Goal: Task Accomplishment & Management: Use online tool/utility

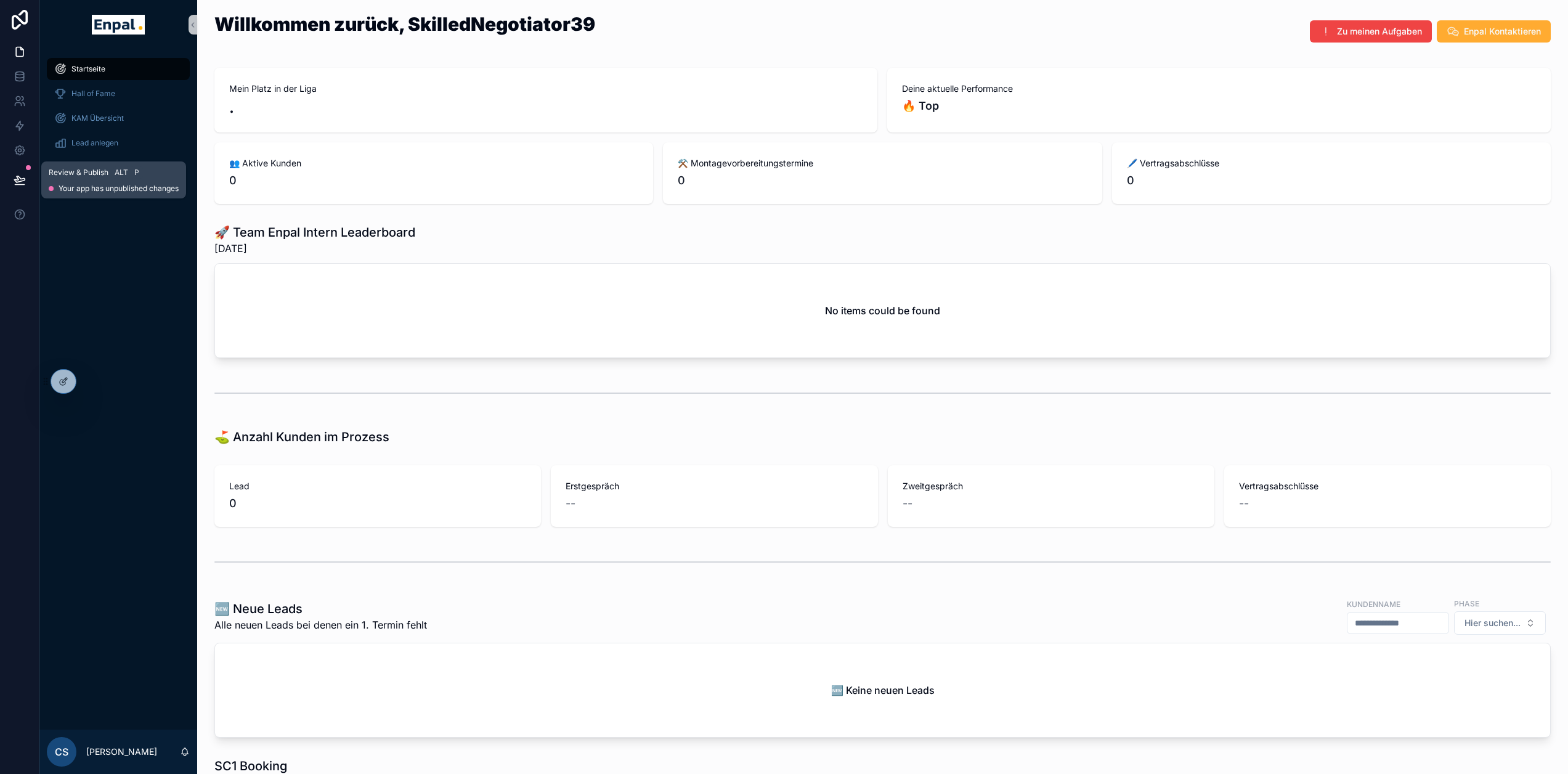
click at [16, 178] on icon at bounding box center [20, 180] width 13 height 13
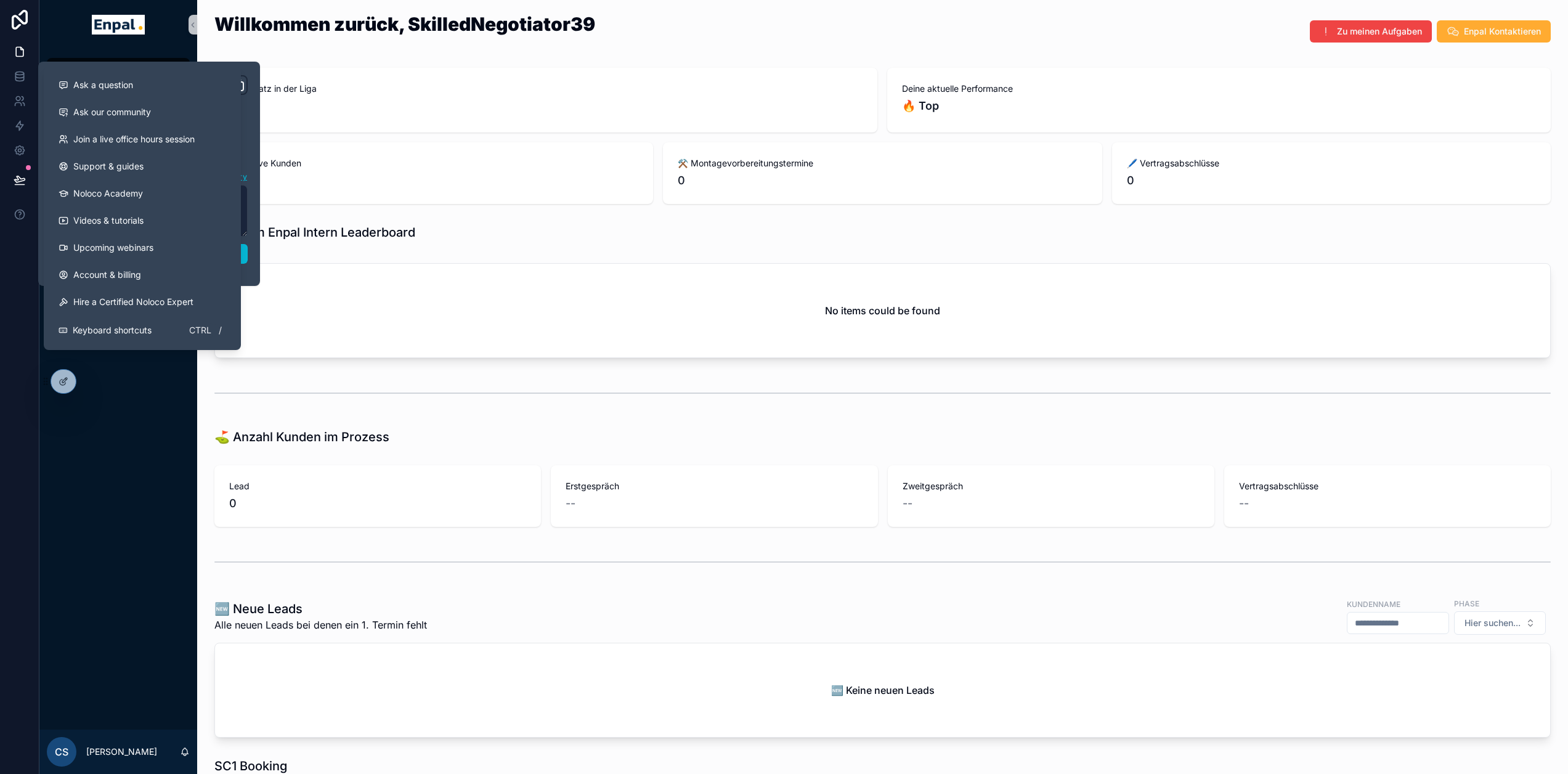
click at [186, 493] on div "Startseite Hall of Fame KAM Übersicht Lead anlegen Muster-Dokumente Über mich" at bounding box center [119, 389] width 158 height 680
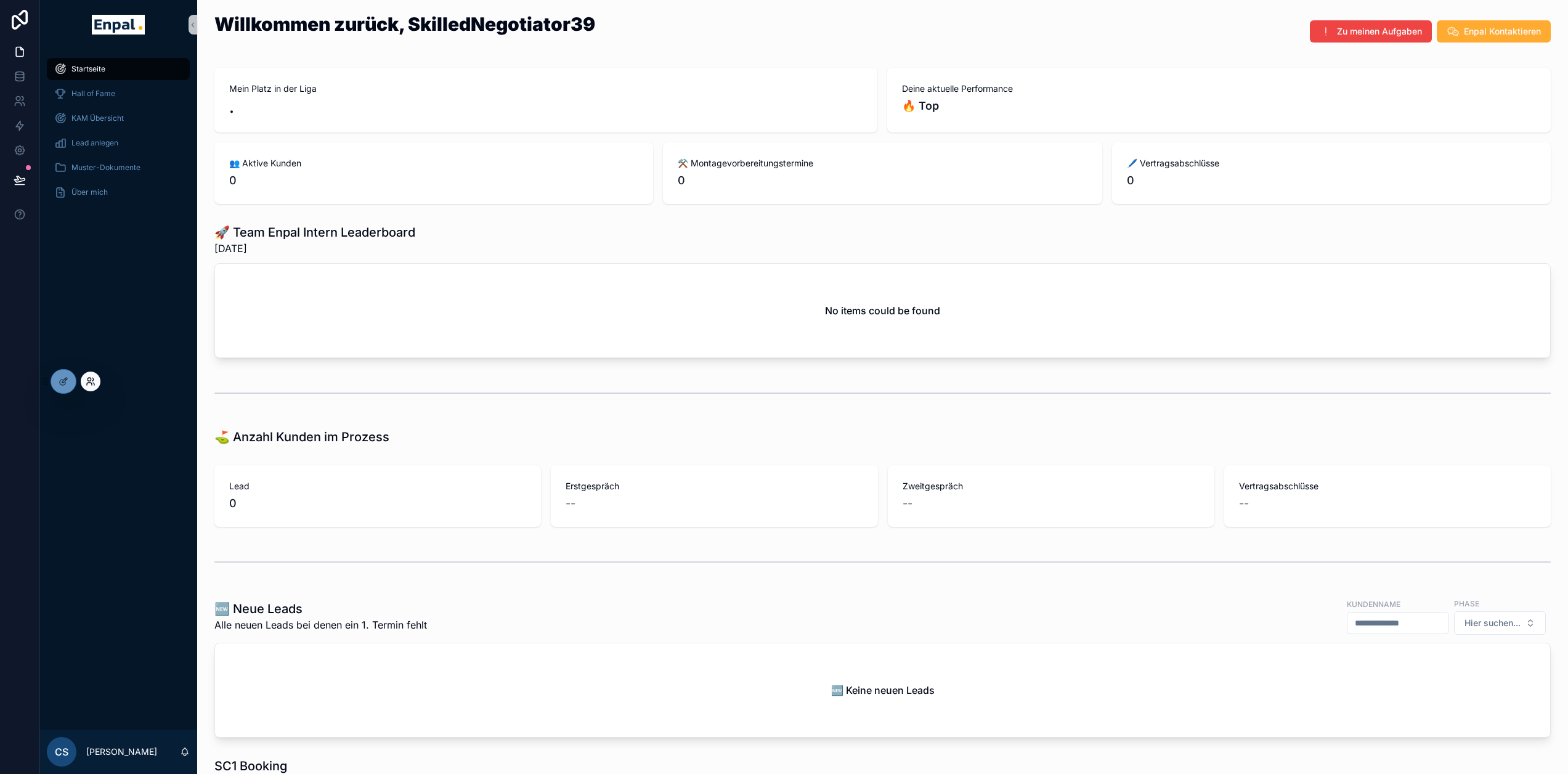
click at [94, 380] on icon at bounding box center [90, 381] width 10 height 10
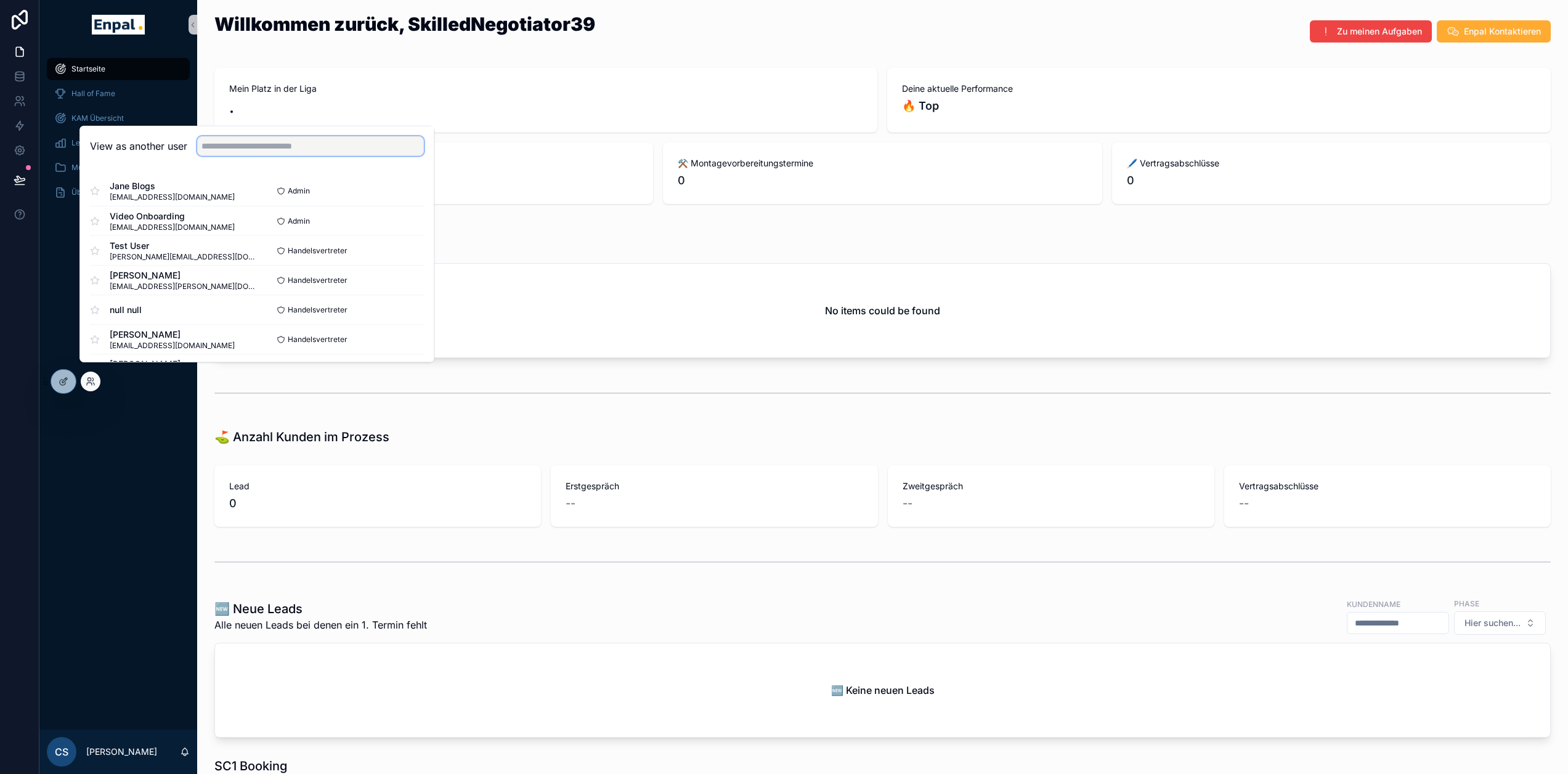
click at [233, 156] on input "text" at bounding box center [311, 146] width 227 height 20
type input "****"
click at [397, 230] on button "Select" at bounding box center [407, 221] width 32 height 18
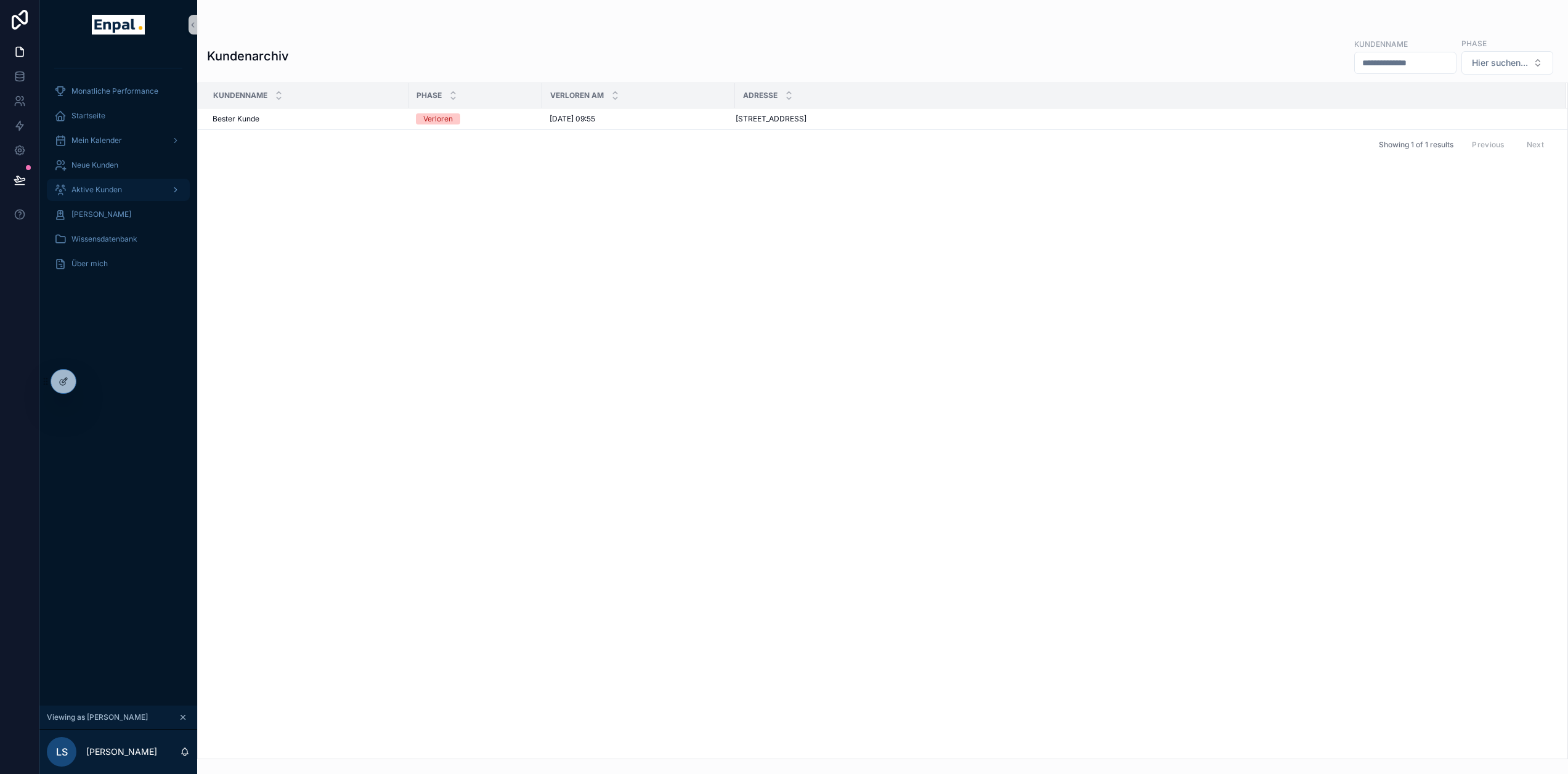
click at [123, 190] on div "Aktive Kunden" at bounding box center [118, 189] width 128 height 20
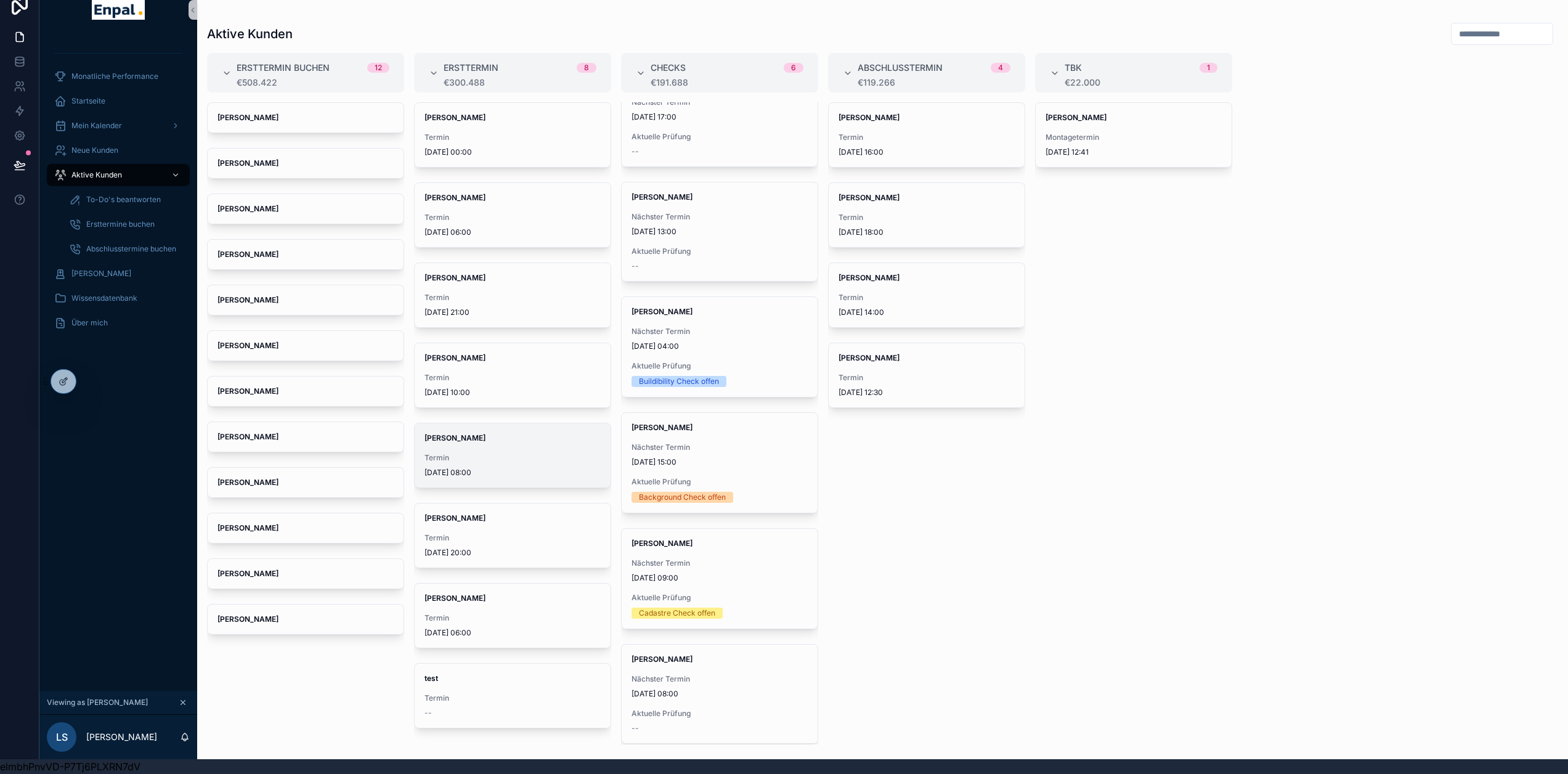
scroll to position [24, 0]
click at [504, 513] on span "[PERSON_NAME]" at bounding box center [512, 518] width 176 height 10
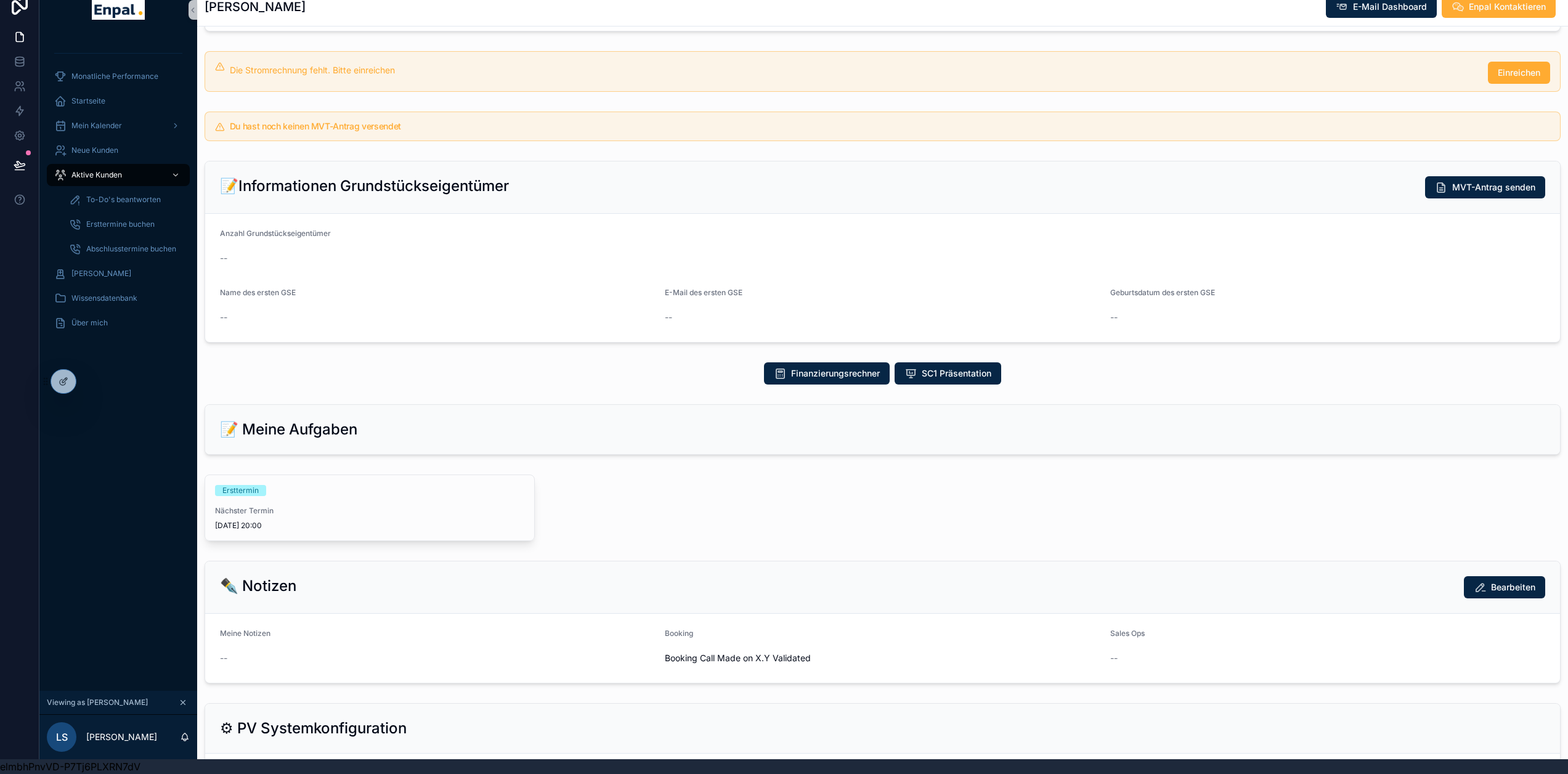
scroll to position [308, 0]
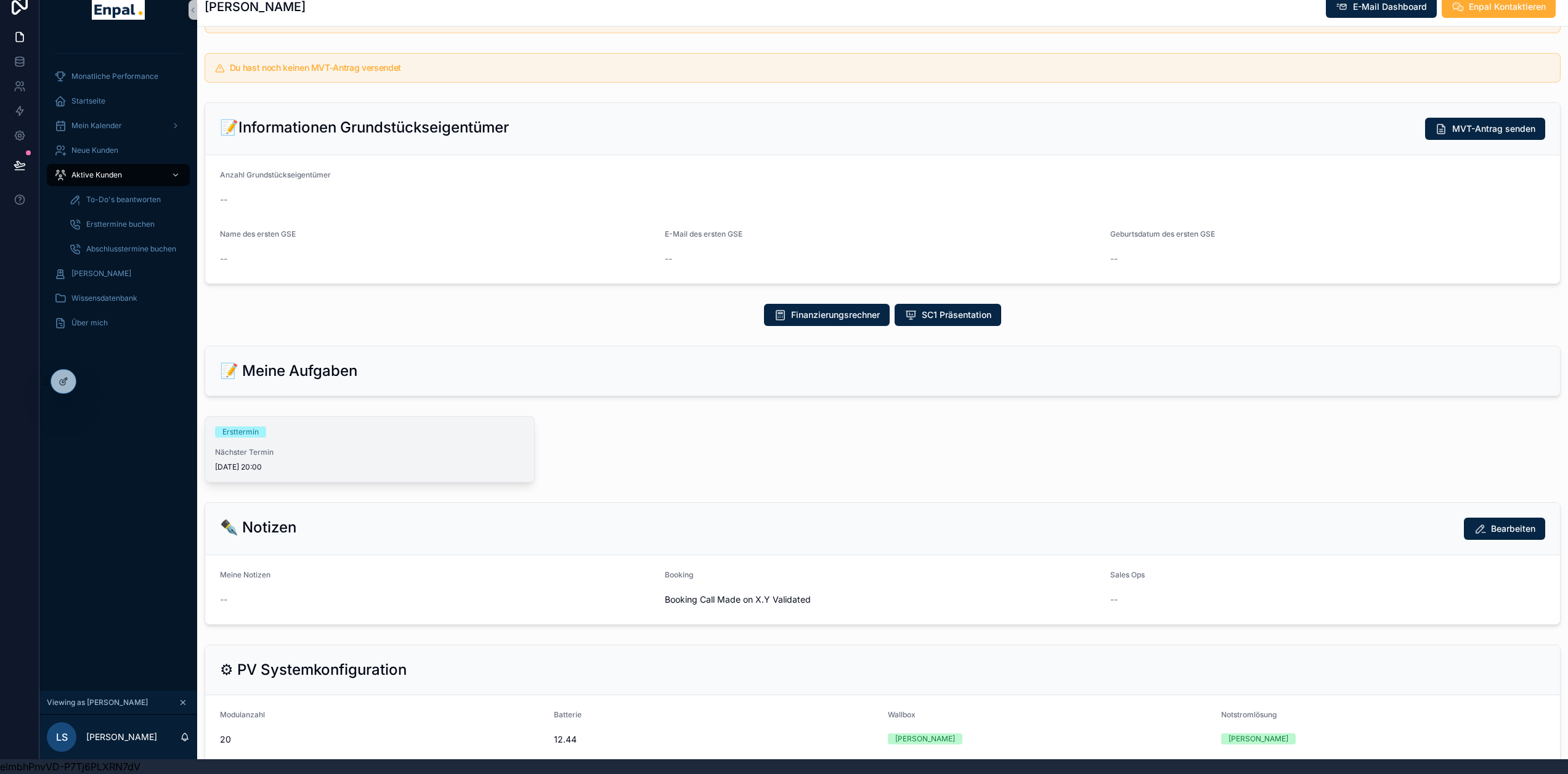
click at [335, 460] on div "Nächster Termin [DATE] 20:00" at bounding box center [369, 460] width 309 height 24
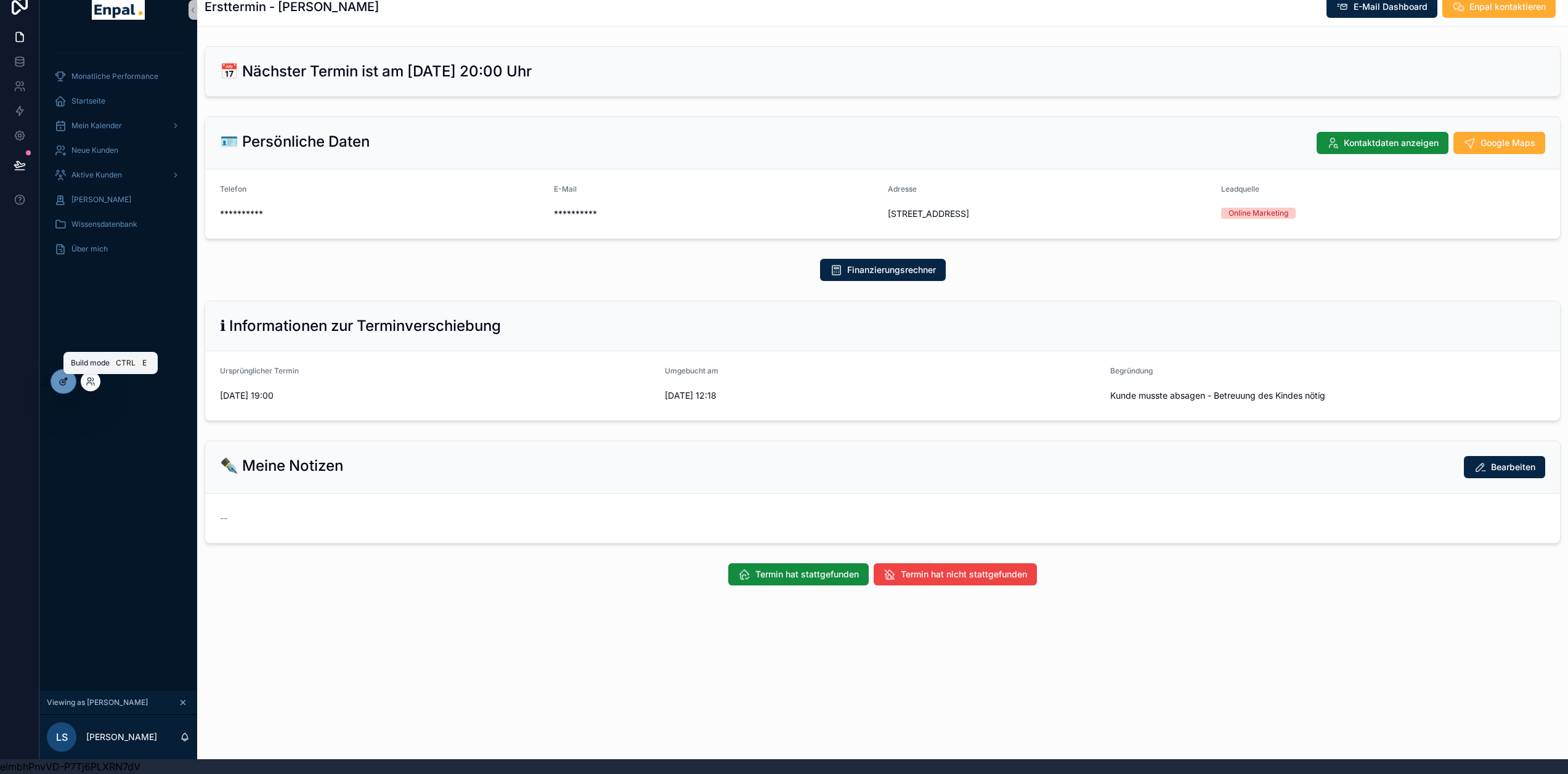
click at [64, 378] on icon at bounding box center [63, 381] width 10 height 10
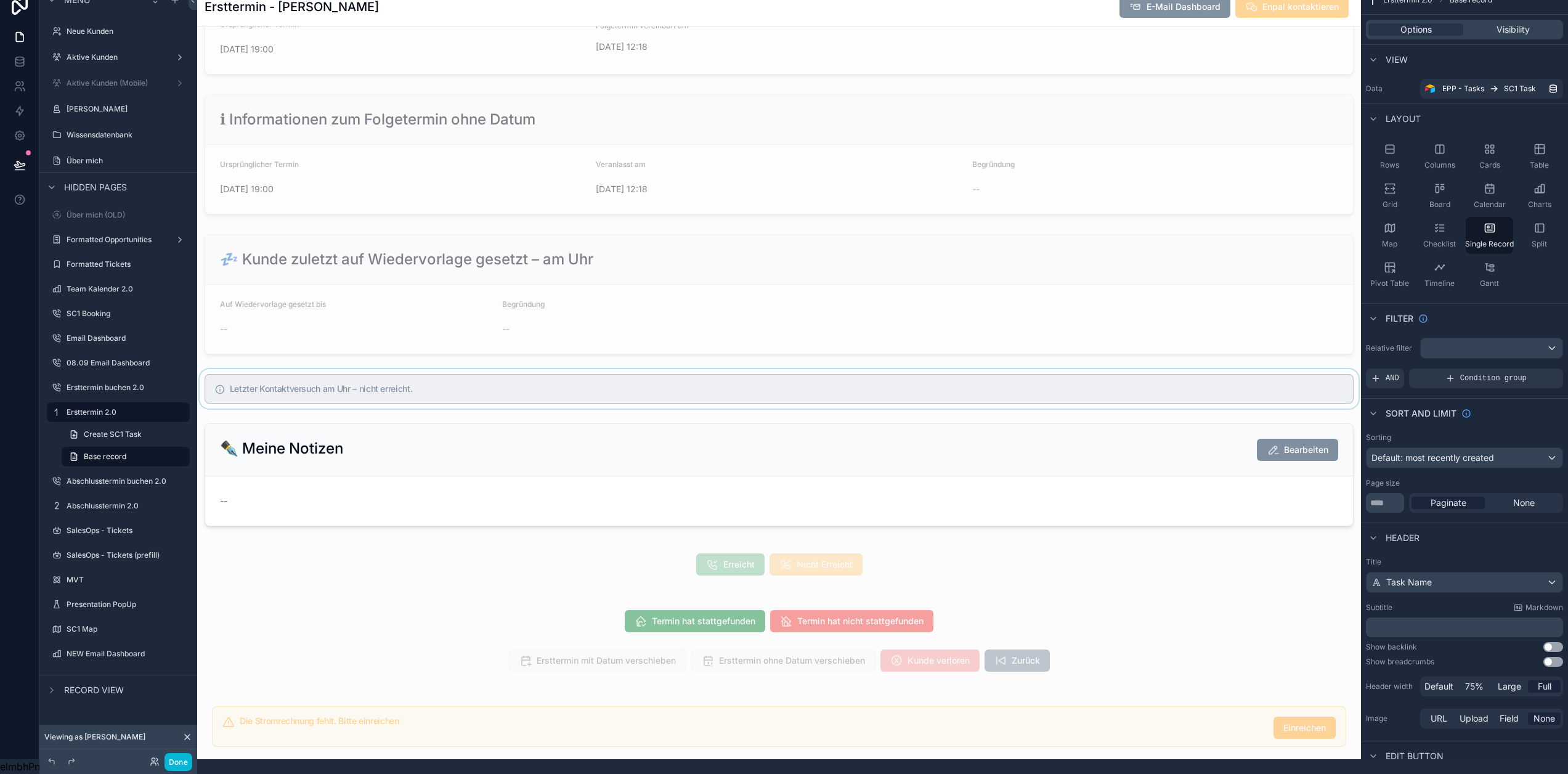
scroll to position [740, 0]
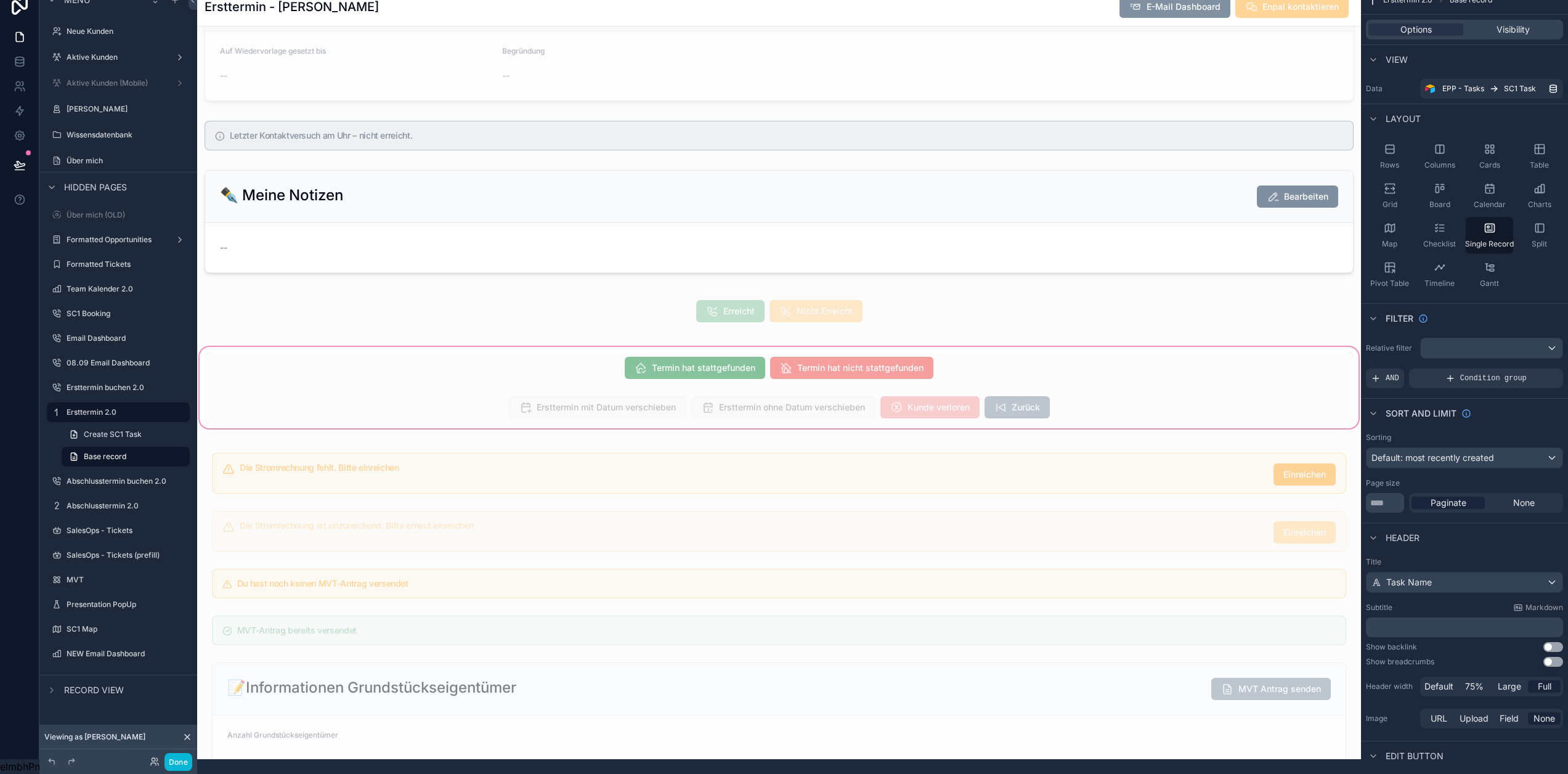
click at [845, 410] on div "scrollable content" at bounding box center [779, 387] width 1164 height 86
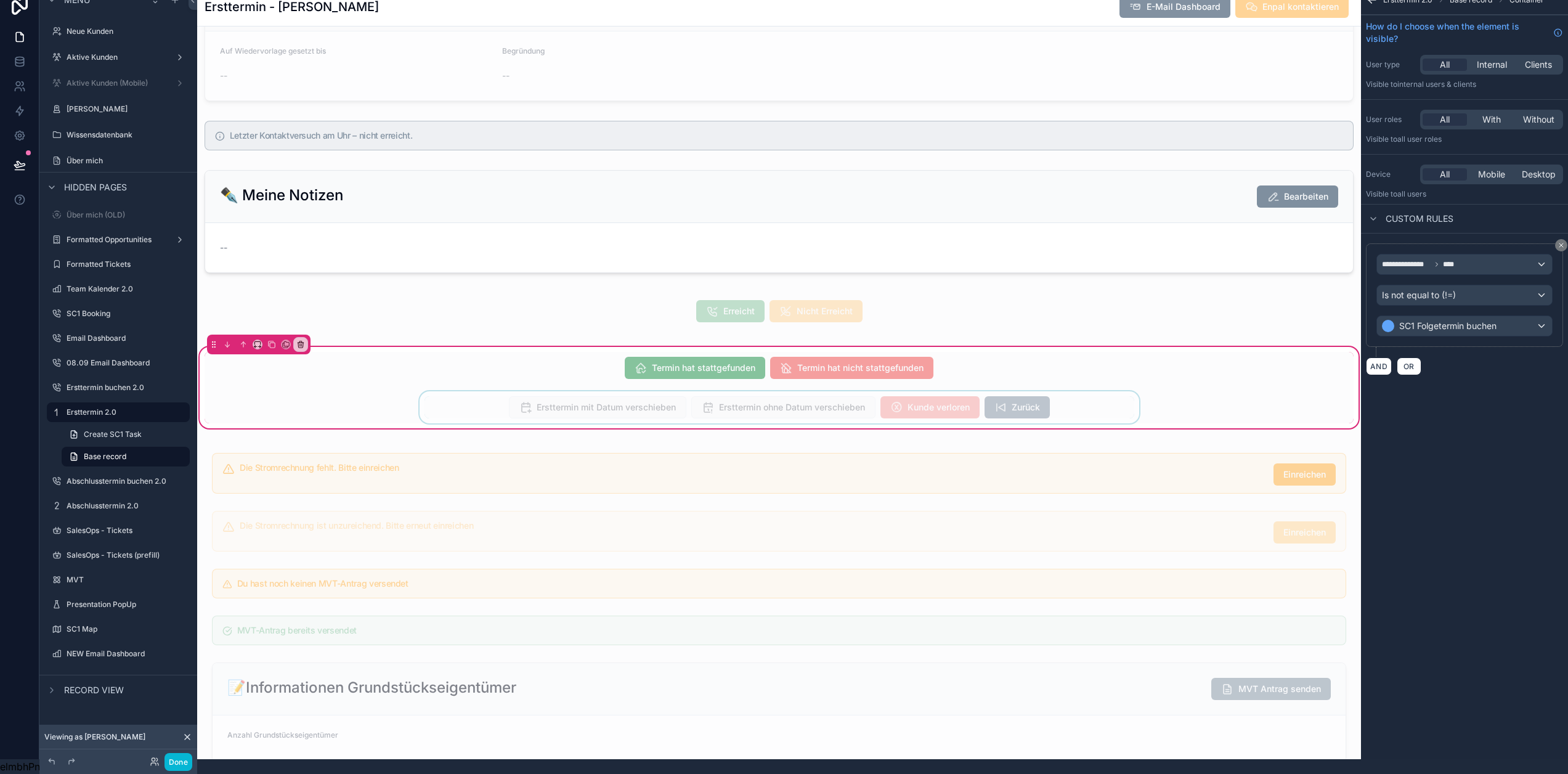
click at [822, 413] on div "scrollable content" at bounding box center [779, 407] width 1149 height 32
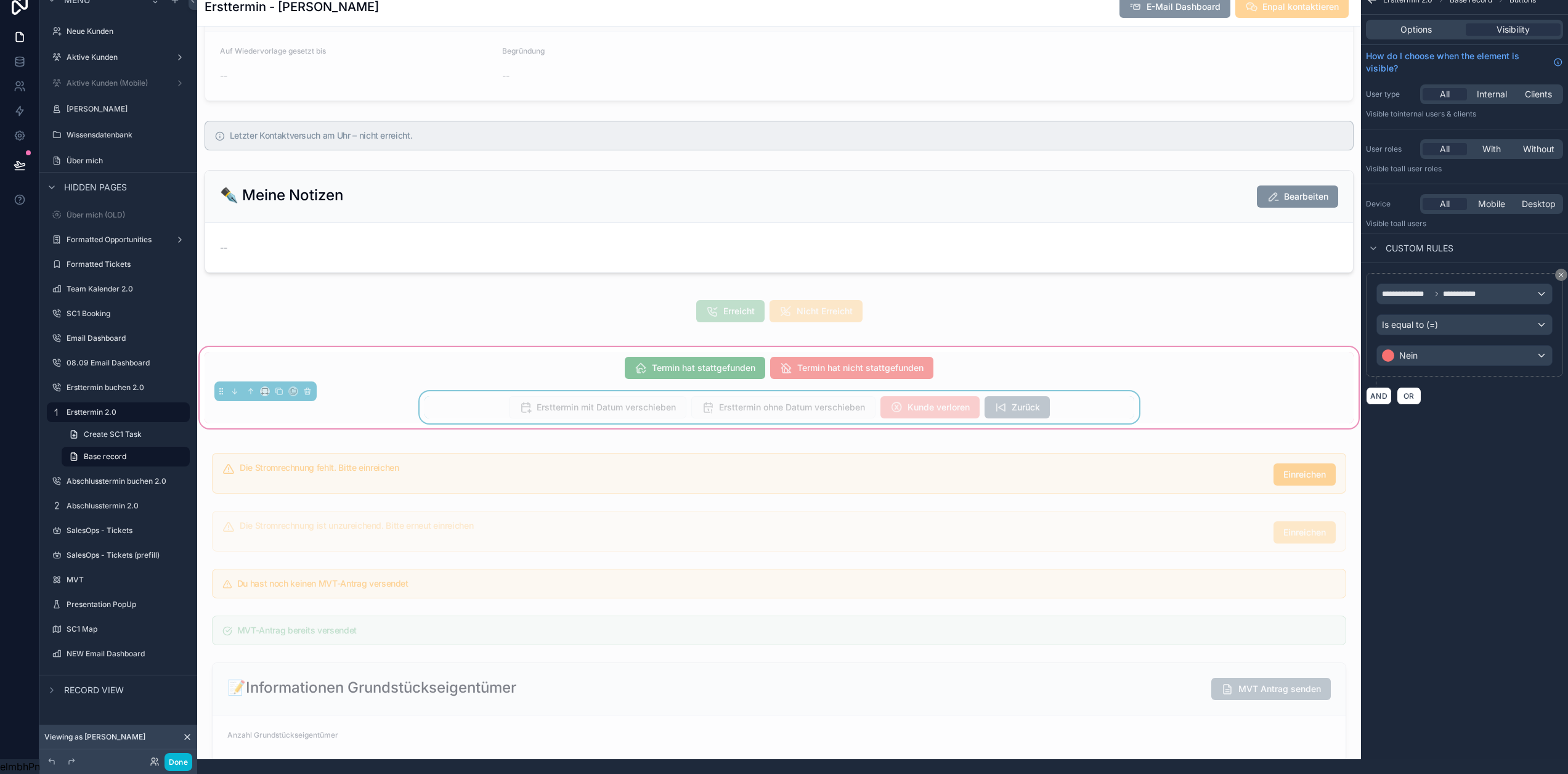
click at [1444, 26] on div "Options Visibility" at bounding box center [1465, 30] width 198 height 20
click at [1444, 24] on div "Options" at bounding box center [1416, 30] width 95 height 13
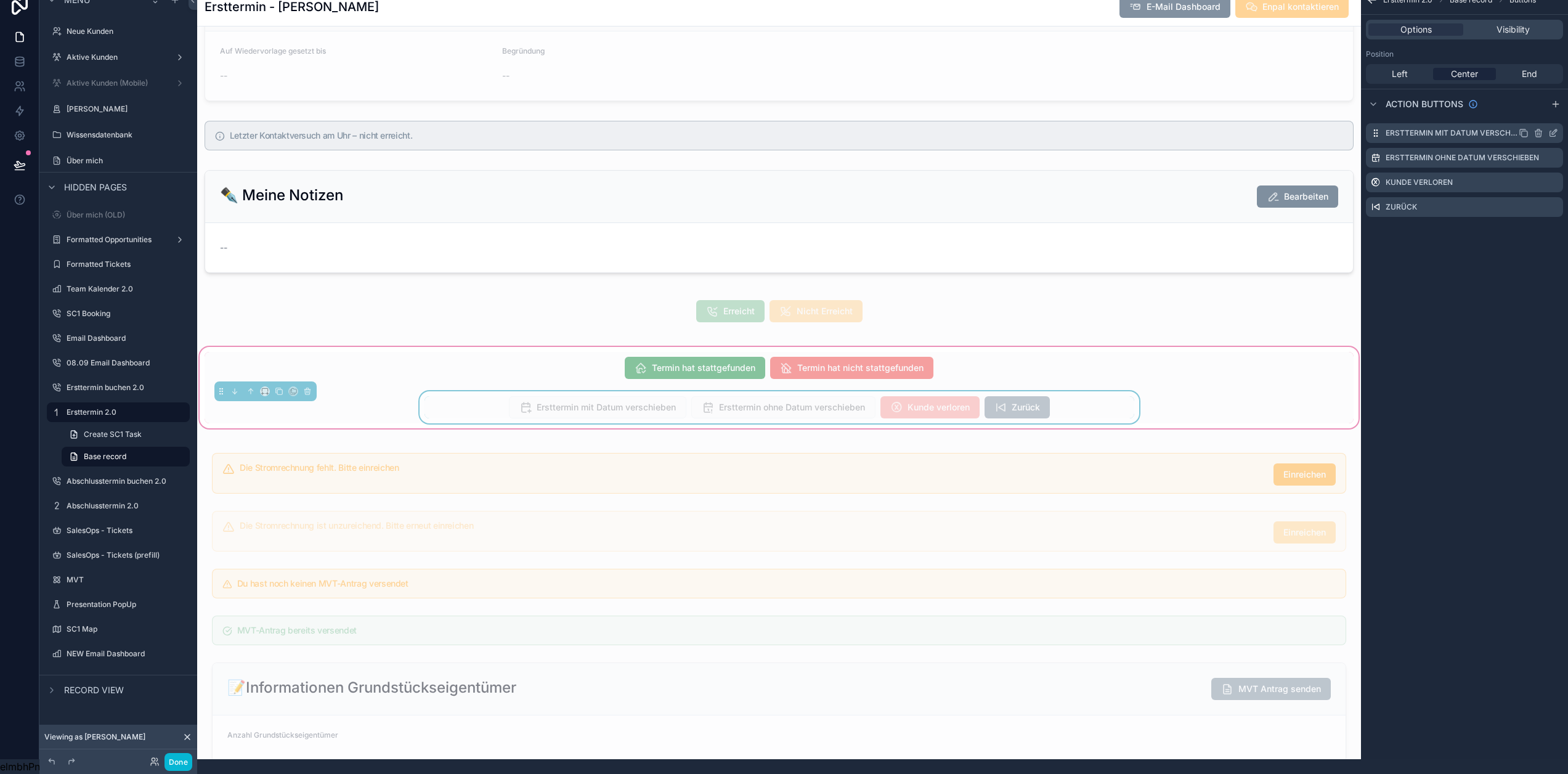
click at [1558, 128] on icon "scrollable content" at bounding box center [1553, 132] width 10 height 10
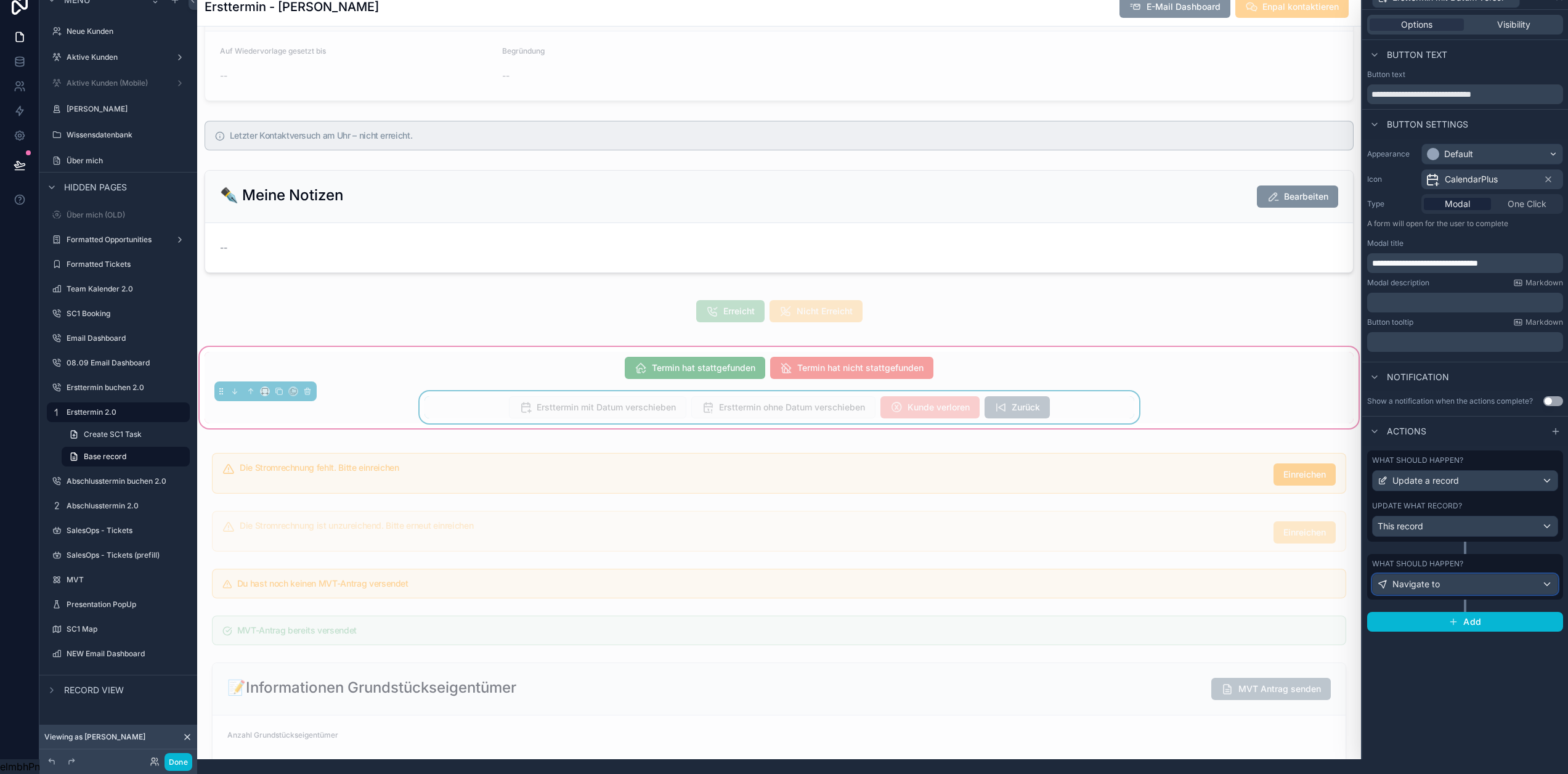
click at [1465, 576] on div "Navigate to" at bounding box center [1466, 585] width 185 height 20
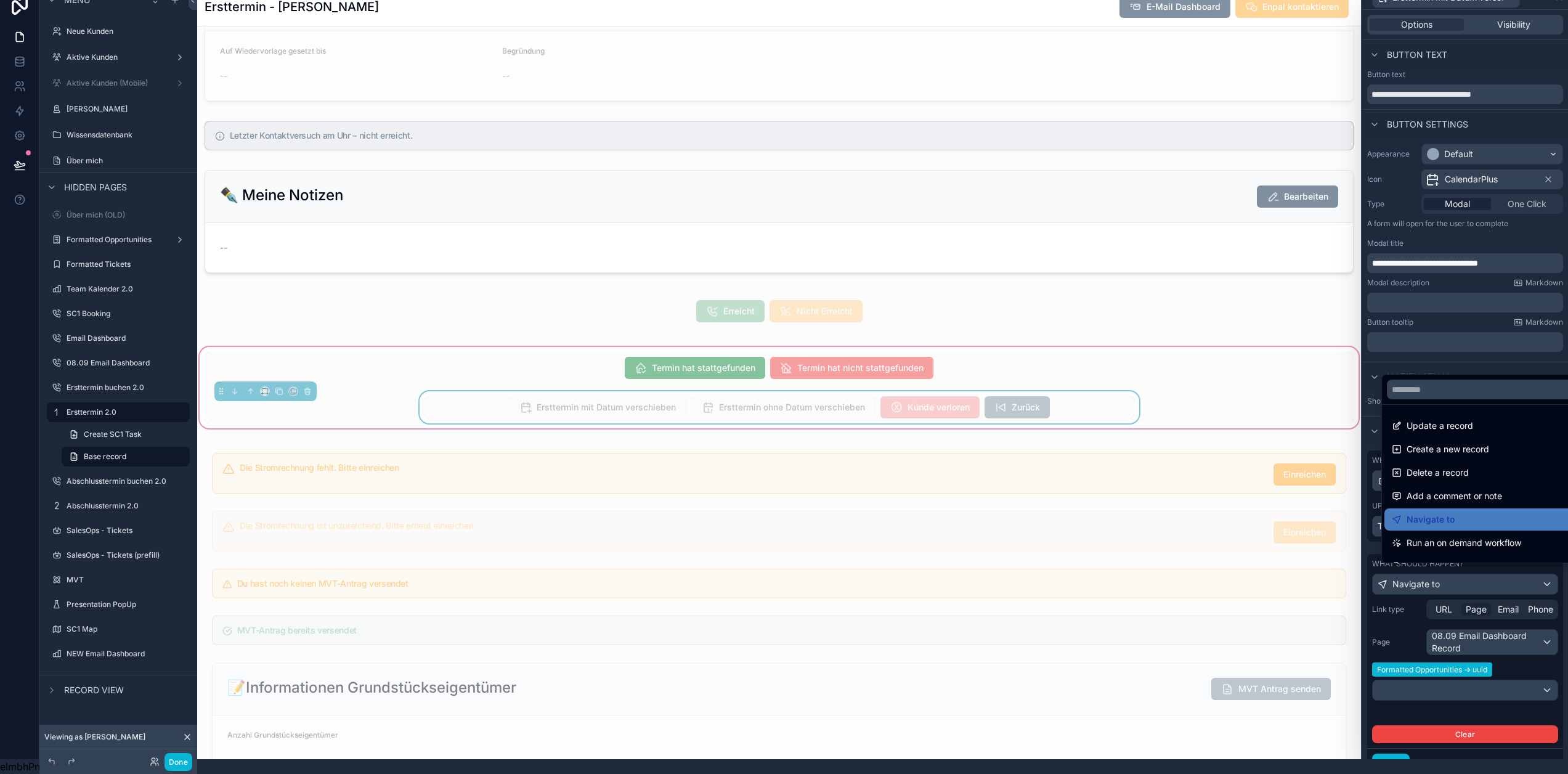
click at [1488, 575] on div at bounding box center [1465, 372] width 206 height 774
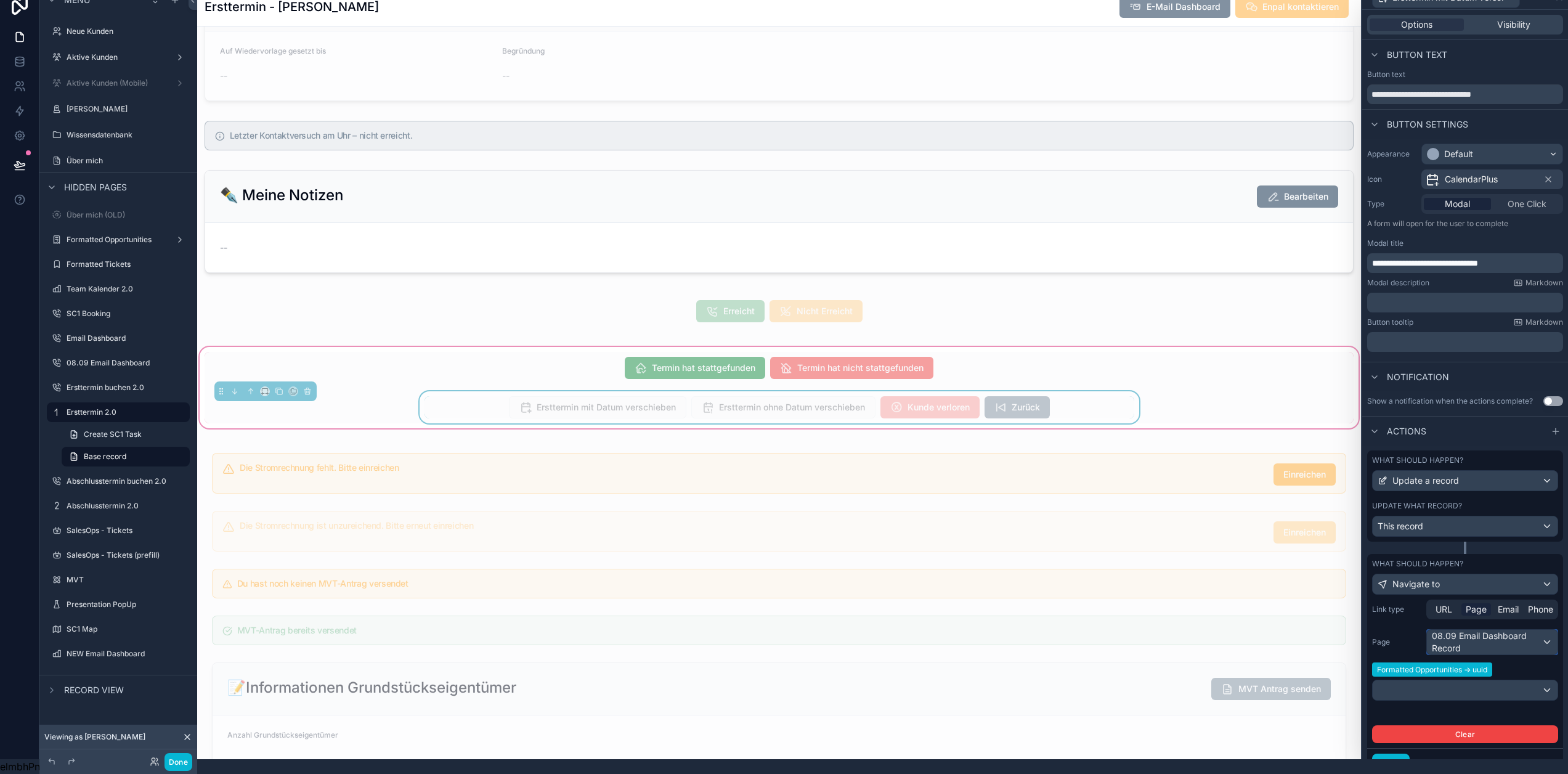
click at [1504, 634] on div "08.09 Email Dashboard Record" at bounding box center [1492, 642] width 131 height 24
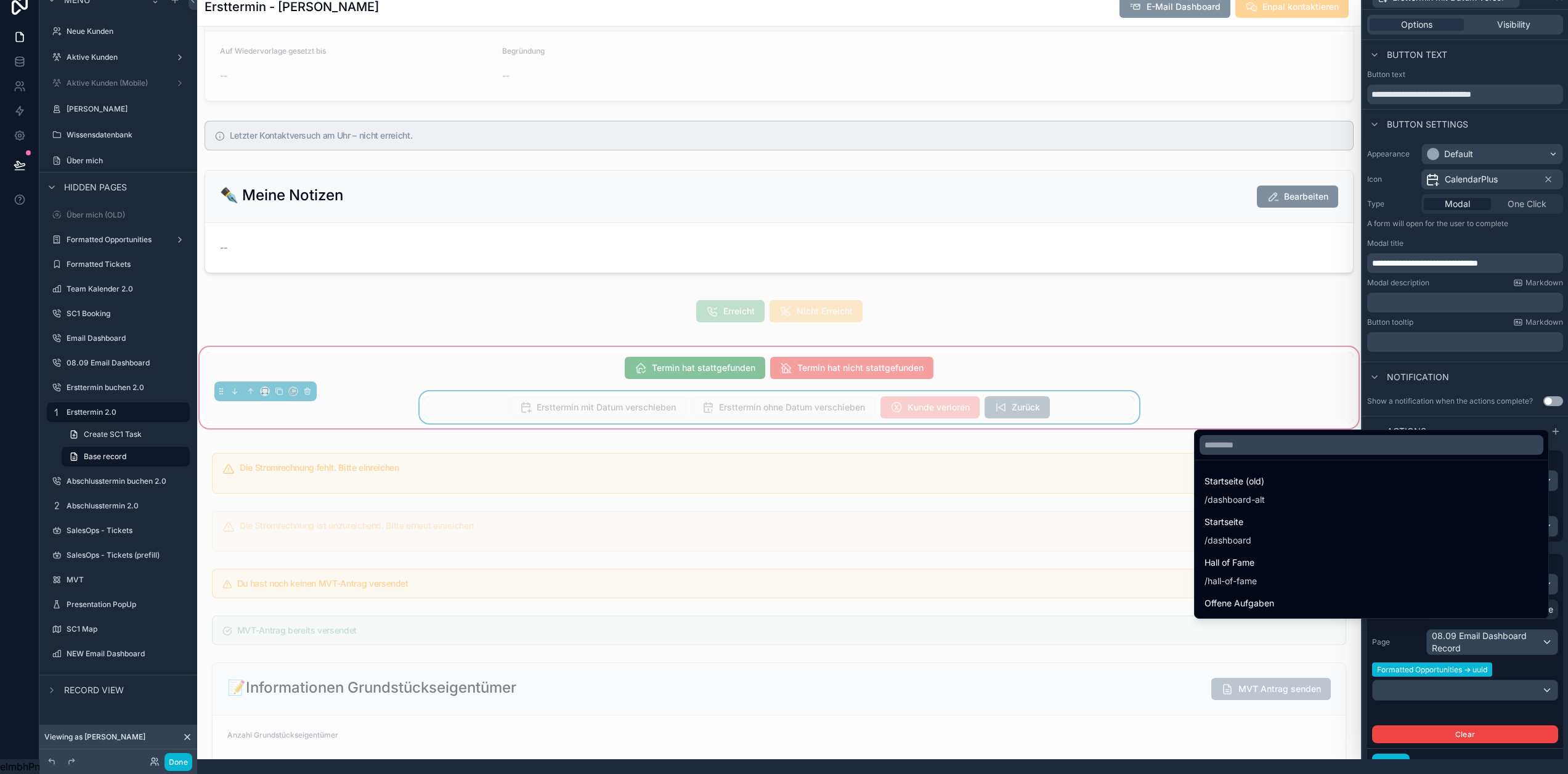
click at [1503, 633] on div at bounding box center [1465, 372] width 206 height 774
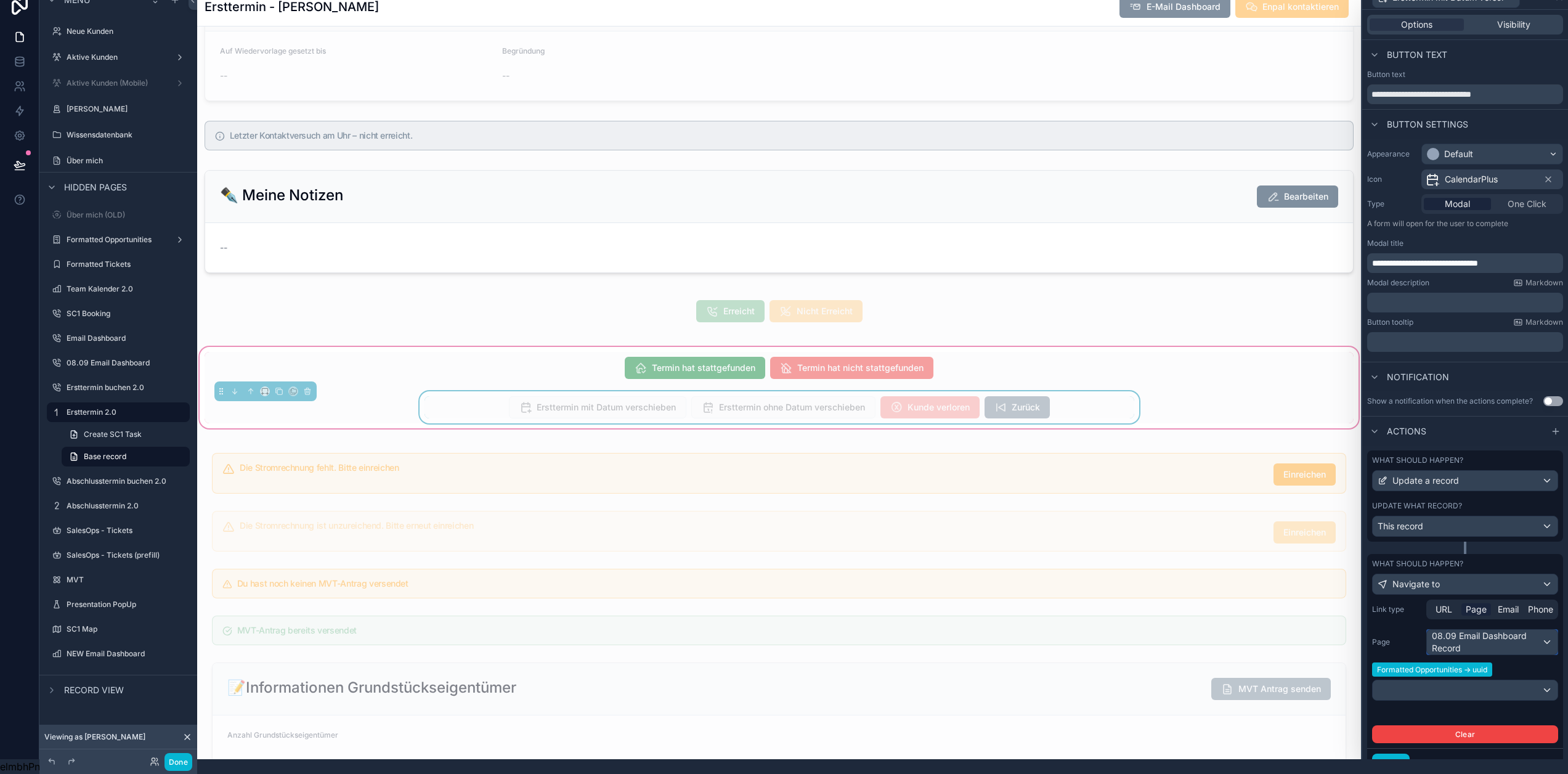
click at [1503, 633] on div "08.09 Email Dashboard Record" at bounding box center [1492, 642] width 131 height 24
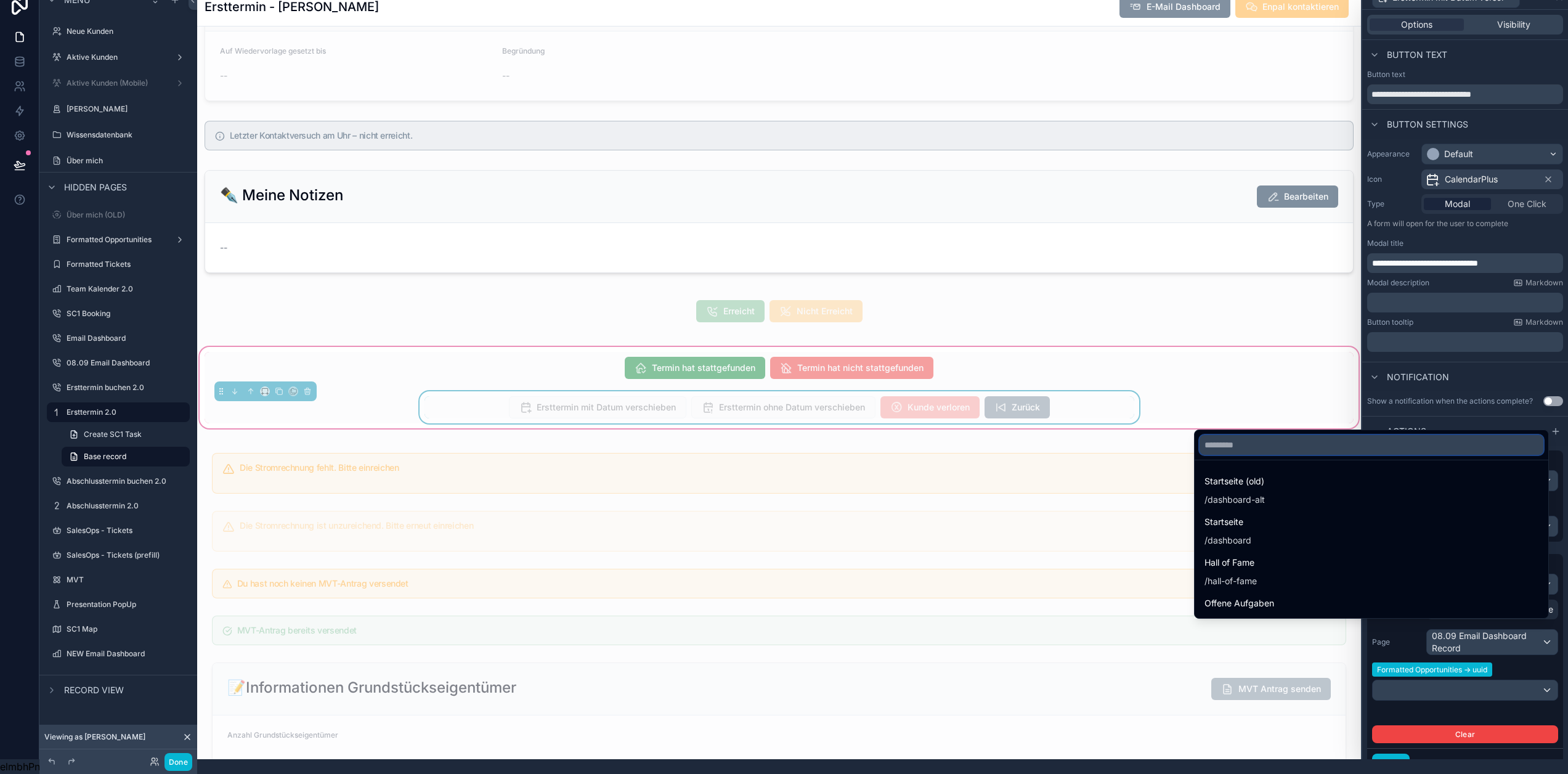
click at [1300, 447] on input "text" at bounding box center [1371, 445] width 344 height 20
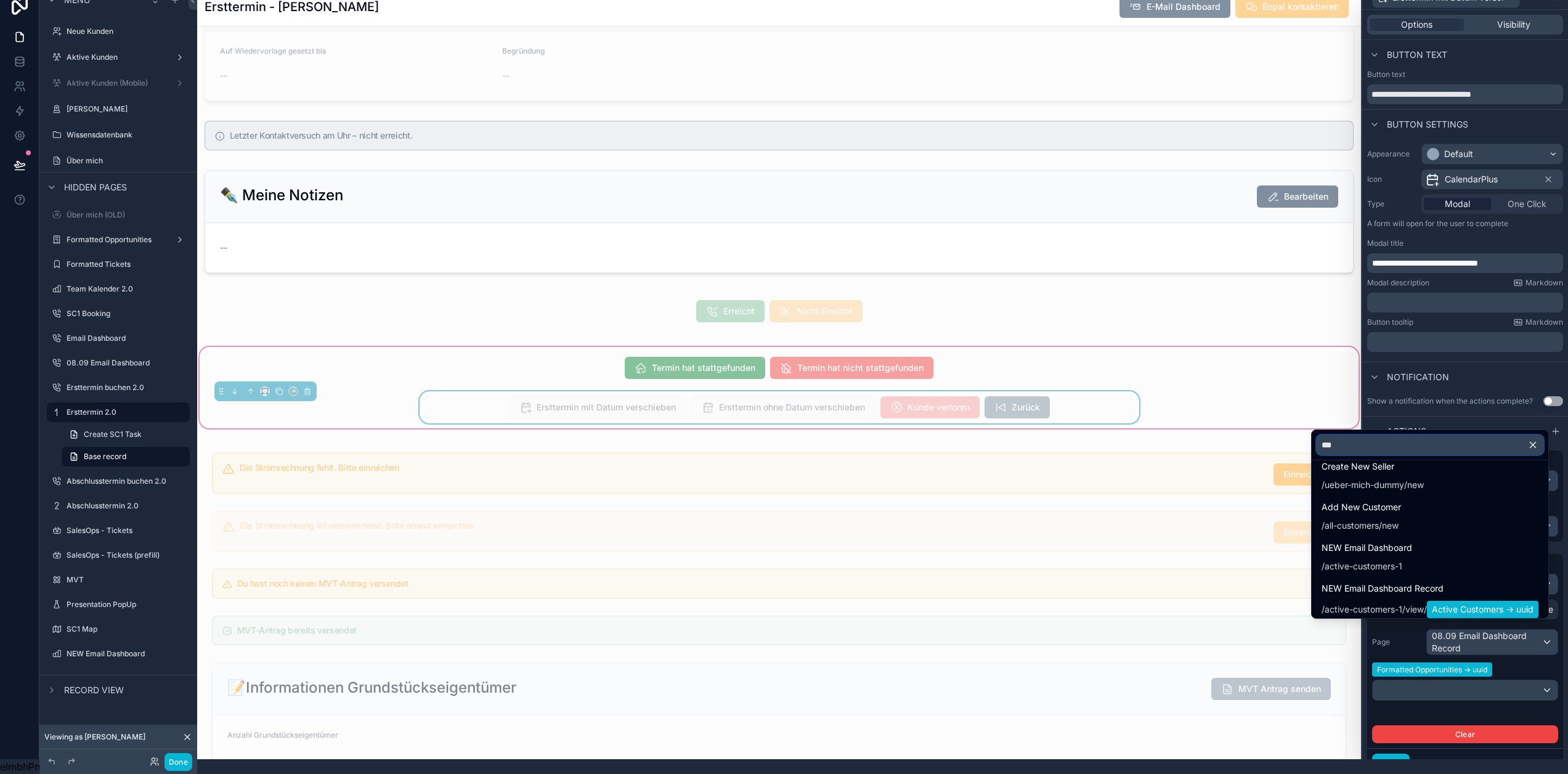
scroll to position [102, 0]
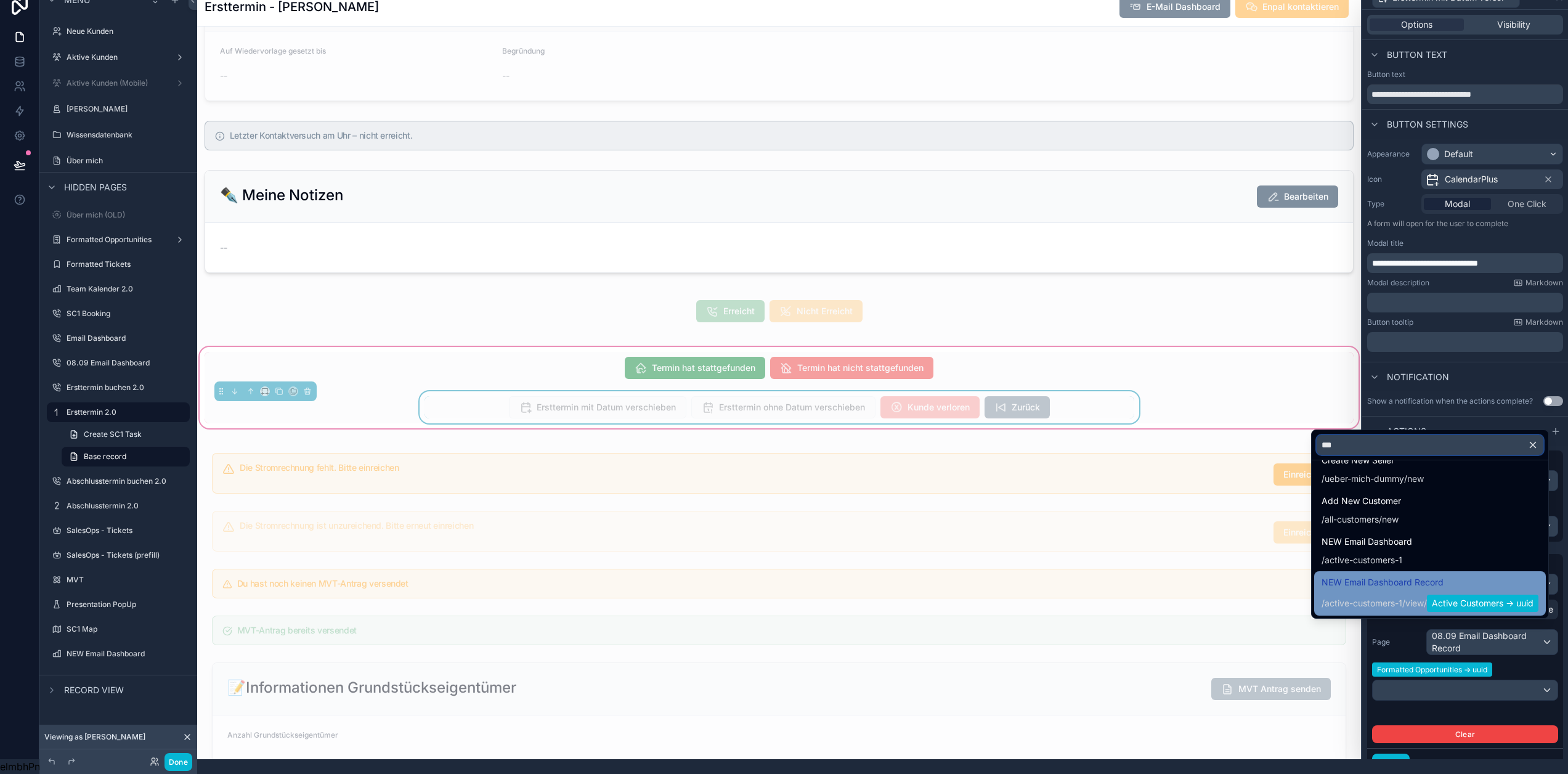
type input "***"
click at [1390, 591] on div "NEW Email Dashboard Record / active-customers-1 / view / Active Customers -> uu…" at bounding box center [1429, 593] width 217 height 37
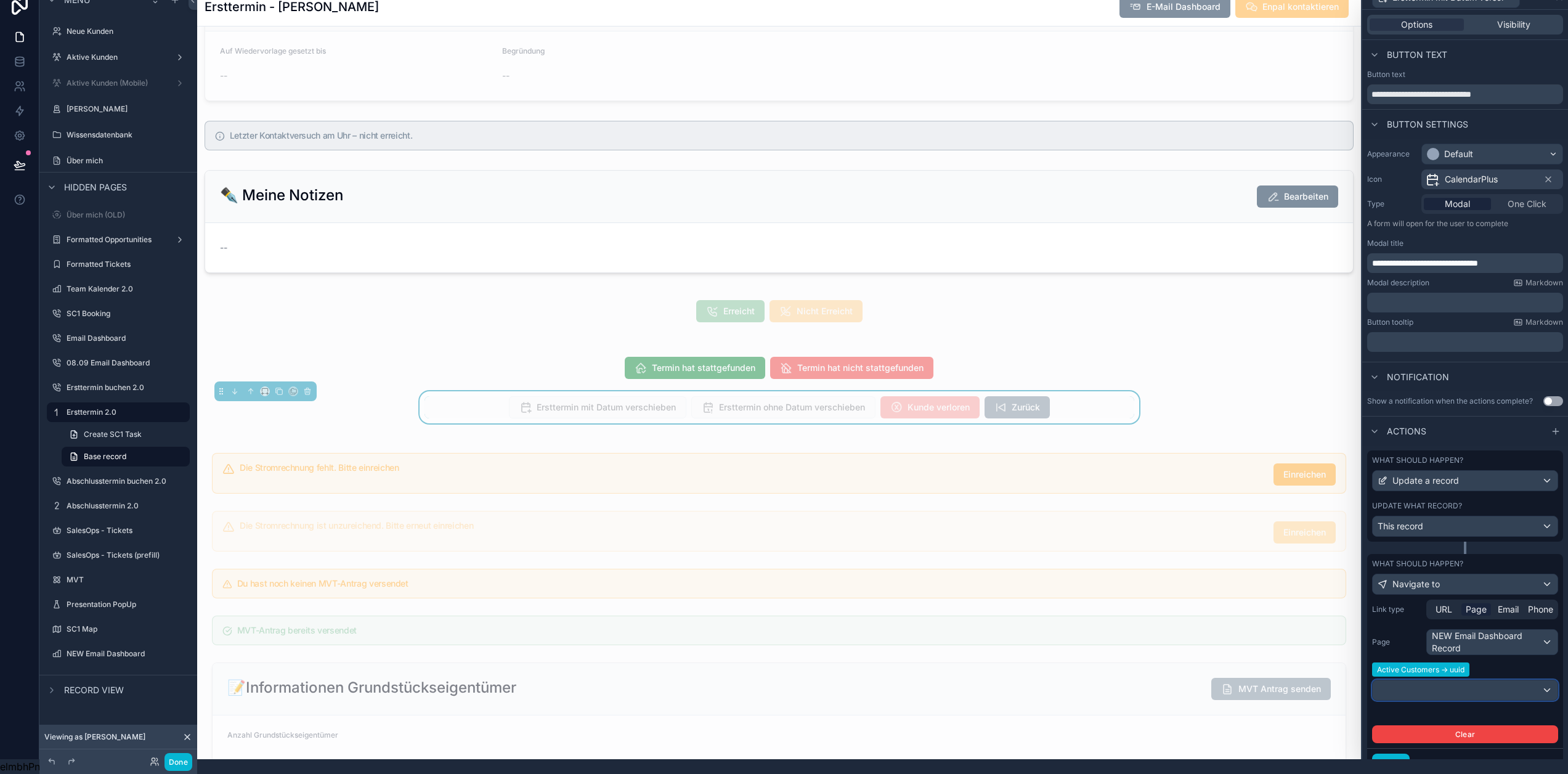
click at [1495, 680] on div at bounding box center [1466, 690] width 185 height 20
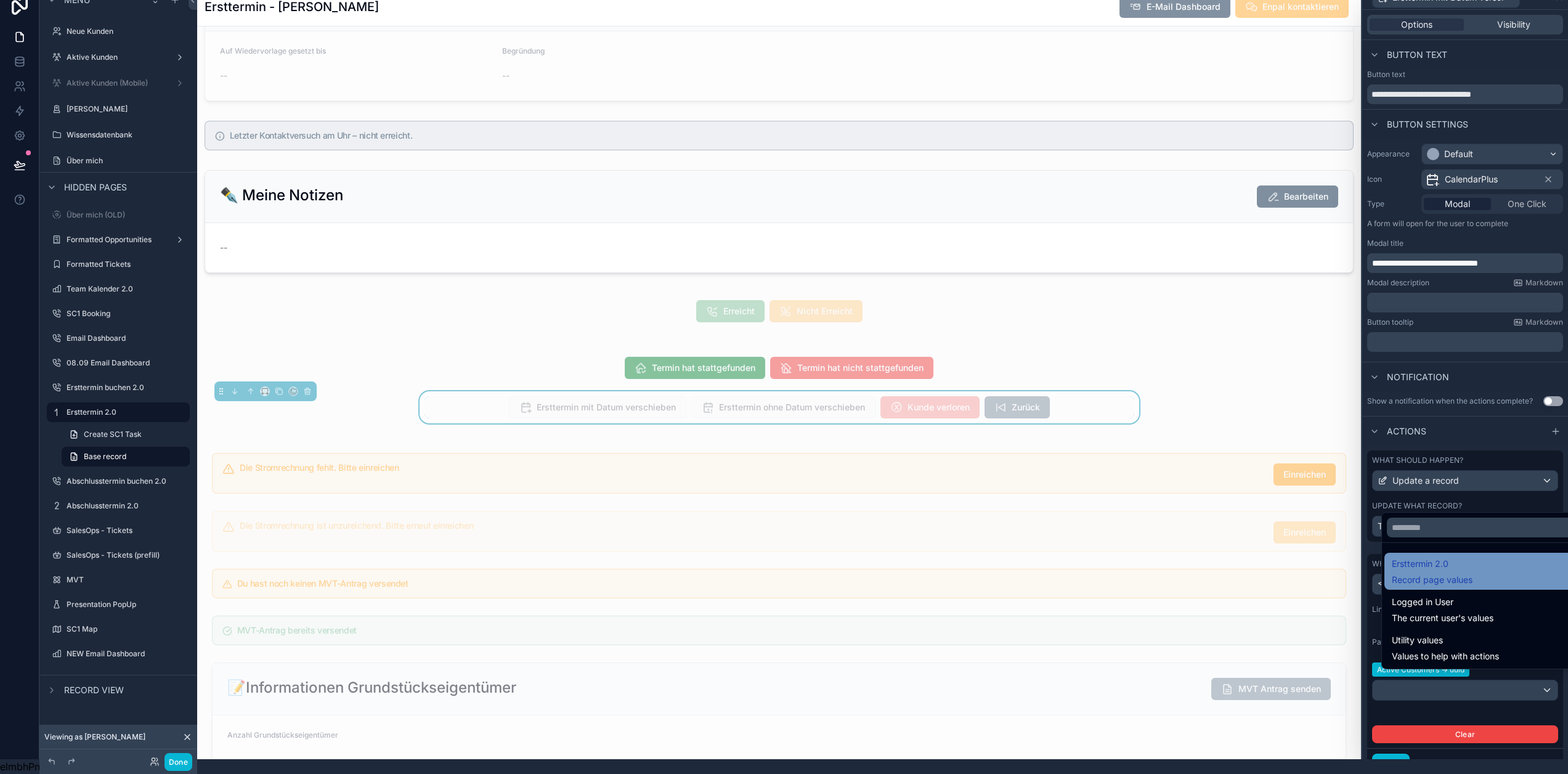
click at [1471, 576] on span "Record page values" at bounding box center [1432, 580] width 81 height 13
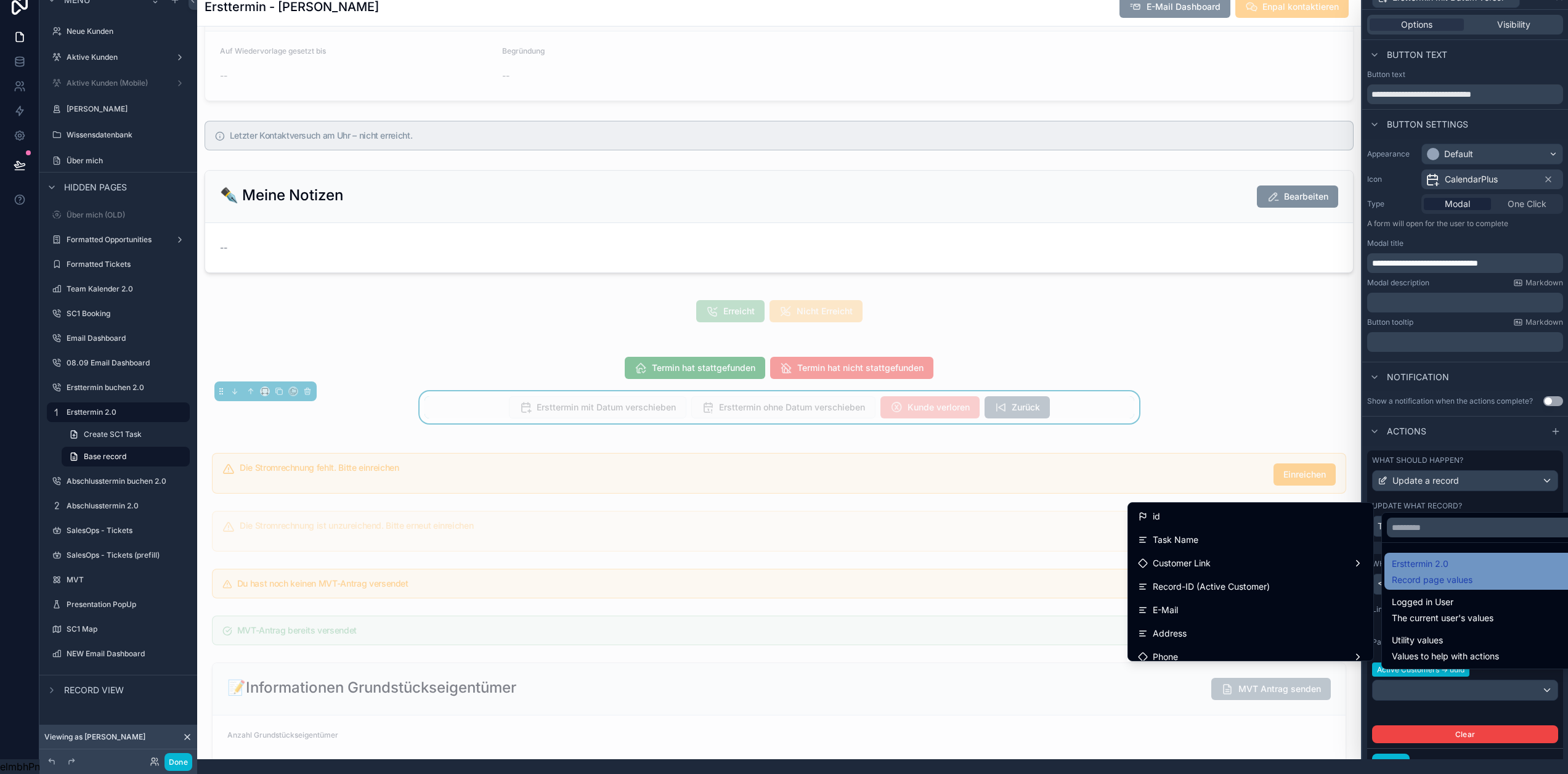
click at [1473, 564] on div "Ersttermin 2.0 Record page values" at bounding box center [1484, 571] width 184 height 30
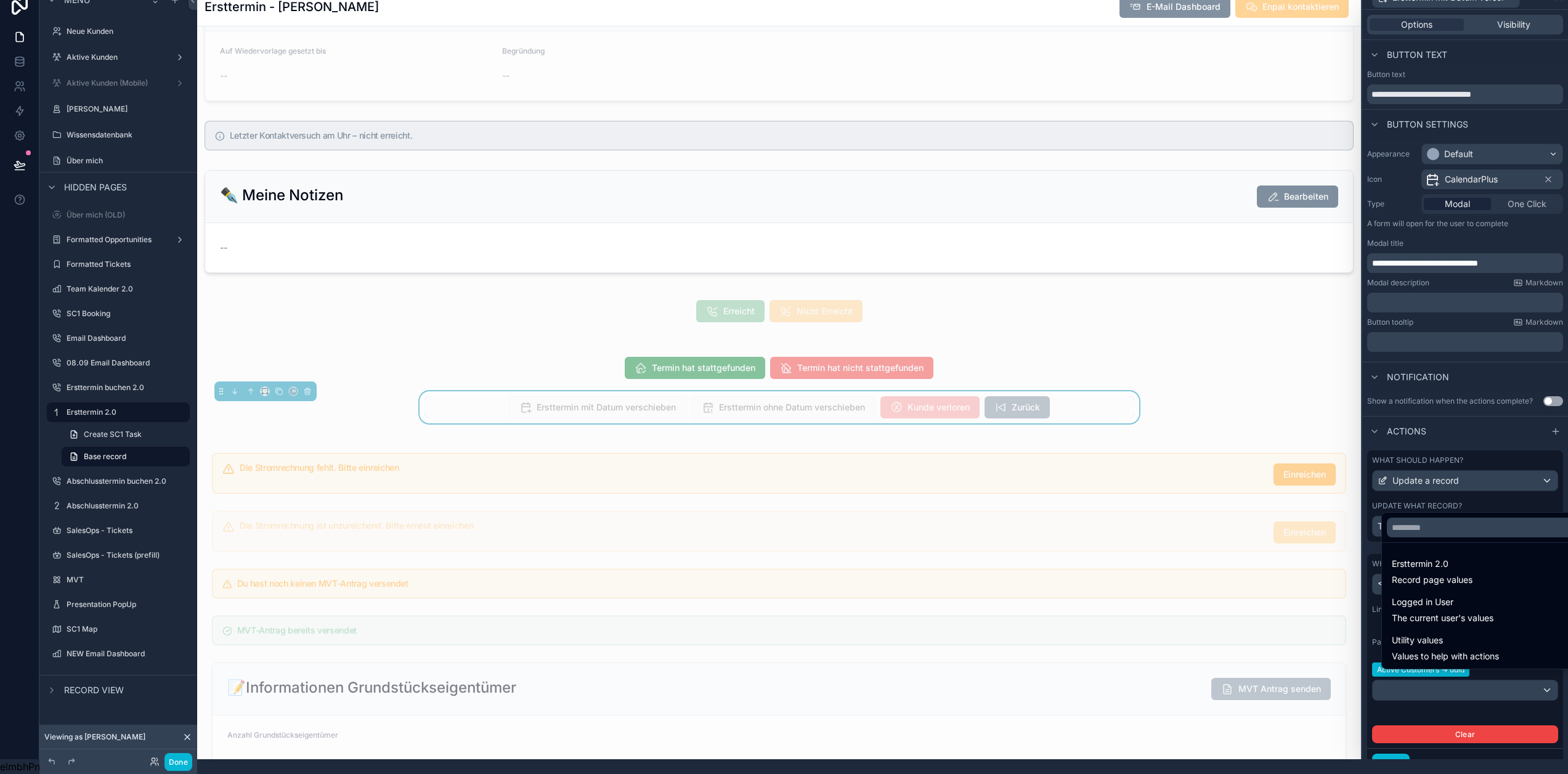
click at [1466, 686] on div at bounding box center [1465, 372] width 206 height 774
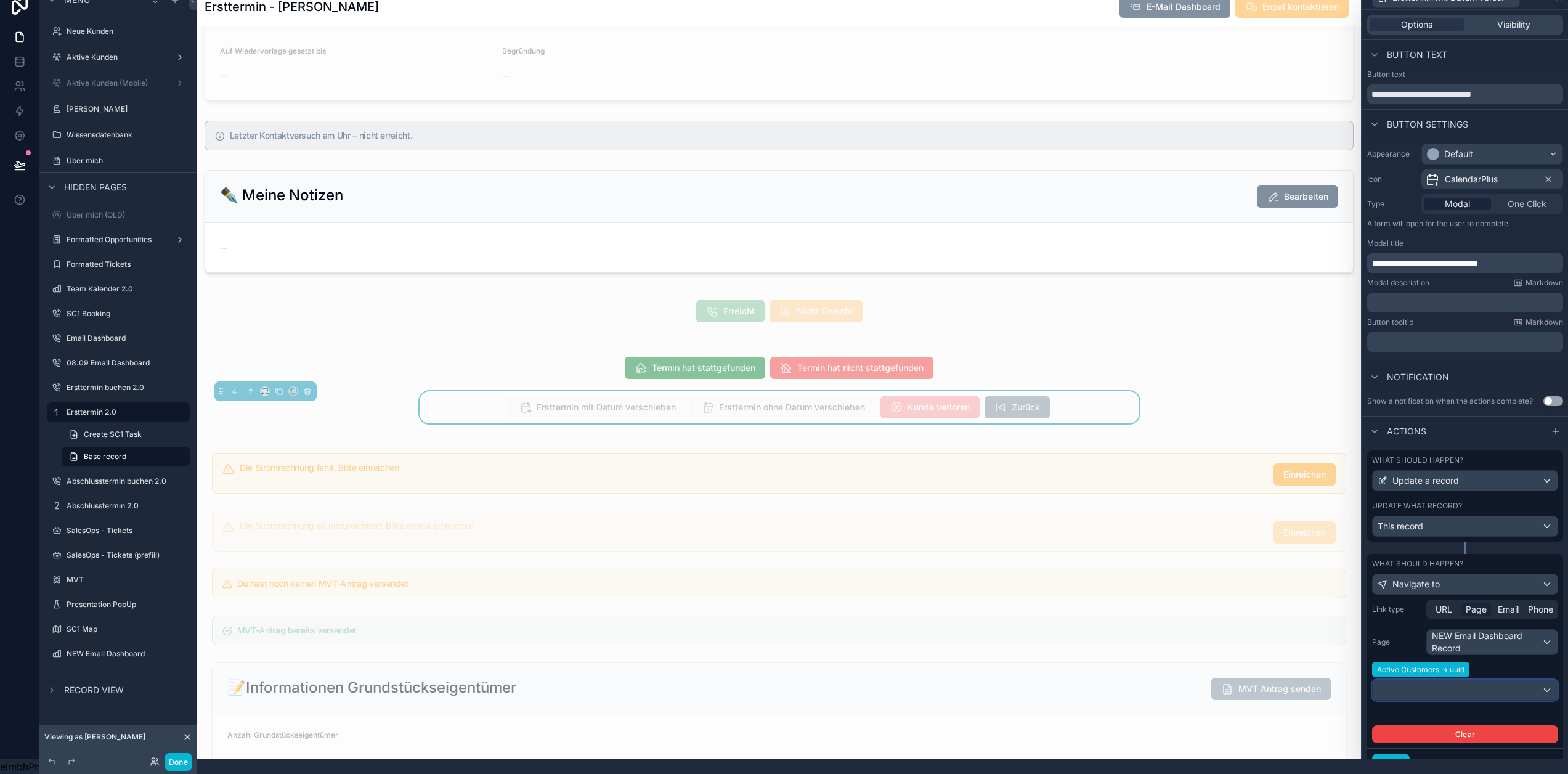
click at [1467, 684] on div at bounding box center [1466, 690] width 185 height 20
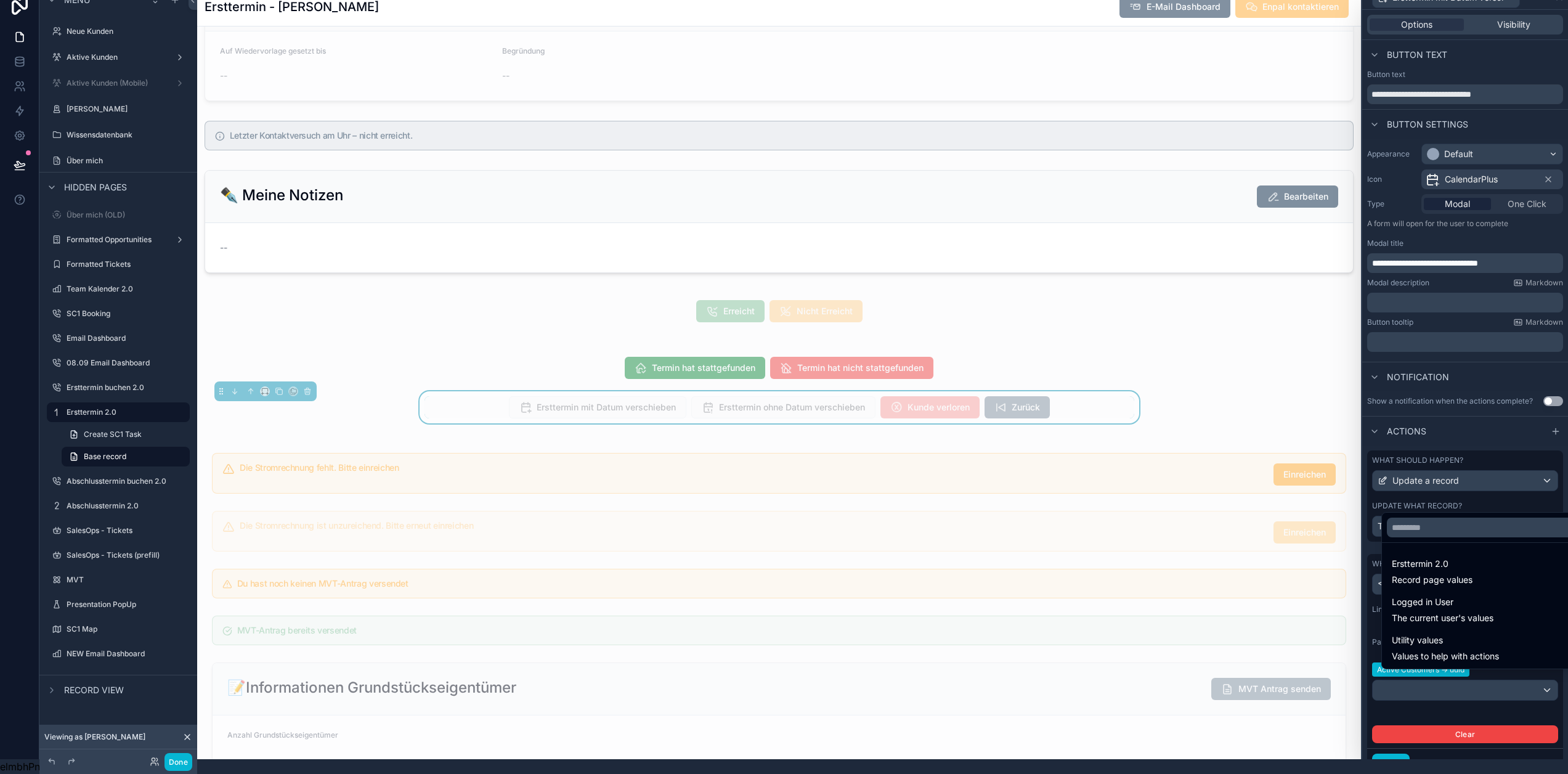
click at [1467, 680] on div at bounding box center [1465, 372] width 206 height 774
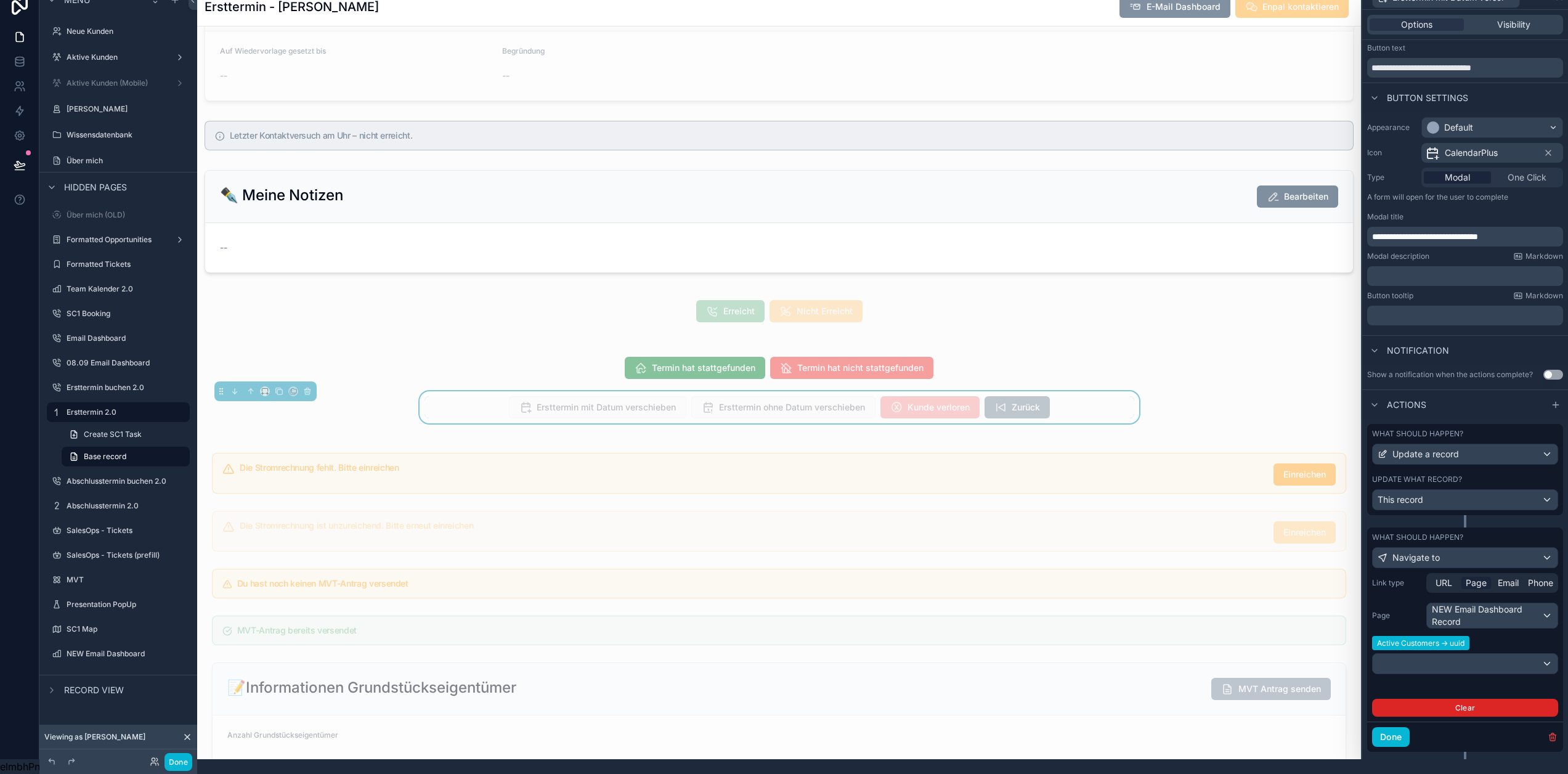
scroll to position [46, 0]
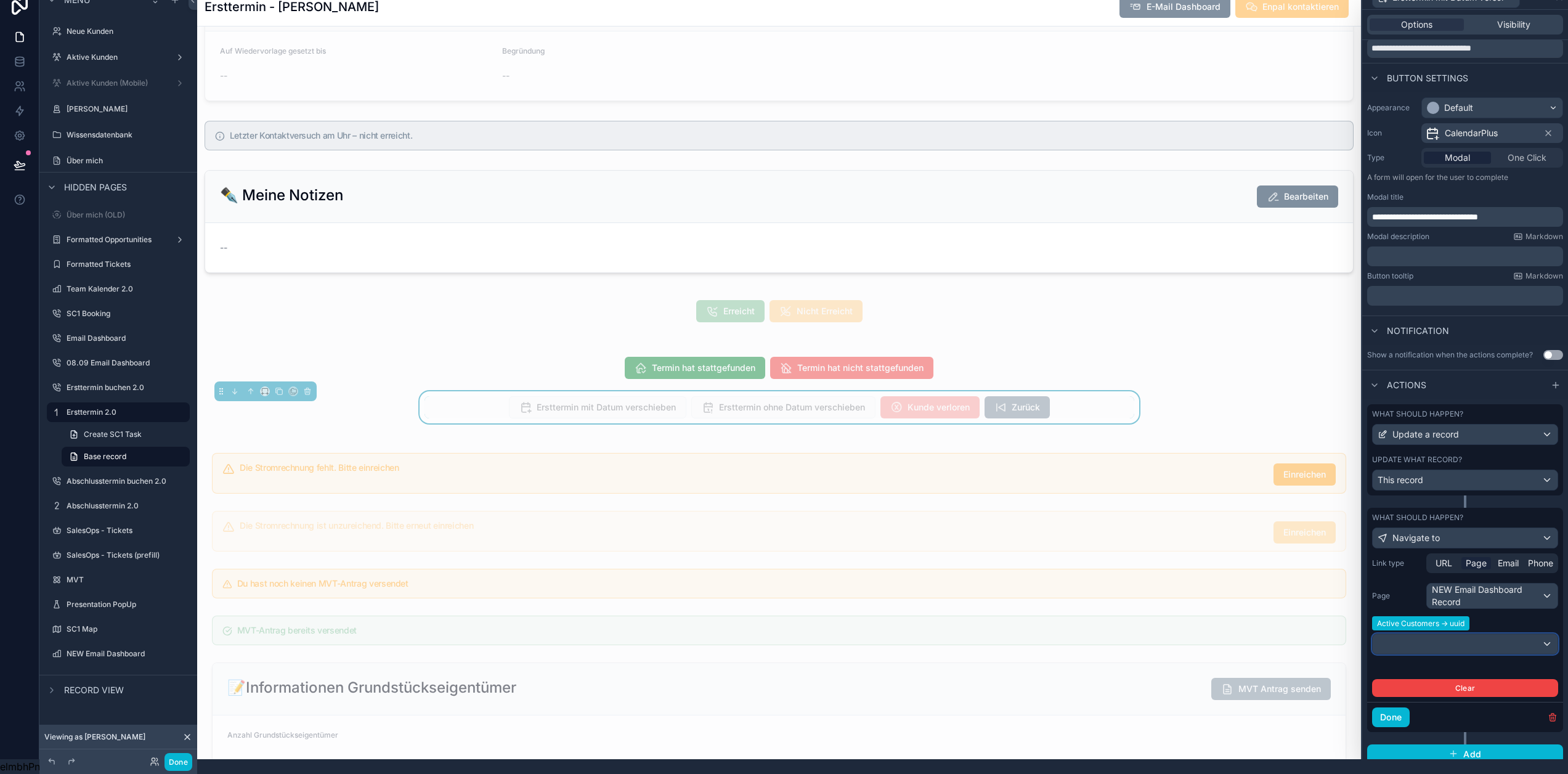
click at [1490, 641] on div at bounding box center [1466, 643] width 185 height 20
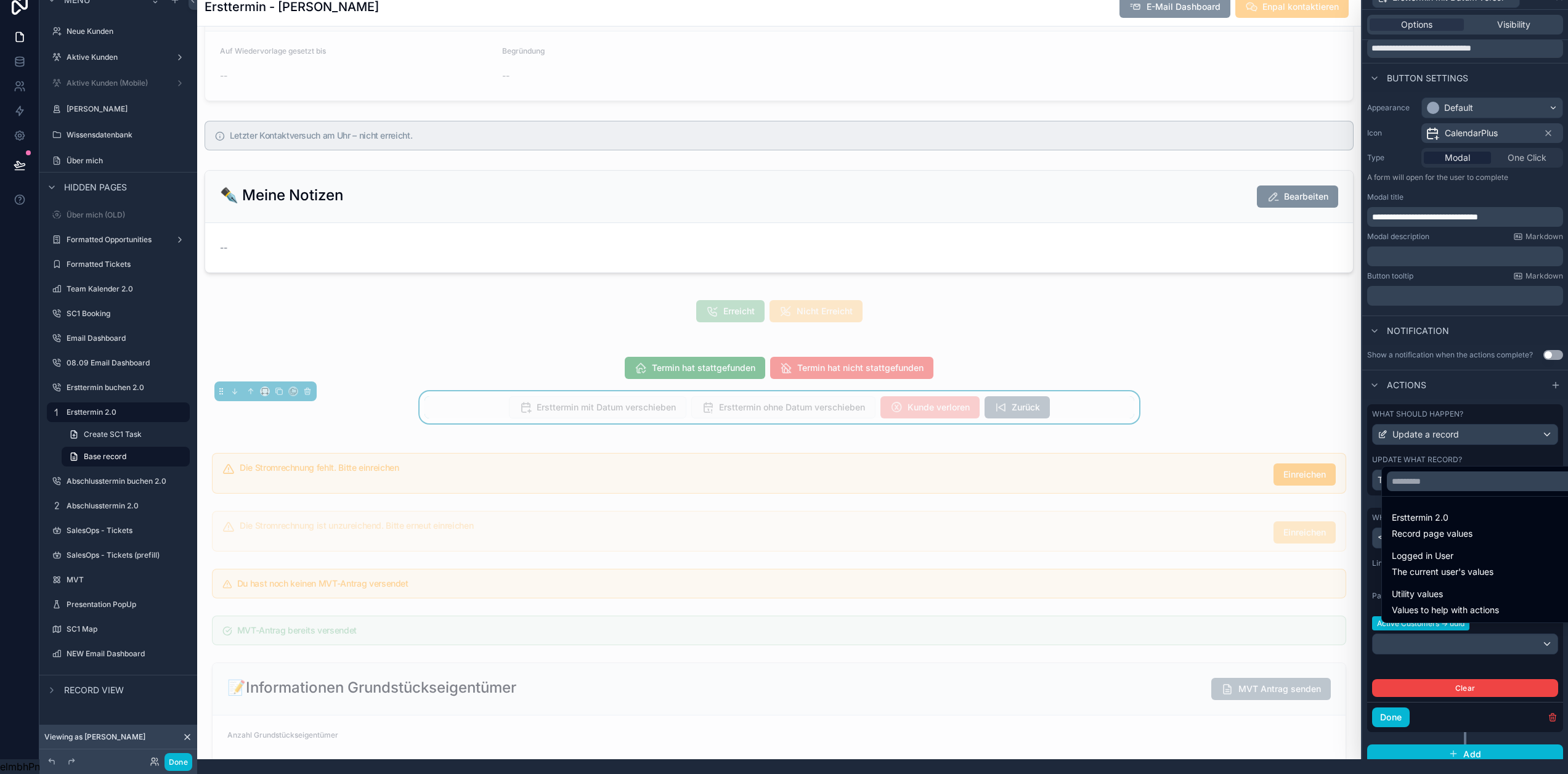
click at [1491, 638] on div at bounding box center [1465, 372] width 206 height 774
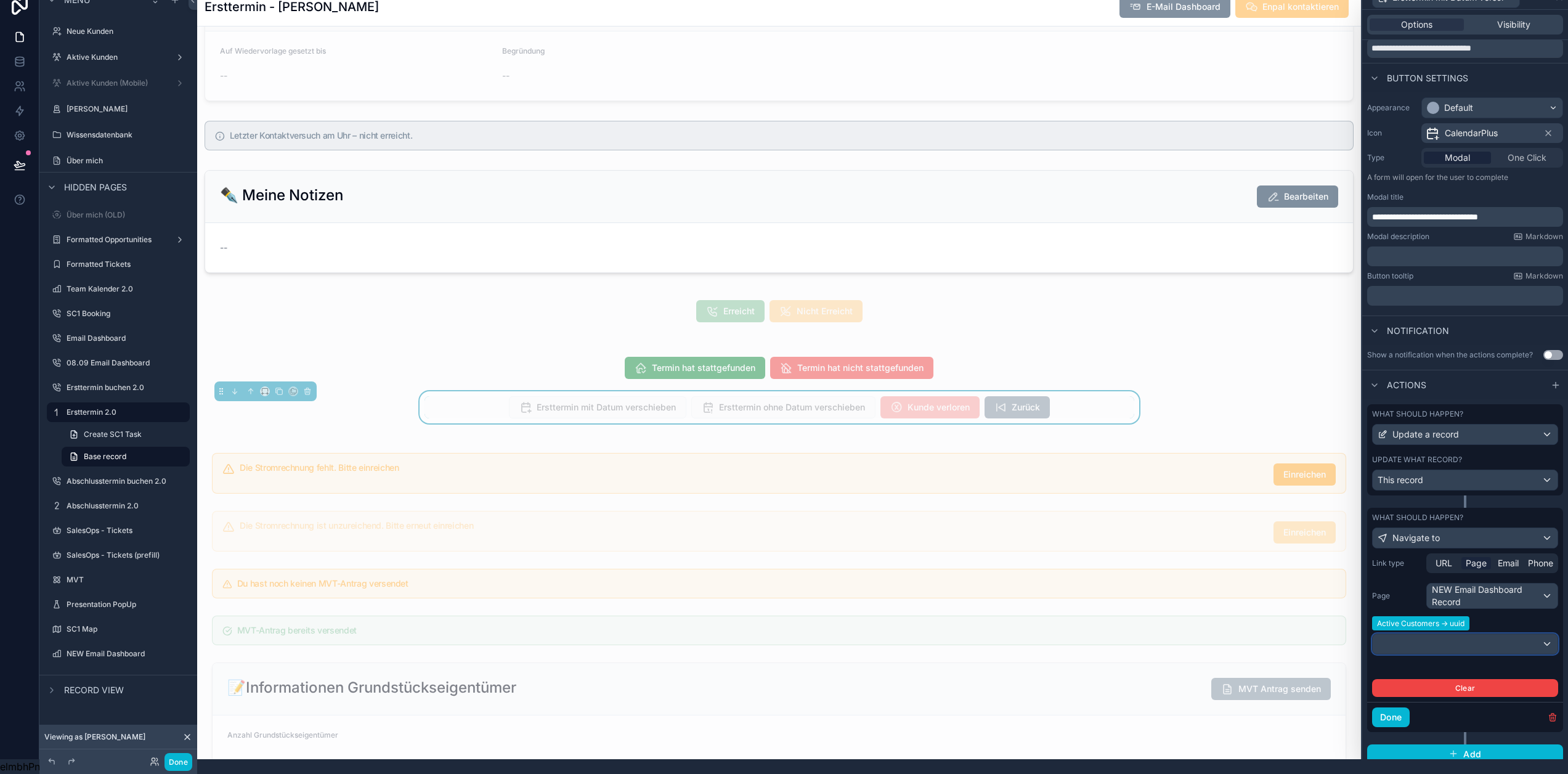
click at [1489, 634] on div at bounding box center [1466, 643] width 185 height 20
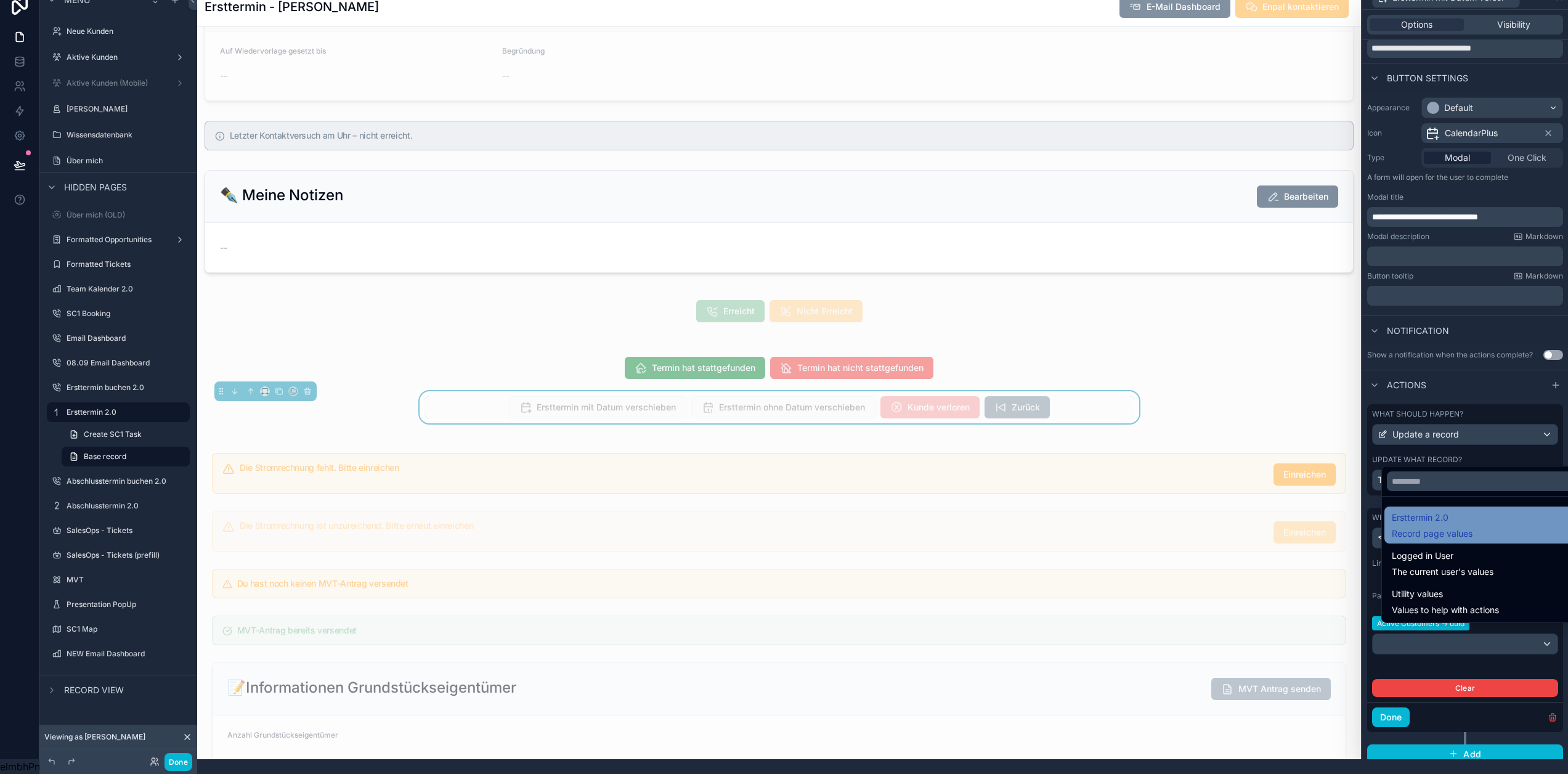
click at [1469, 532] on span "Record page values" at bounding box center [1432, 534] width 81 height 13
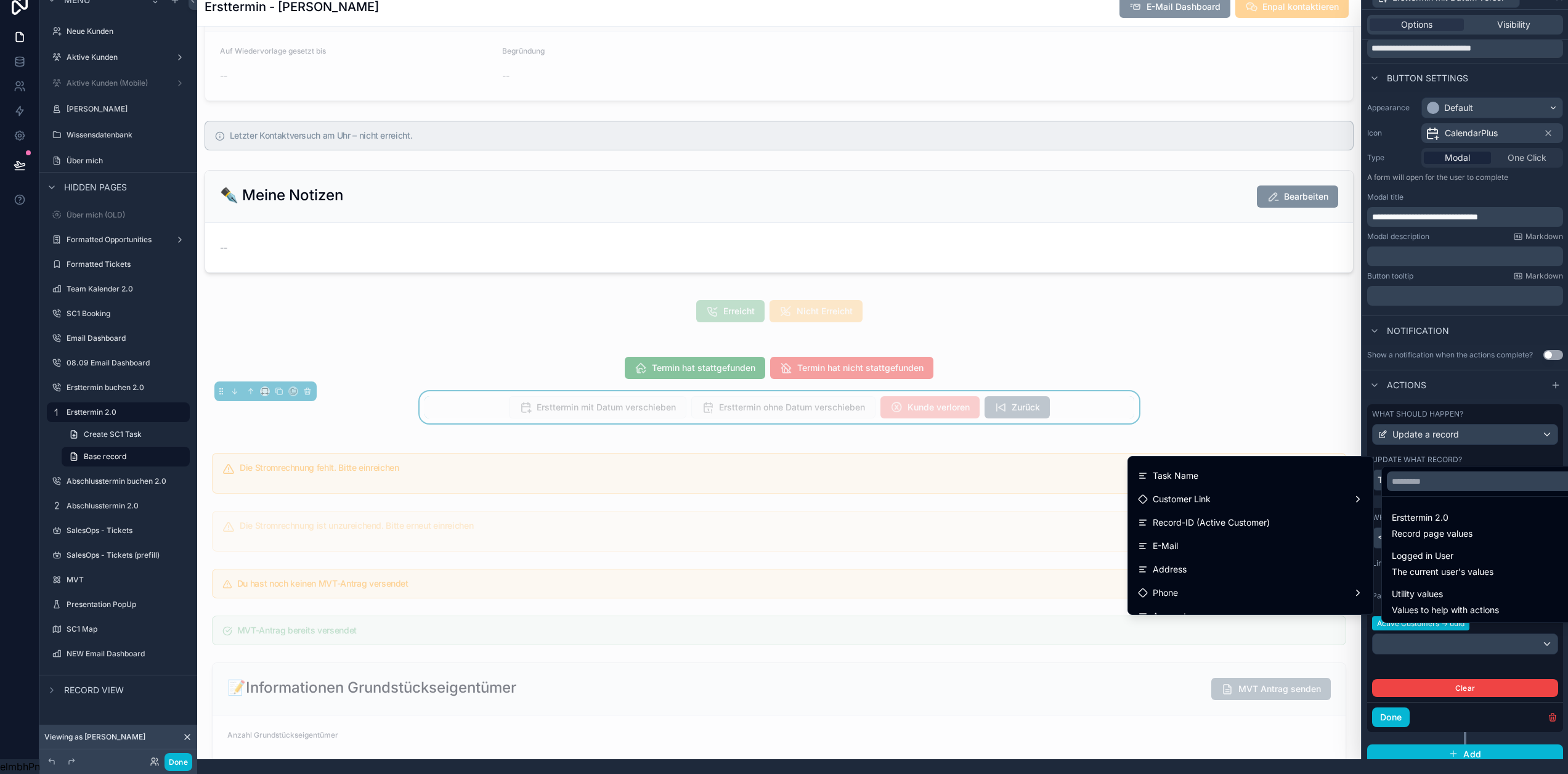
scroll to position [0, 0]
click at [1271, 511] on div "Customer Link" at bounding box center [1251, 517] width 226 height 15
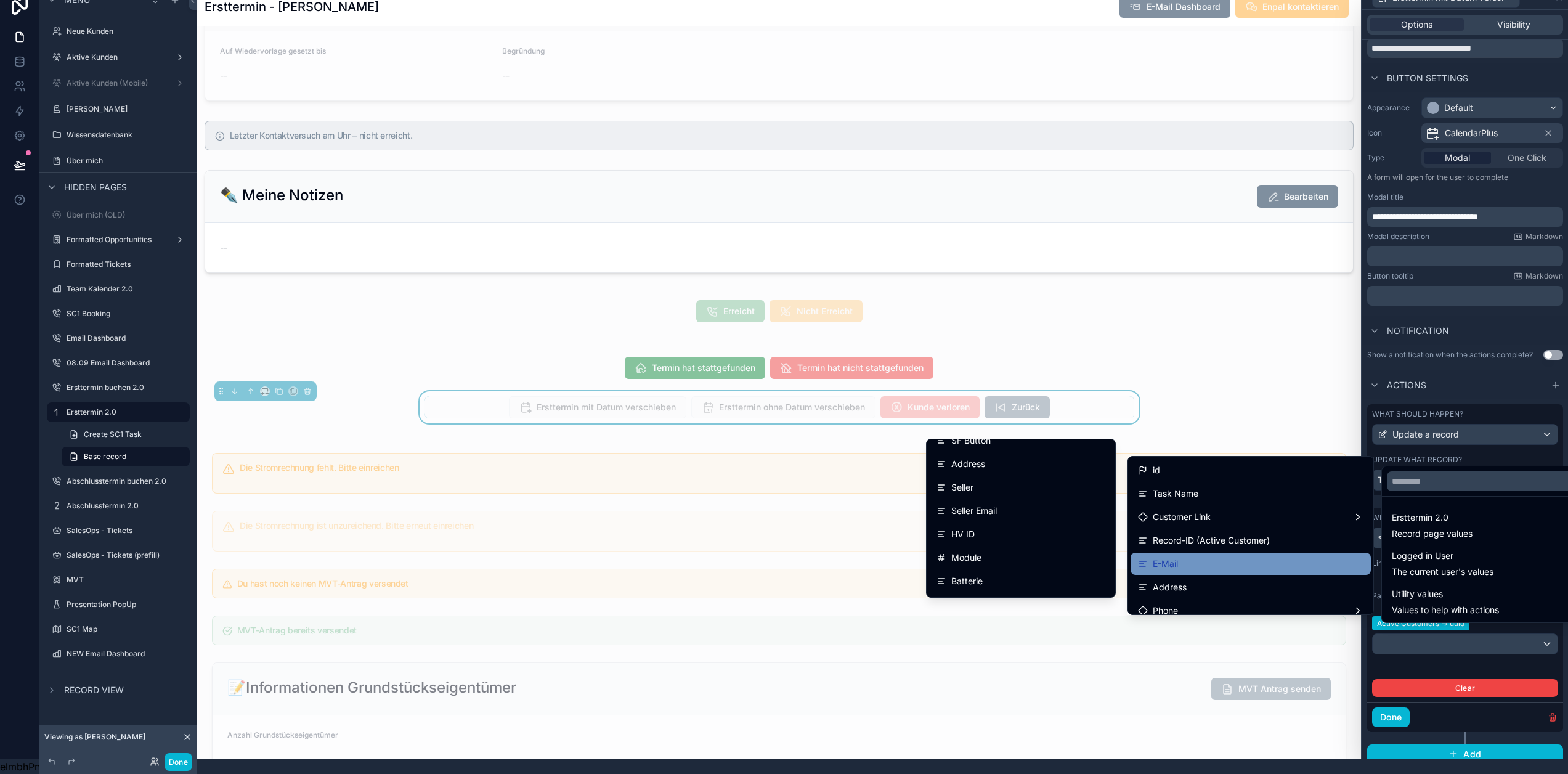
scroll to position [308, 0]
click at [1423, 633] on div at bounding box center [1465, 372] width 206 height 774
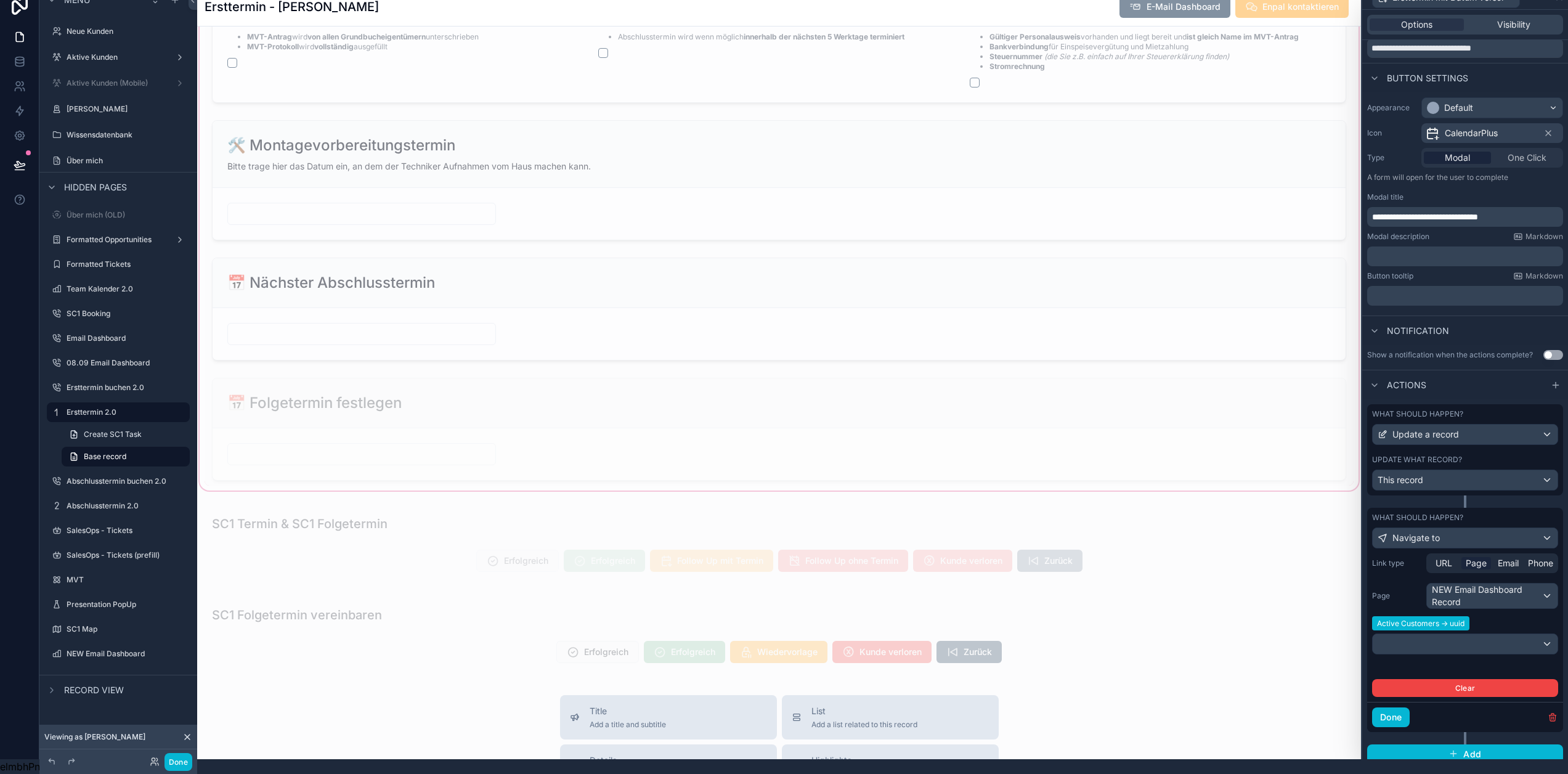
scroll to position [2649, 0]
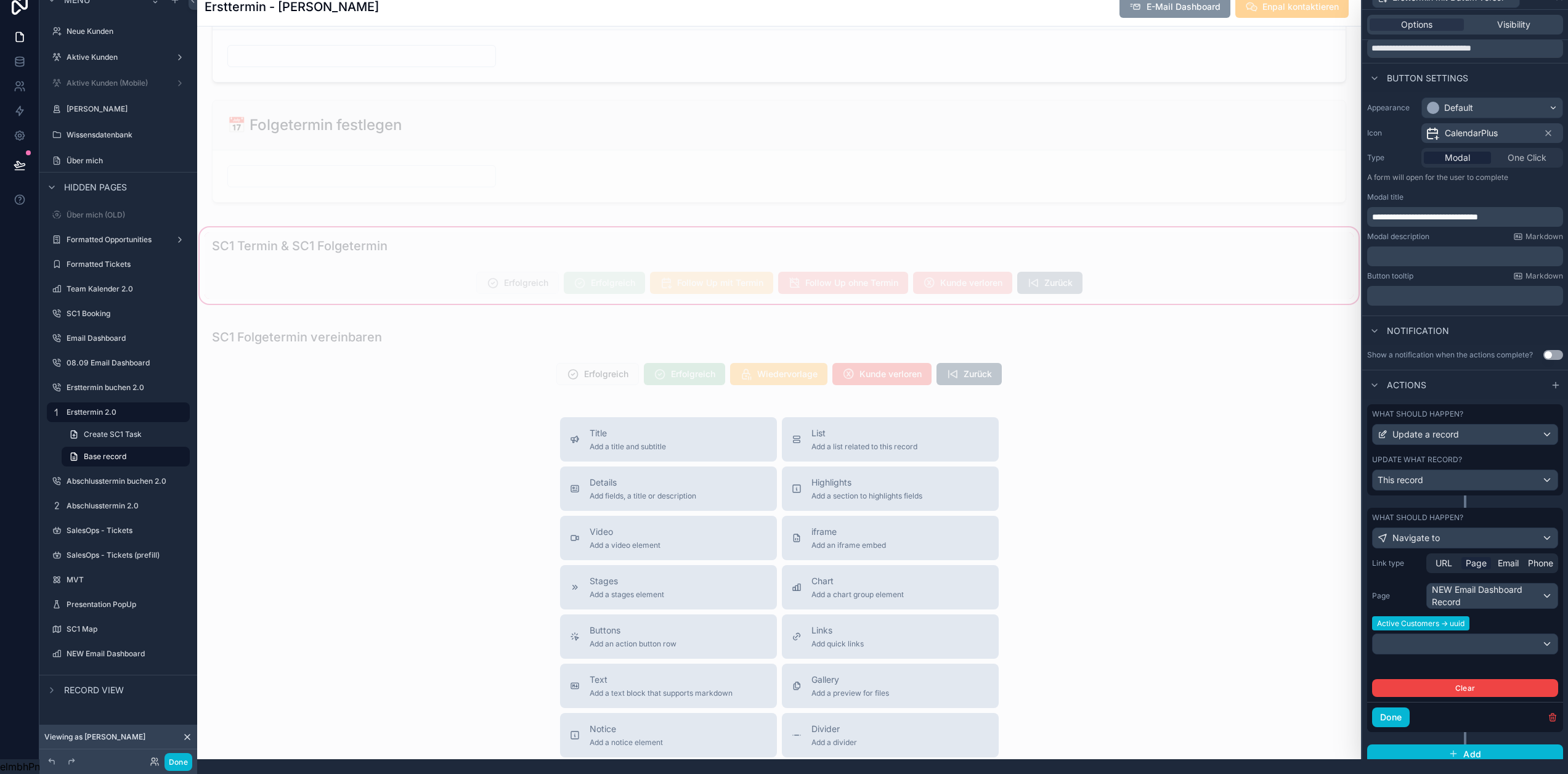
click at [649, 280] on div "scrollable content" at bounding box center [779, 266] width 1164 height 82
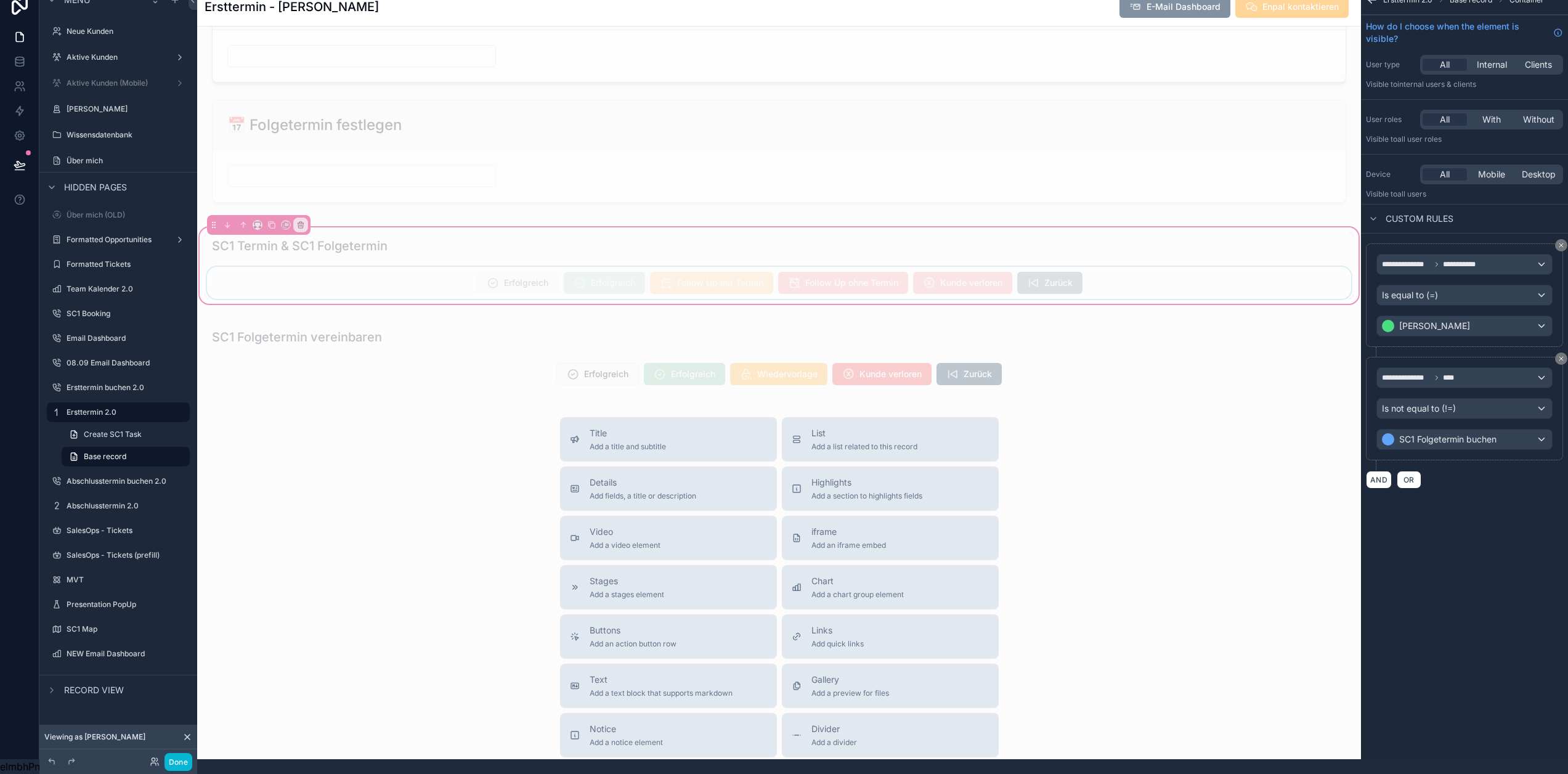
click at [624, 287] on div "scrollable content" at bounding box center [779, 282] width 1149 height 32
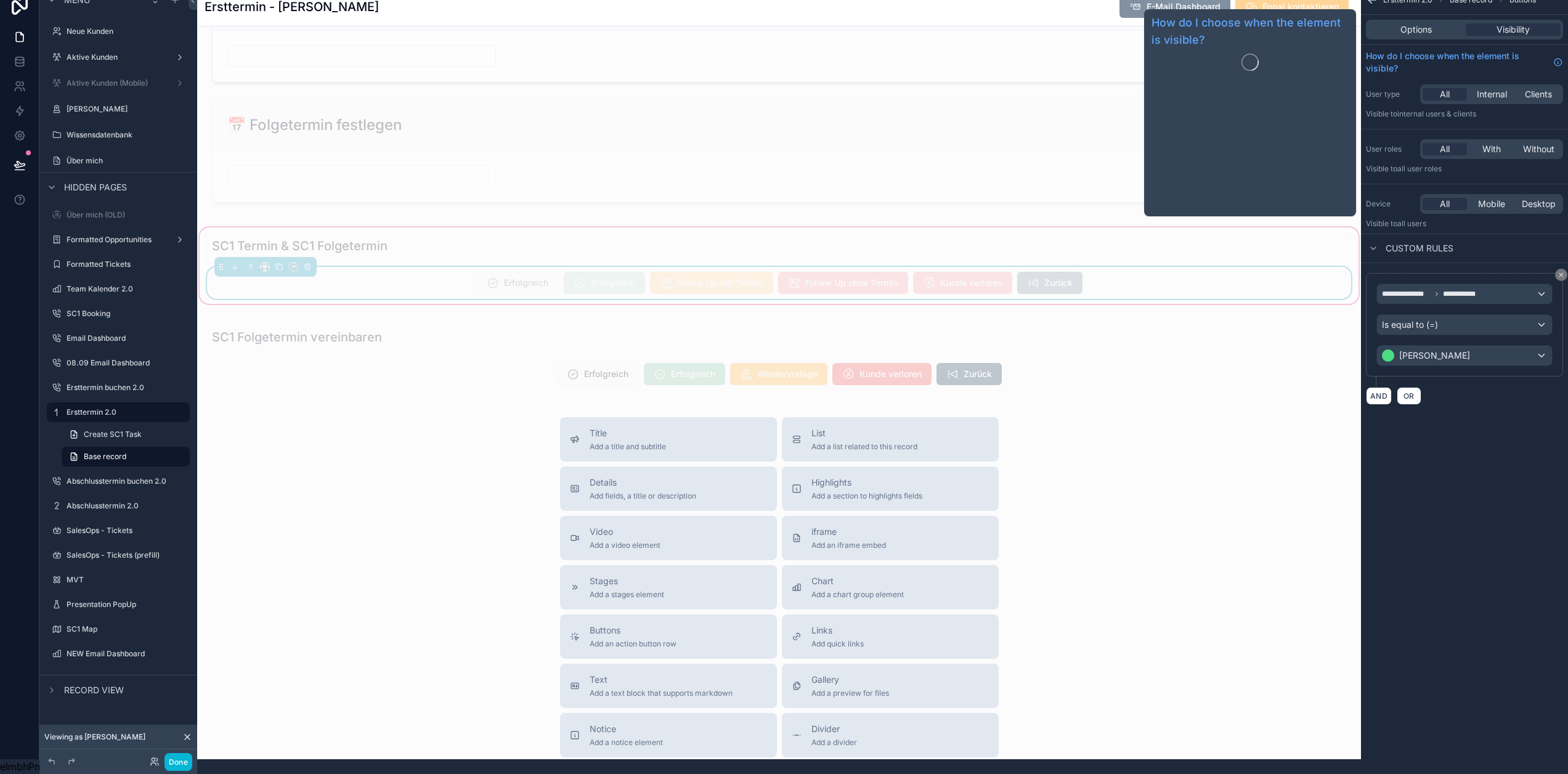
click at [1417, 5] on div "**********" at bounding box center [1465, 200] width 207 height 430
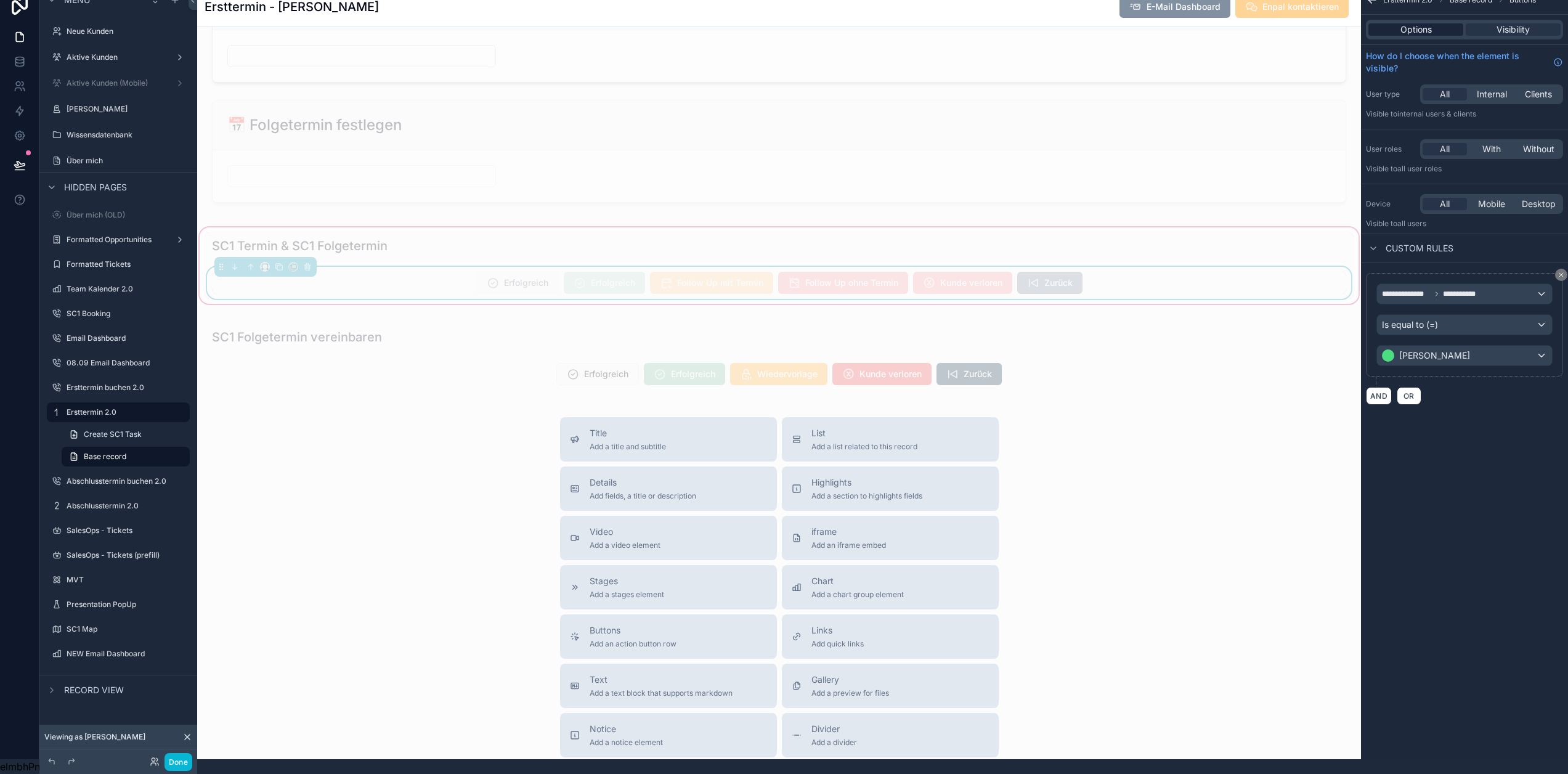
click at [1418, 24] on span "Options" at bounding box center [1416, 30] width 32 height 13
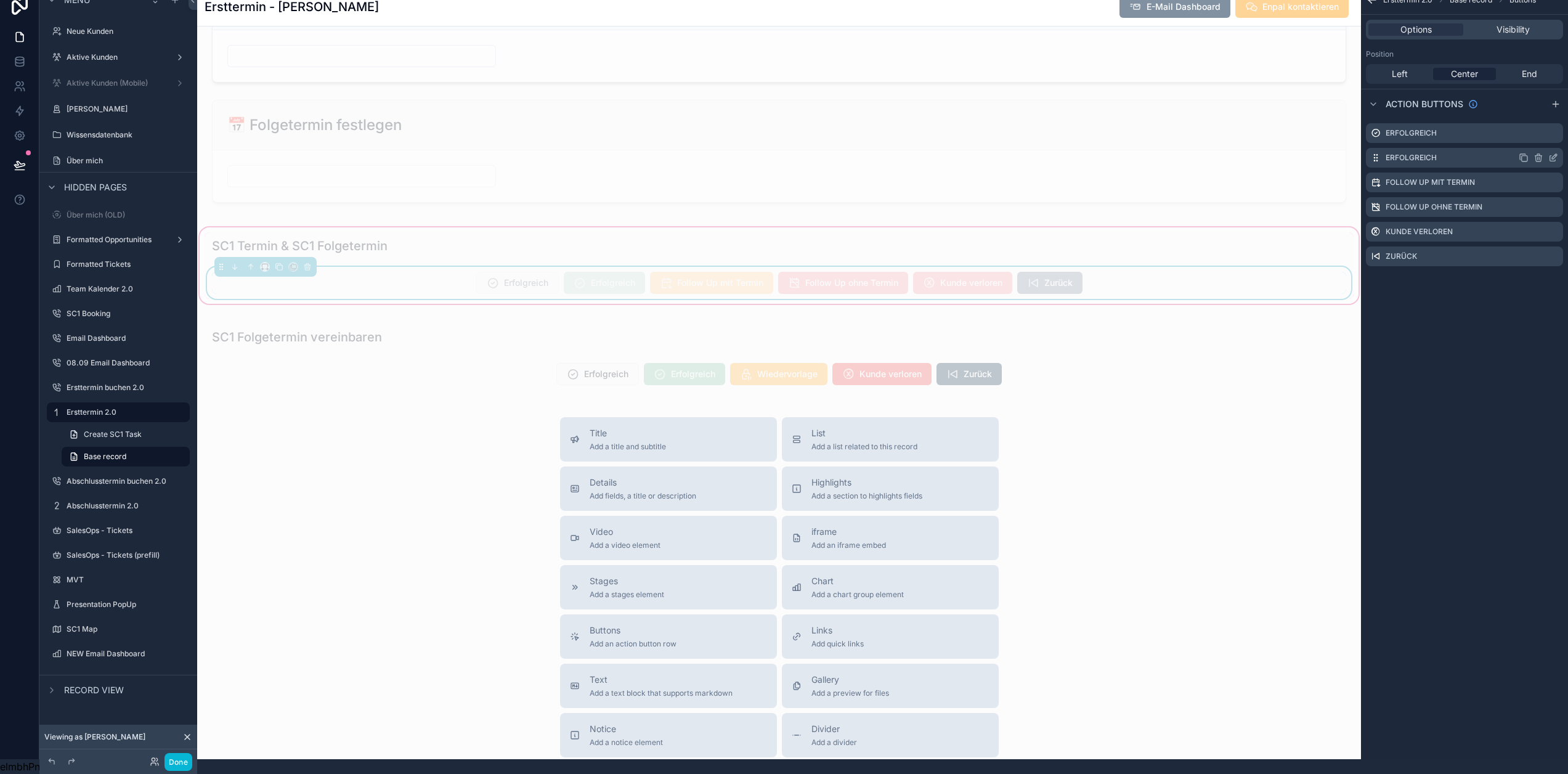
click at [1557, 154] on icon "scrollable content" at bounding box center [1553, 156] width 5 height 5
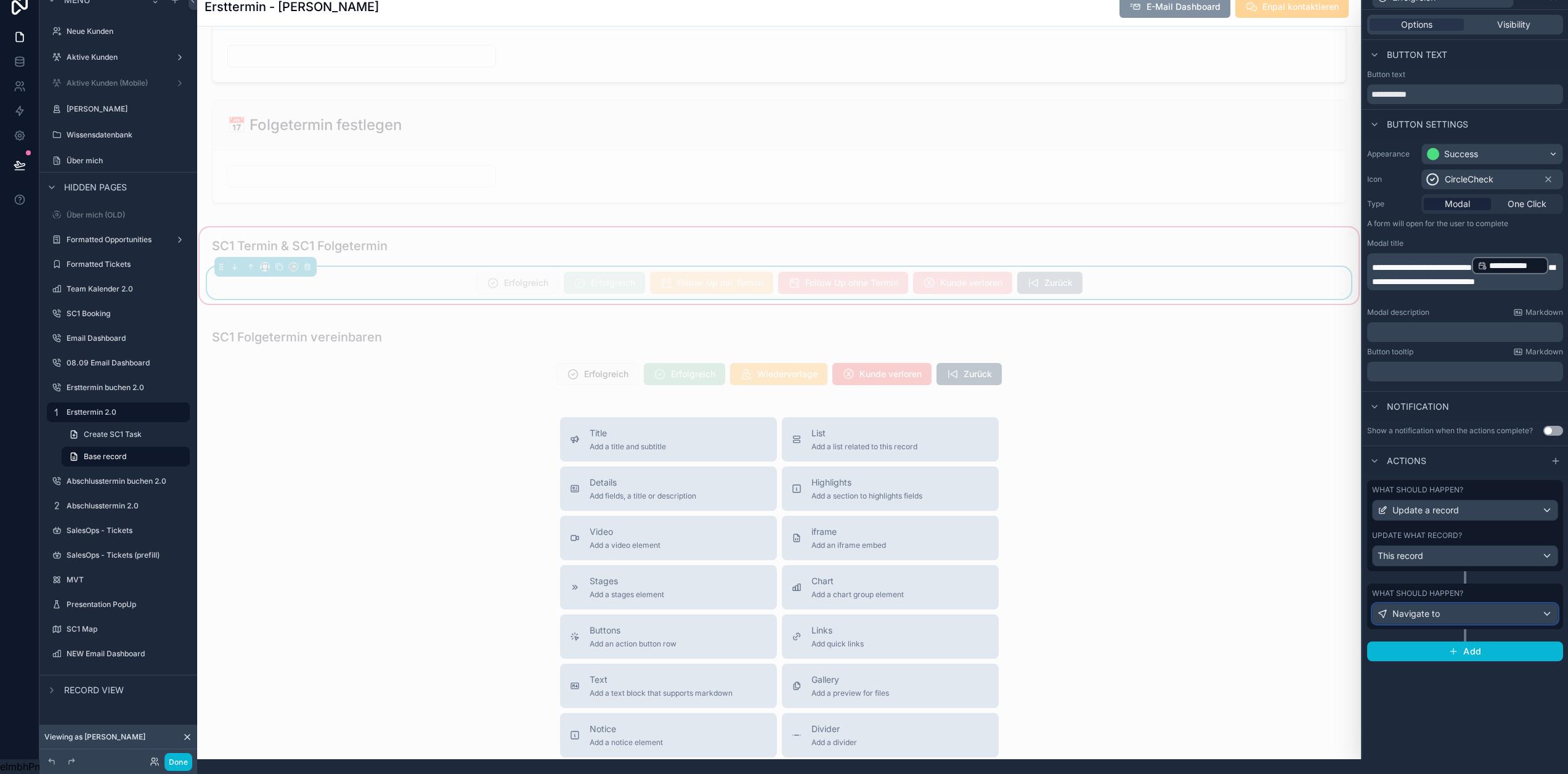
click at [1449, 604] on div "Navigate to" at bounding box center [1466, 614] width 185 height 20
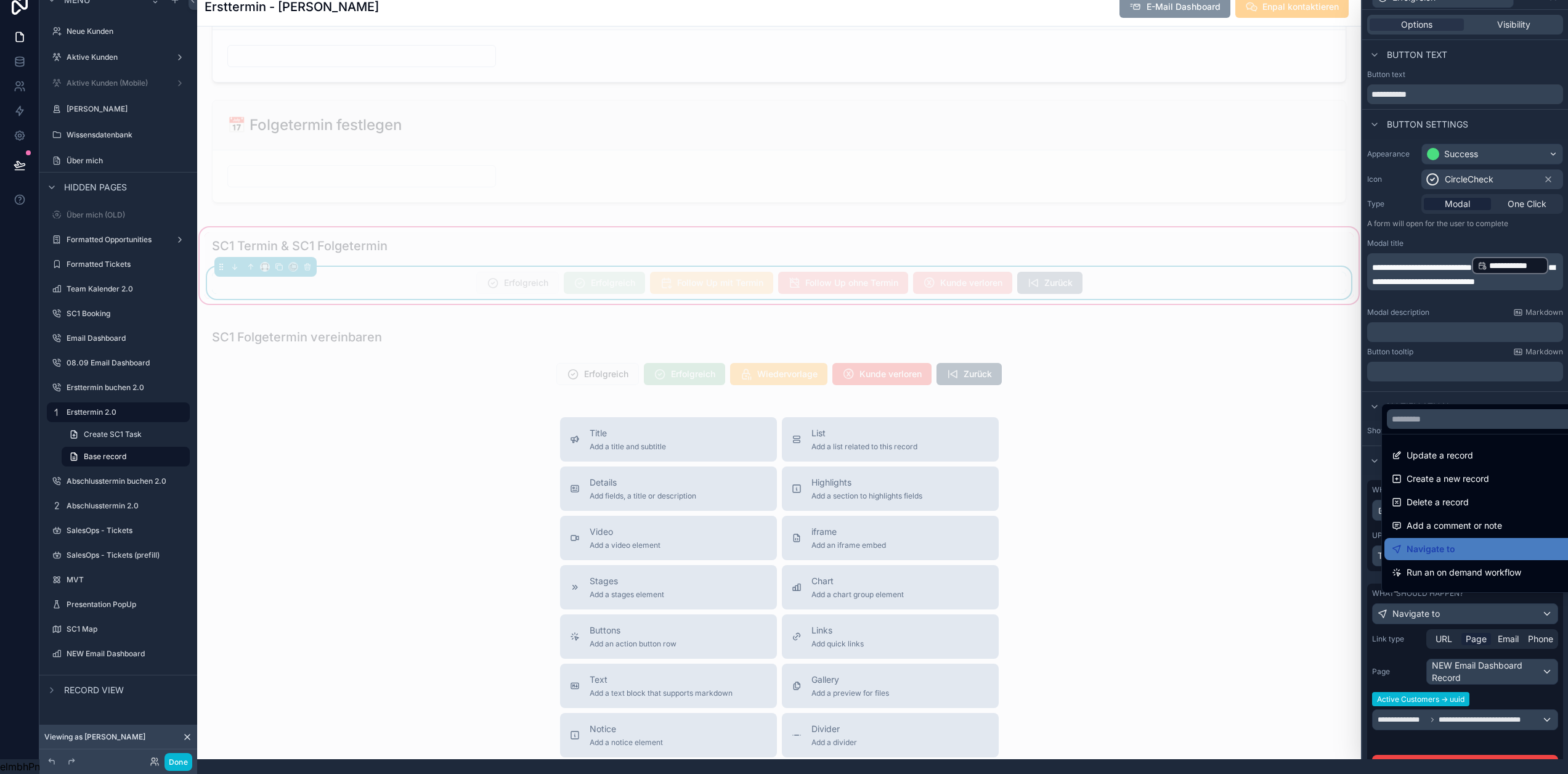
click at [1453, 604] on div at bounding box center [1465, 372] width 206 height 774
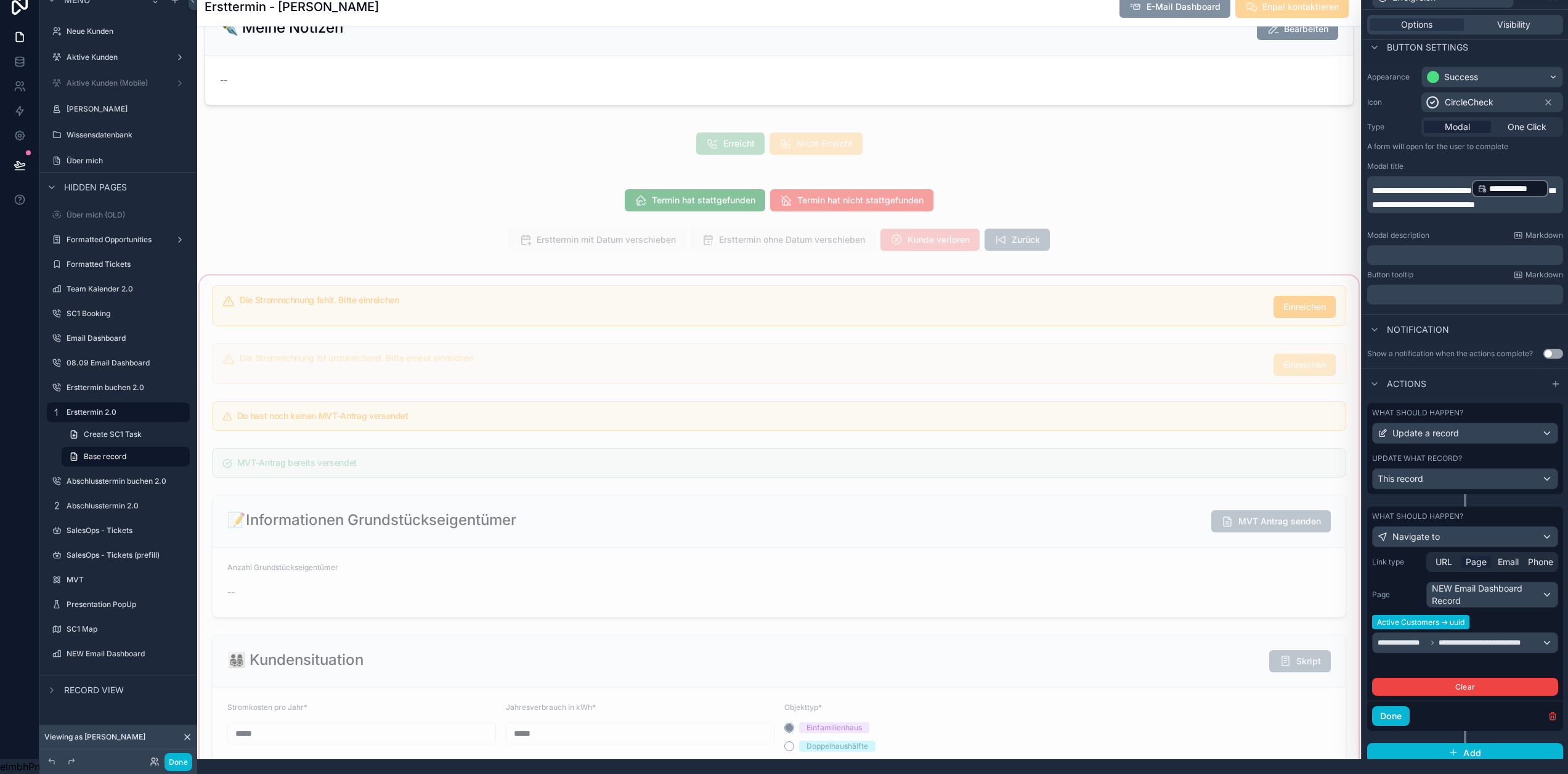
scroll to position [863, 0]
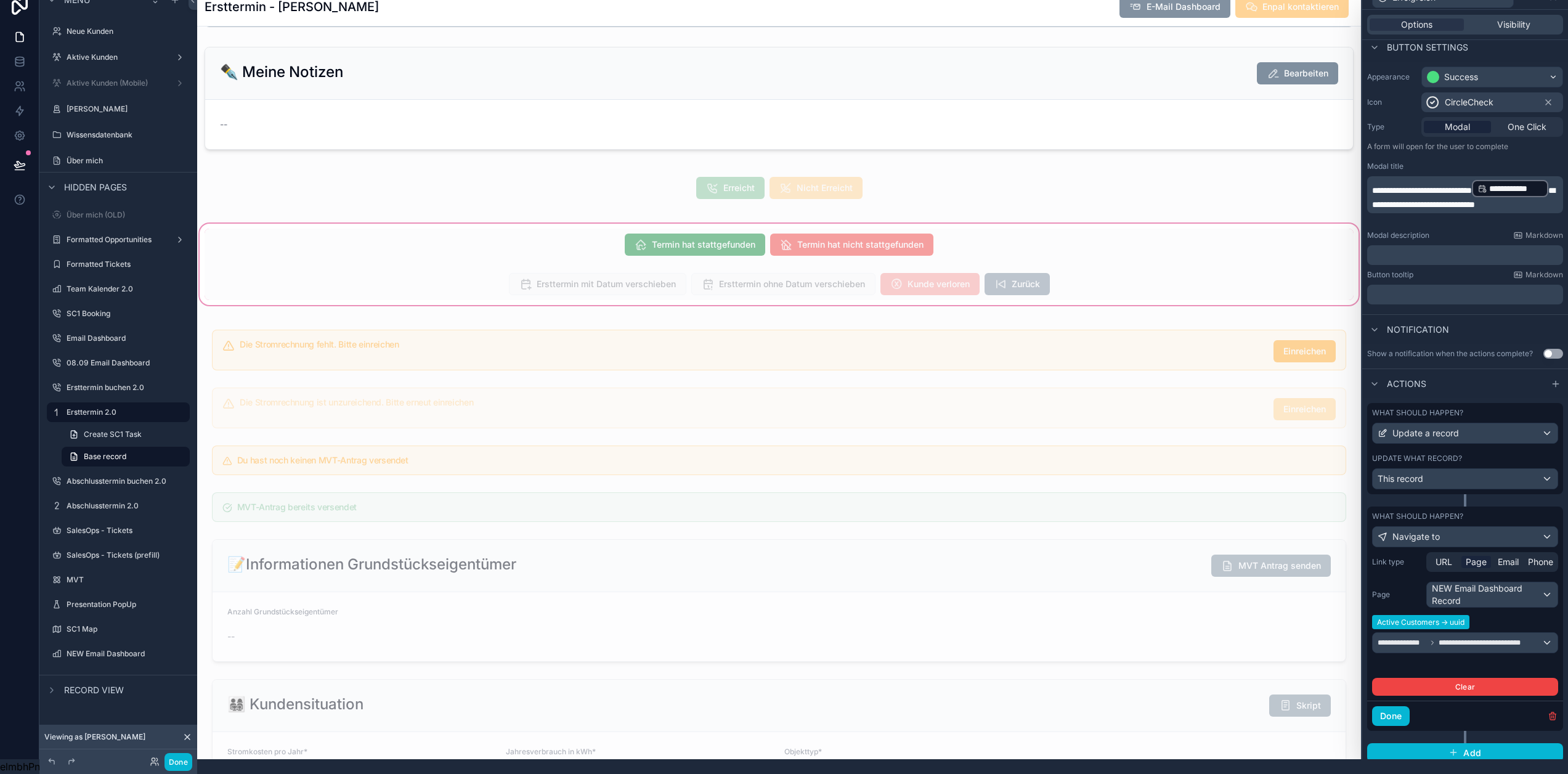
click at [710, 295] on div "scrollable content" at bounding box center [779, 264] width 1164 height 86
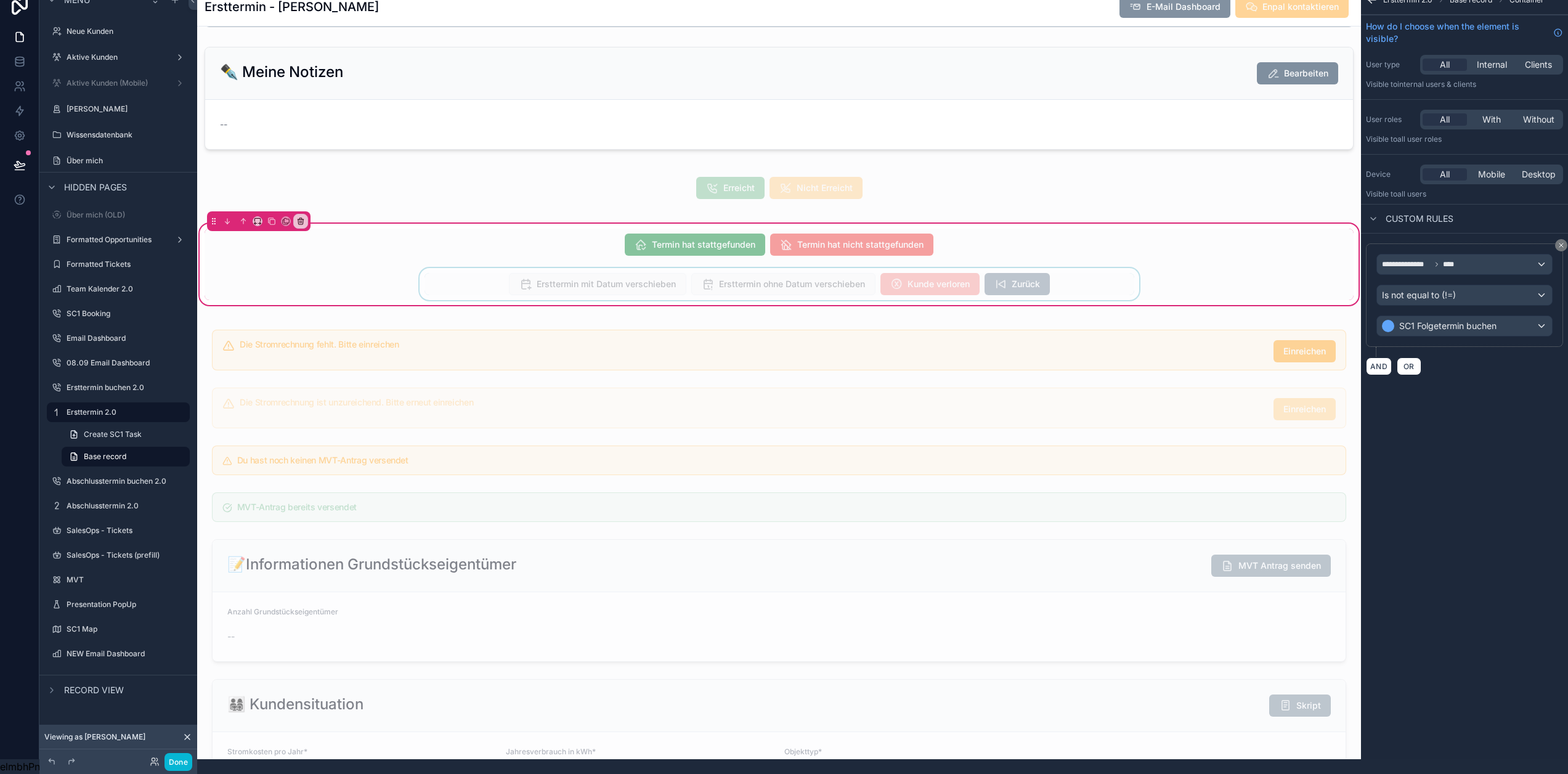
click at [668, 289] on div "scrollable content" at bounding box center [779, 284] width 1149 height 32
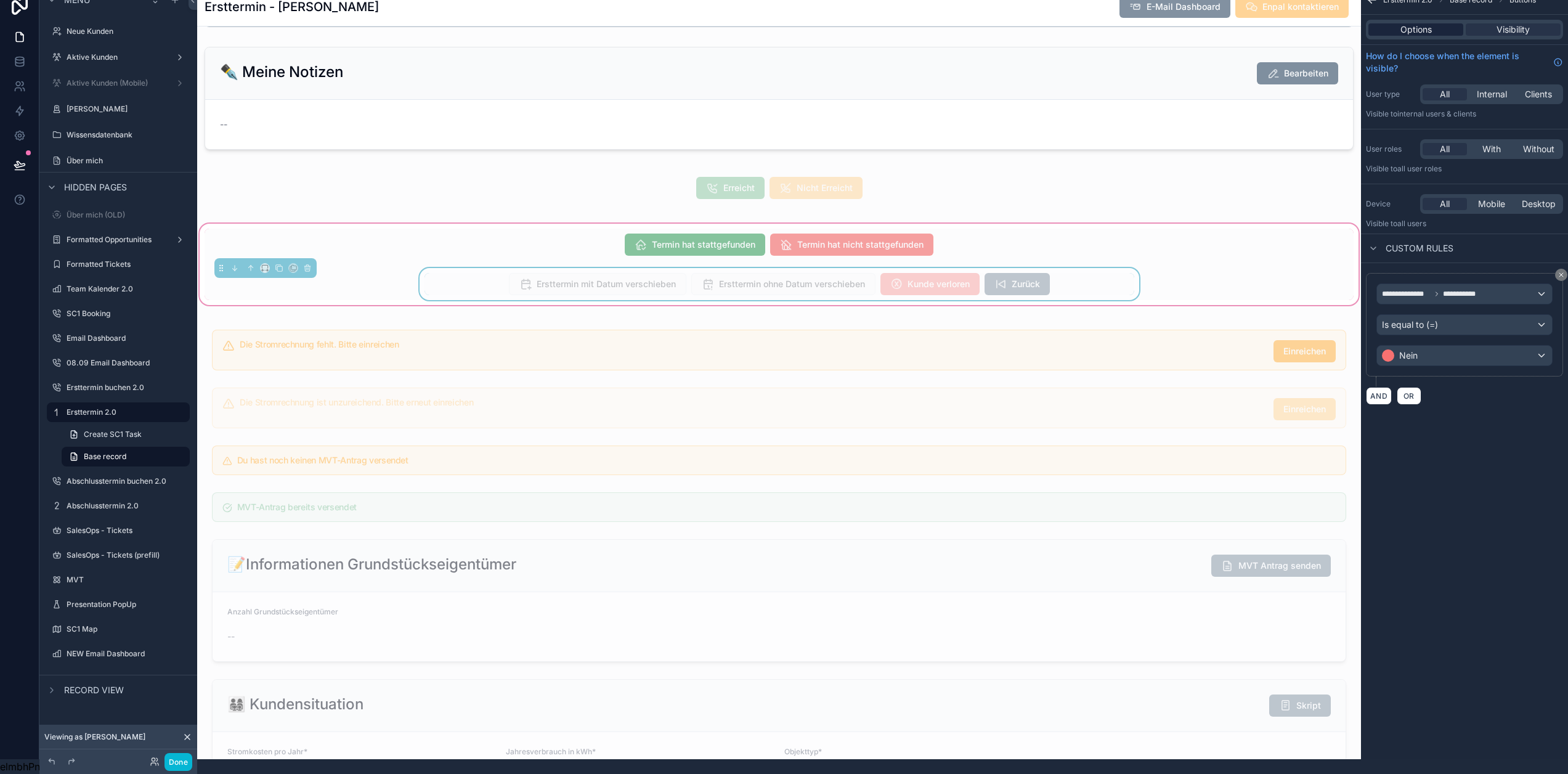
click at [1419, 24] on span "Options" at bounding box center [1416, 30] width 32 height 13
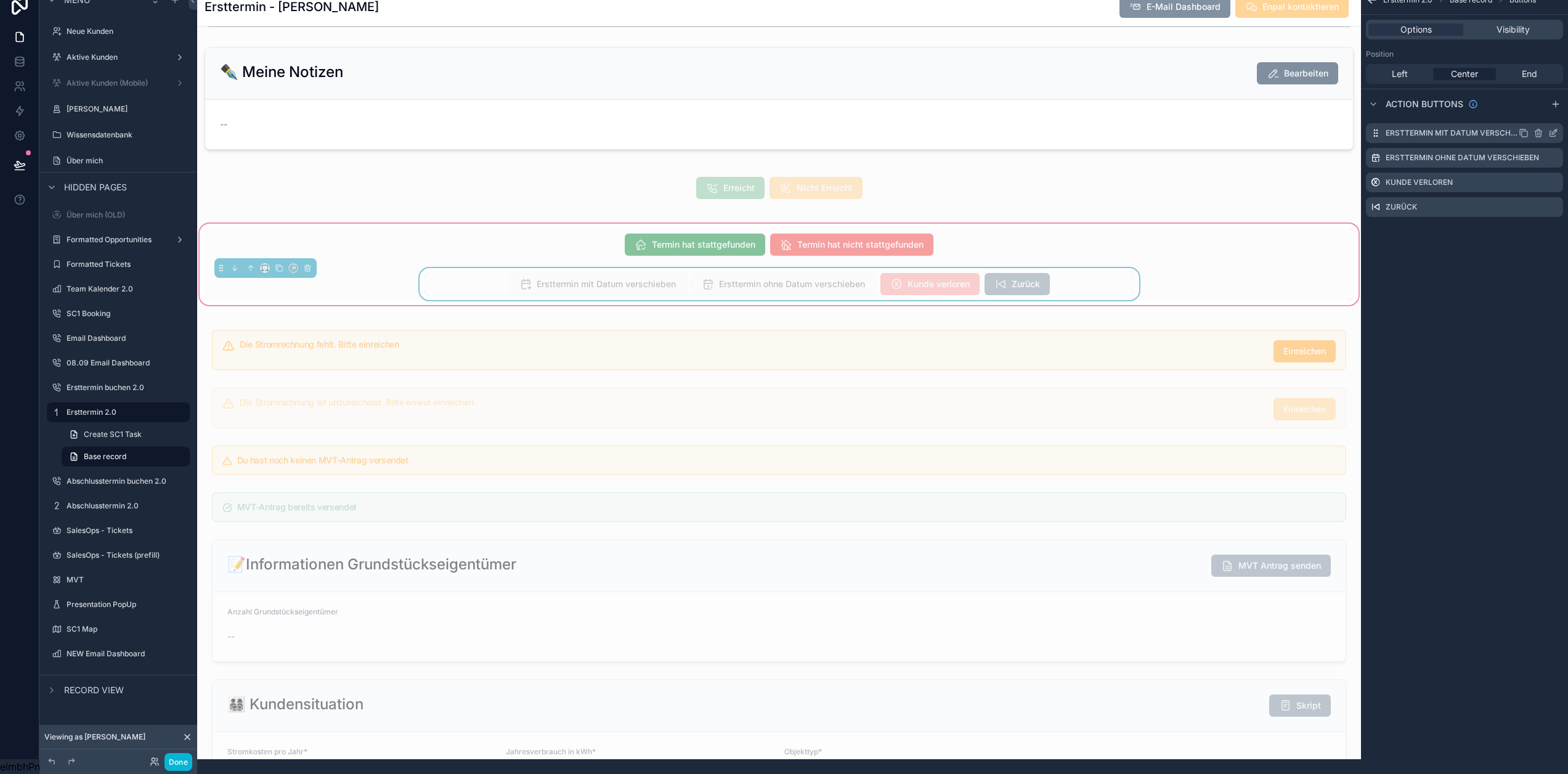
click at [1555, 131] on icon "scrollable content" at bounding box center [1553, 134] width 5 height 5
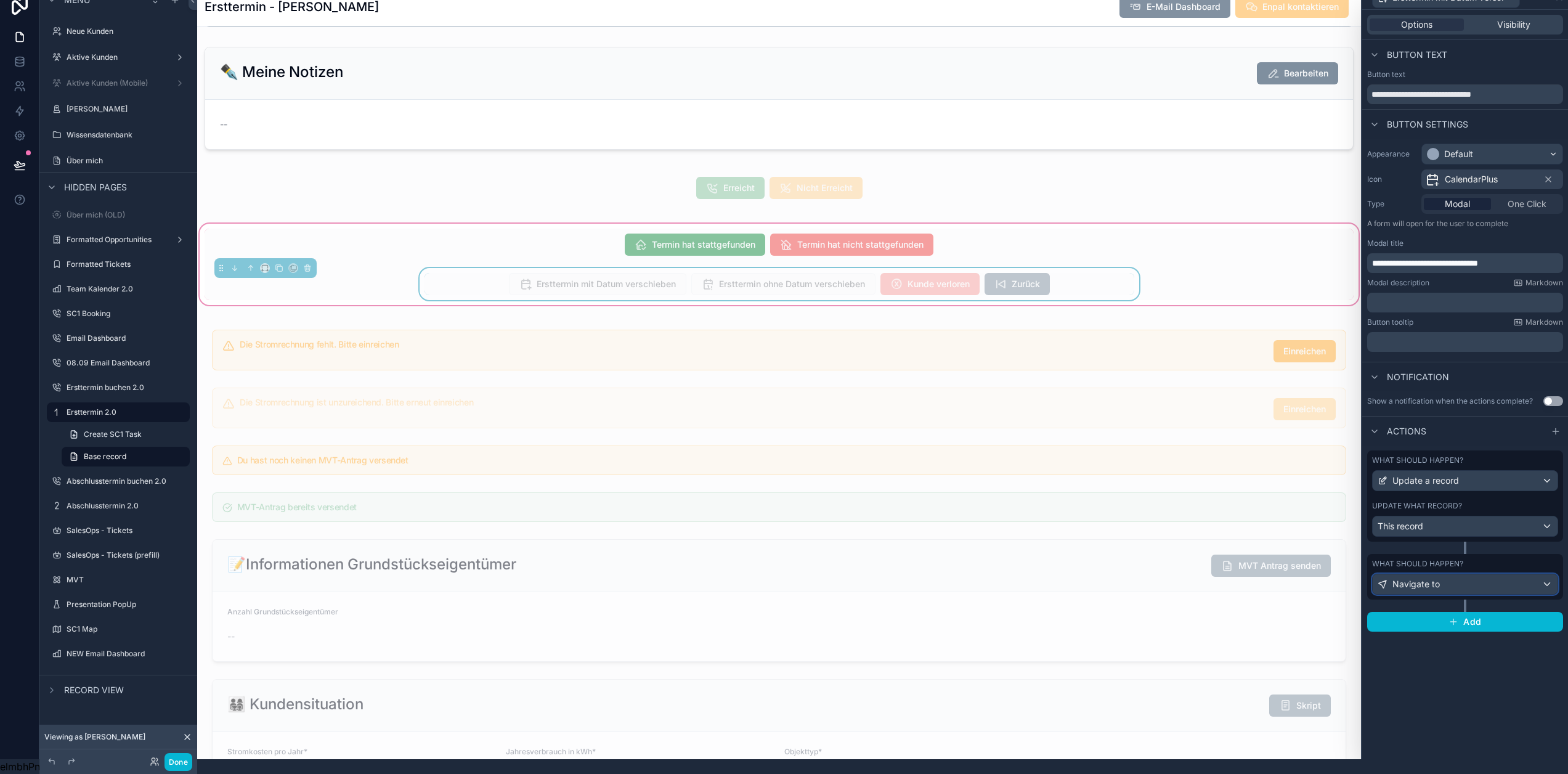
click at [1452, 579] on div "Navigate to" at bounding box center [1466, 585] width 185 height 20
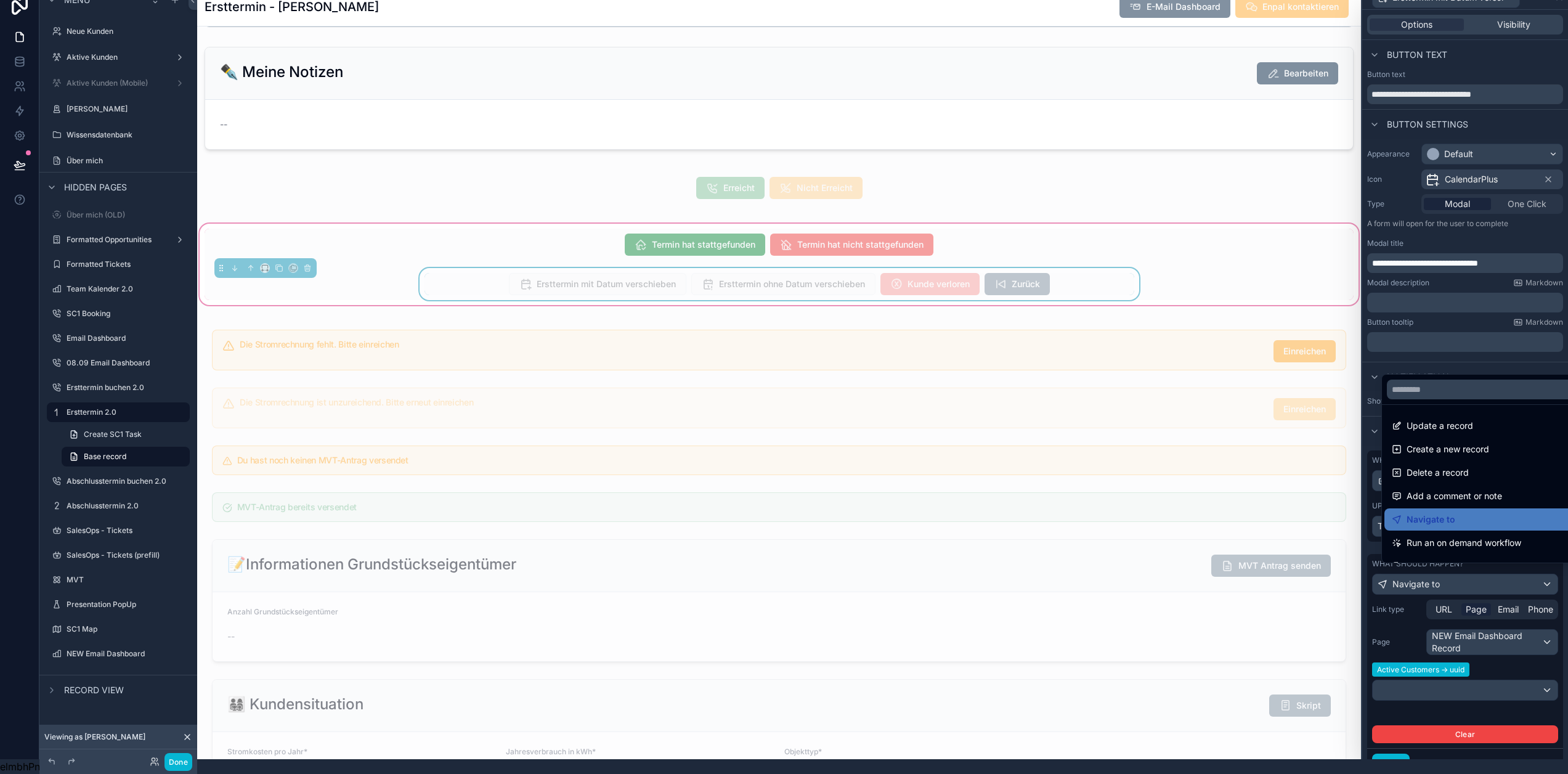
click at [1457, 580] on div at bounding box center [1465, 372] width 206 height 774
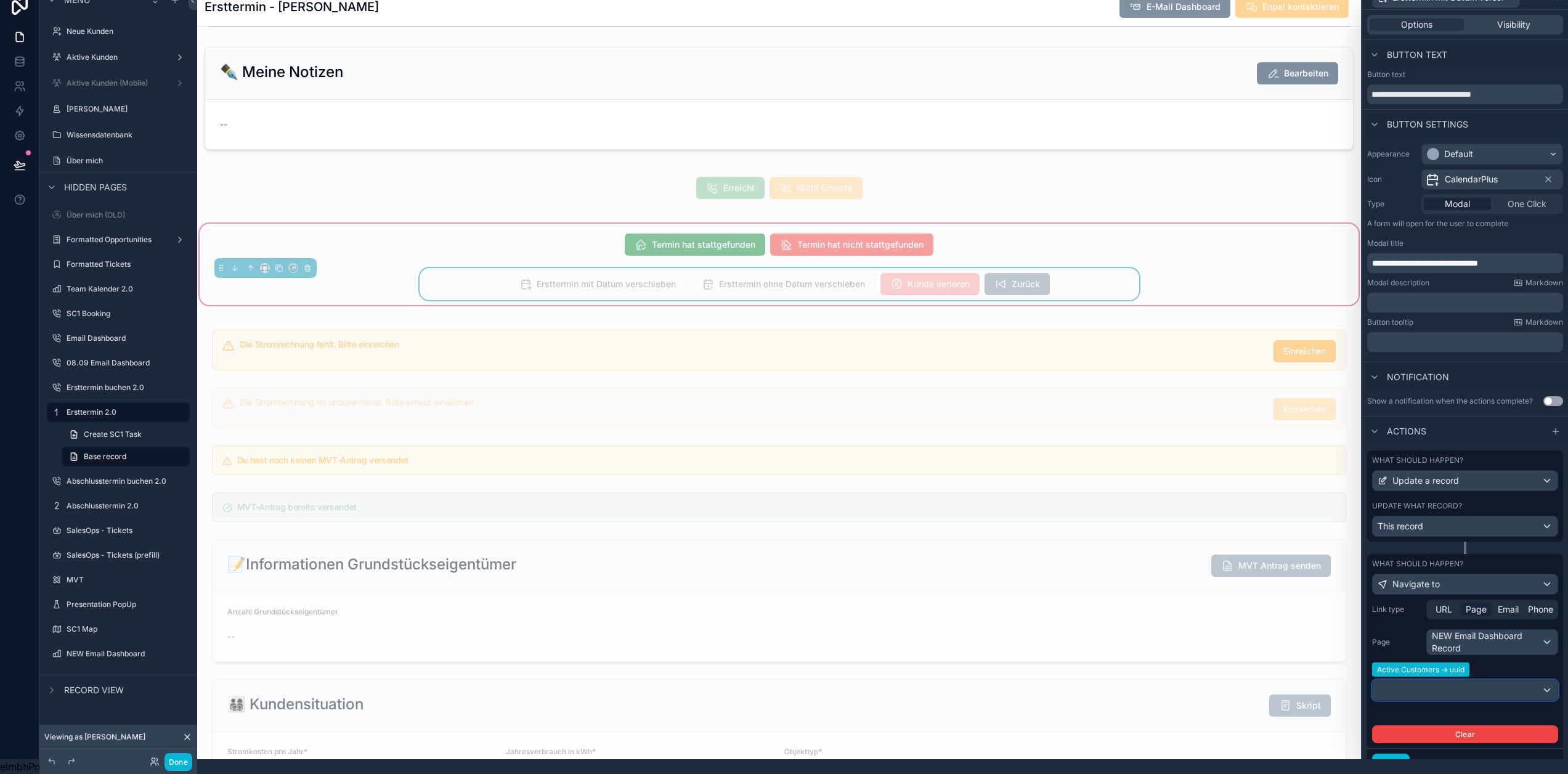
click at [1457, 680] on div at bounding box center [1466, 690] width 185 height 20
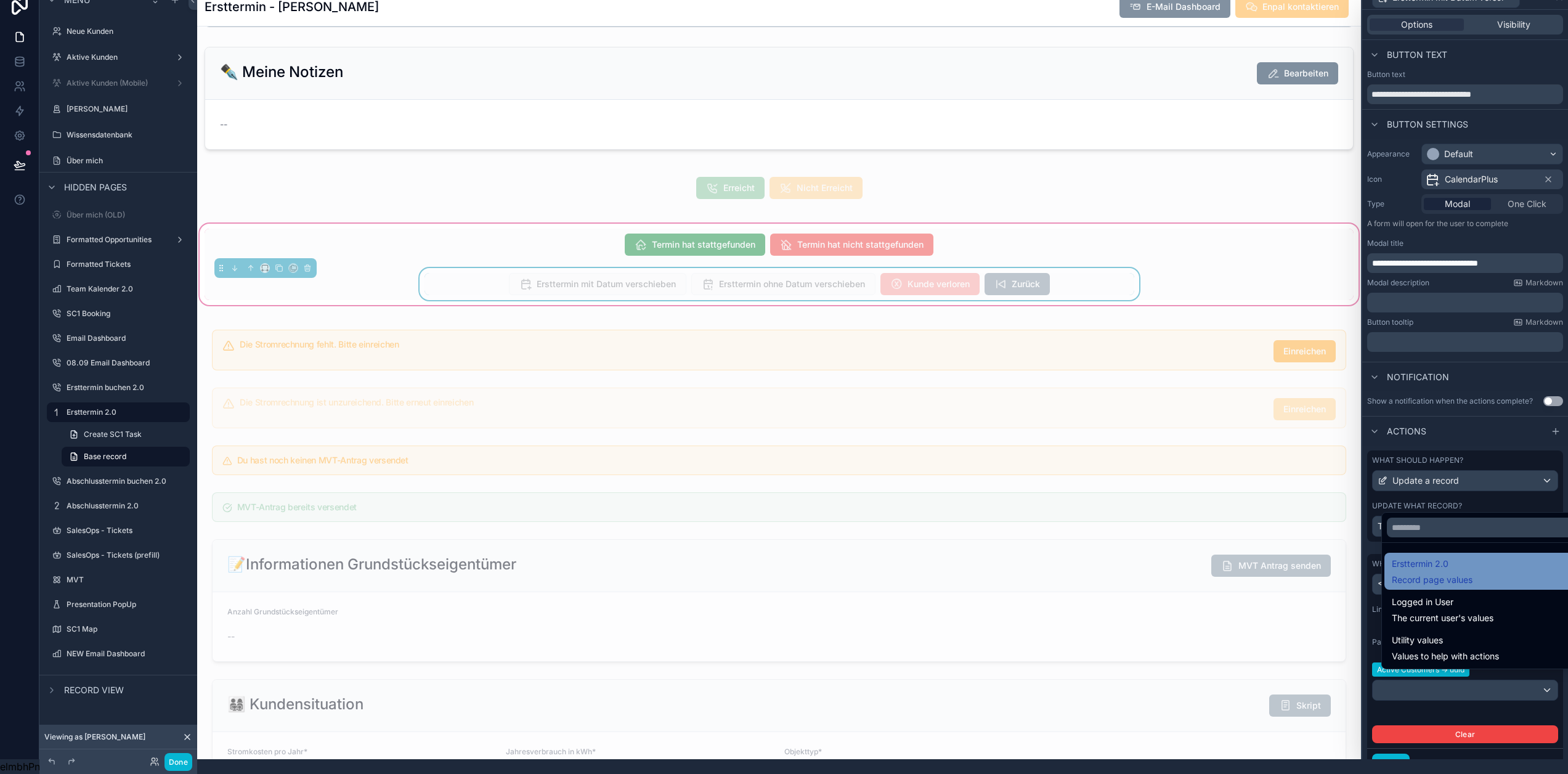
click at [1456, 566] on span "Ersttermin 2.0" at bounding box center [1432, 564] width 81 height 15
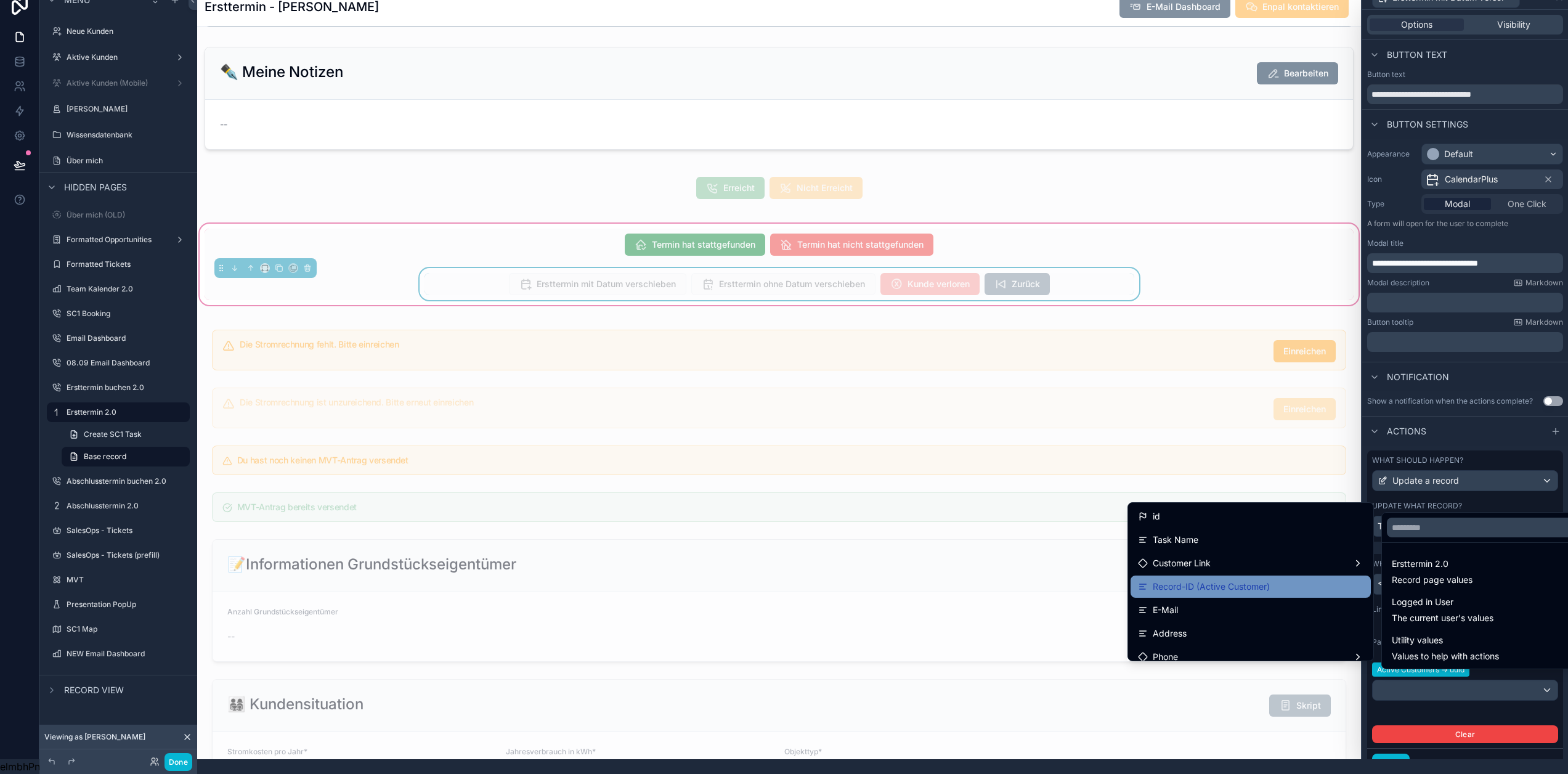
click at [1243, 581] on span "Record-ID (Active Customer)" at bounding box center [1211, 586] width 117 height 15
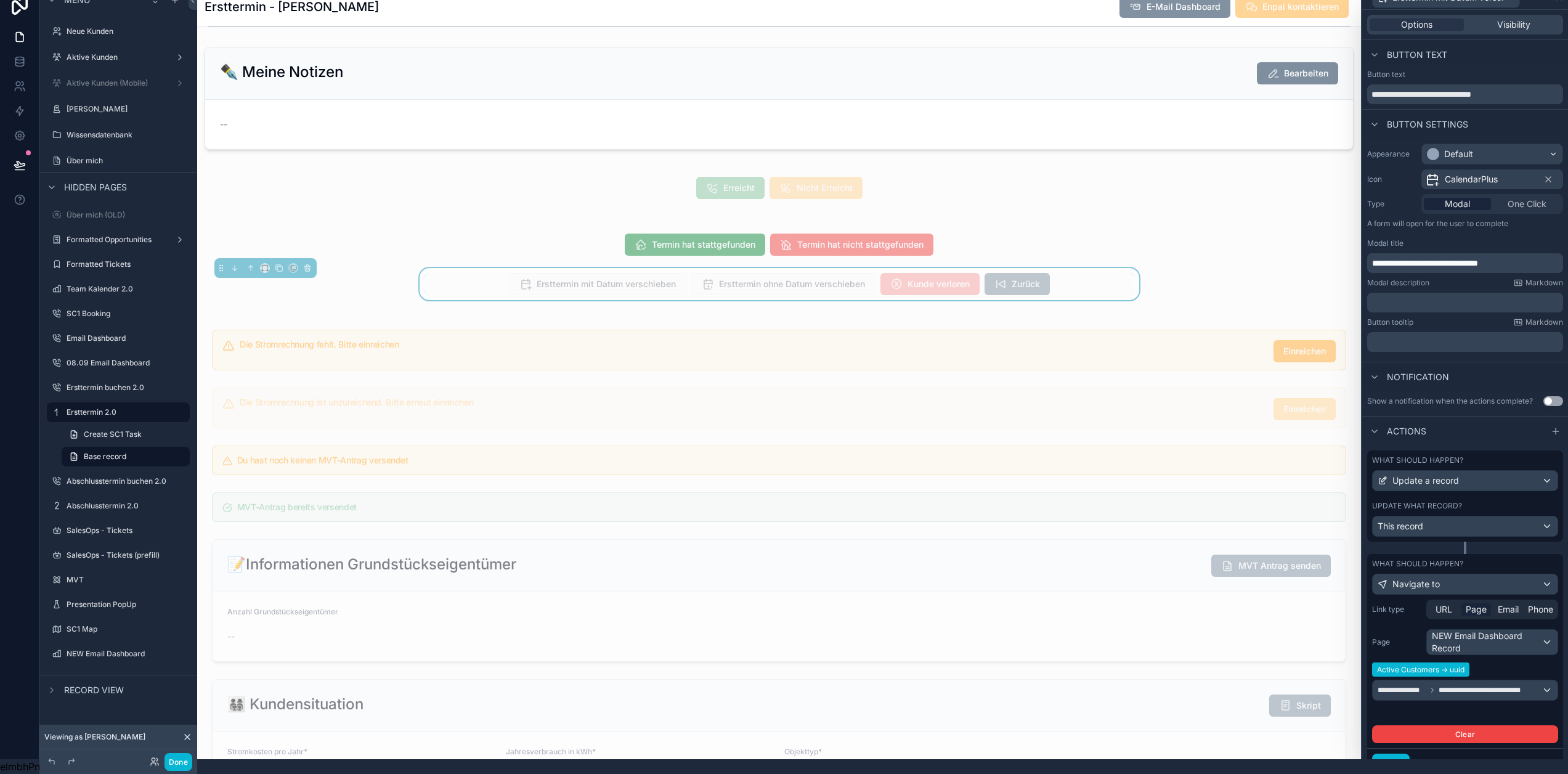
scroll to position [47, 0]
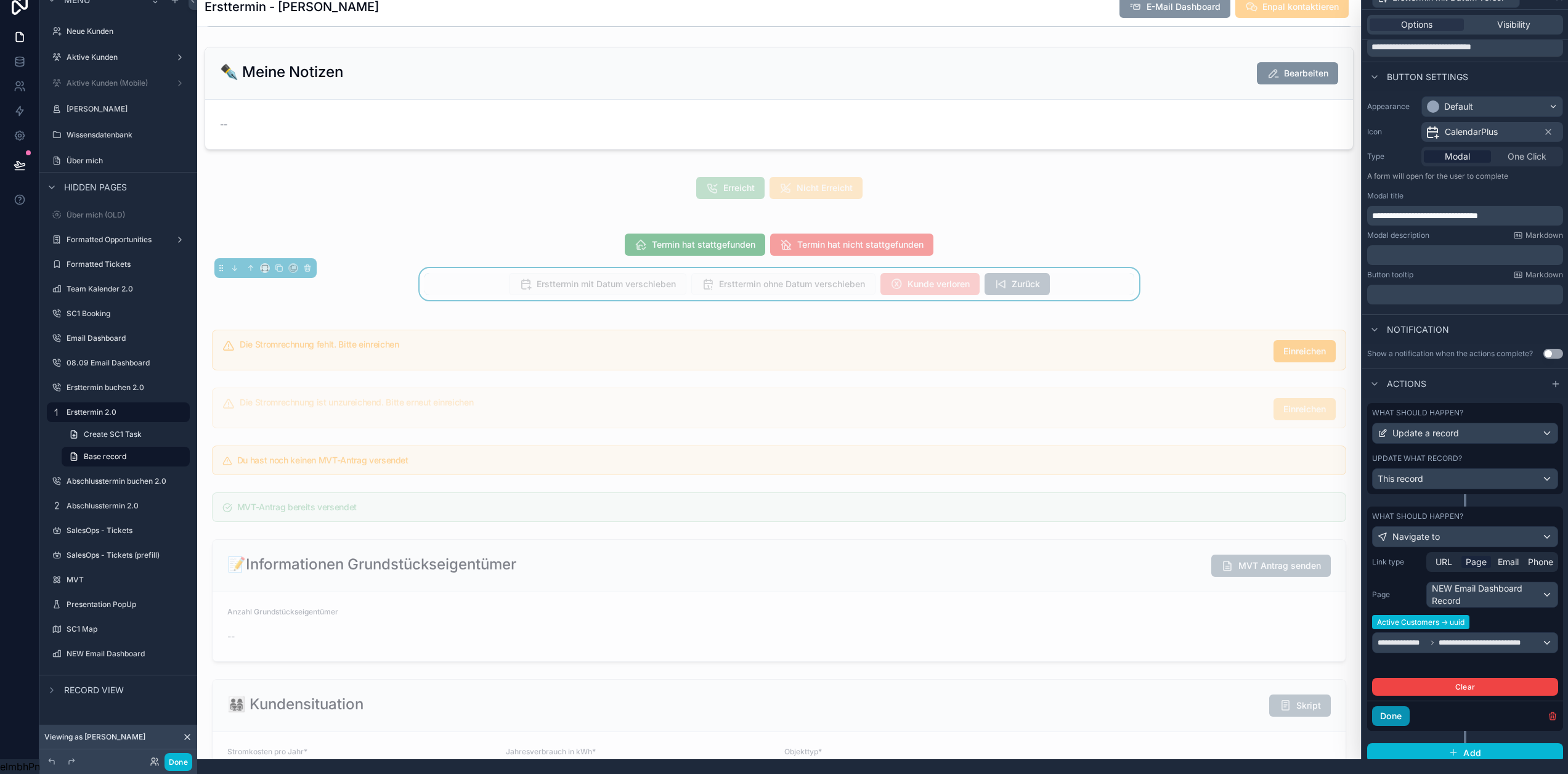
click at [1396, 706] on button "Done" at bounding box center [1390, 716] width 37 height 20
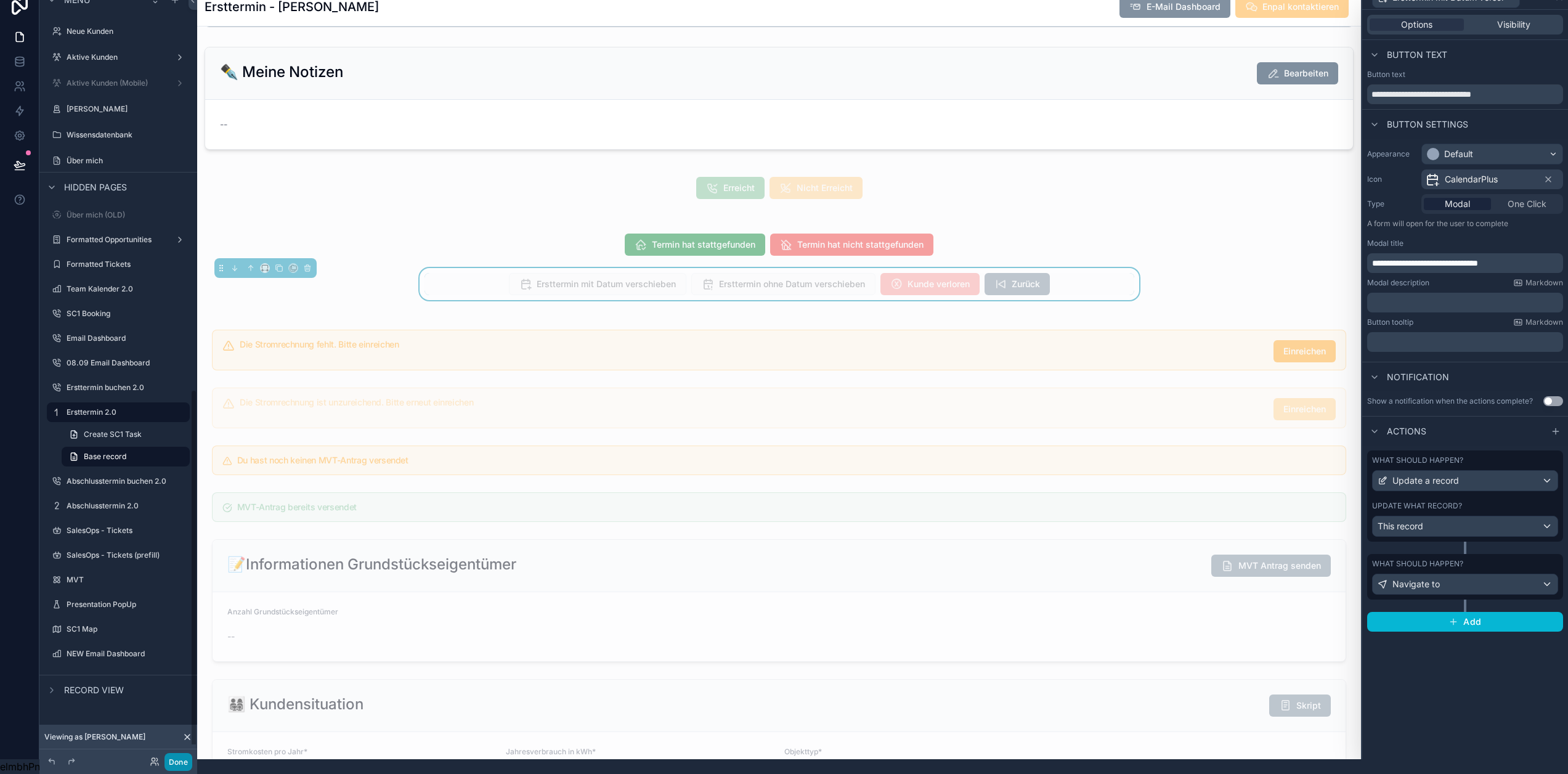
click at [177, 761] on button "Done" at bounding box center [178, 762] width 28 height 18
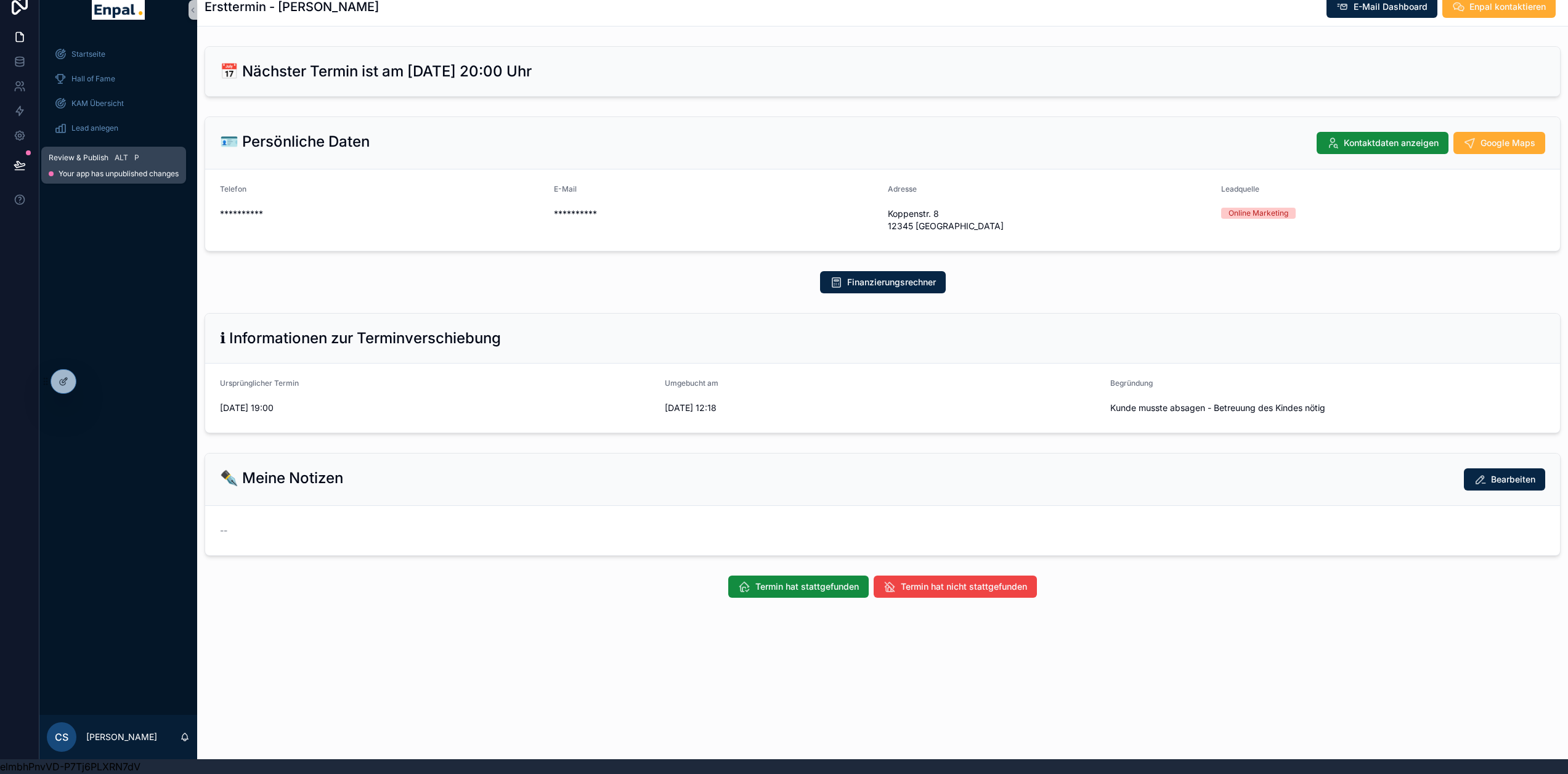
scroll to position [24, 0]
click at [22, 161] on icon at bounding box center [20, 164] width 11 height 6
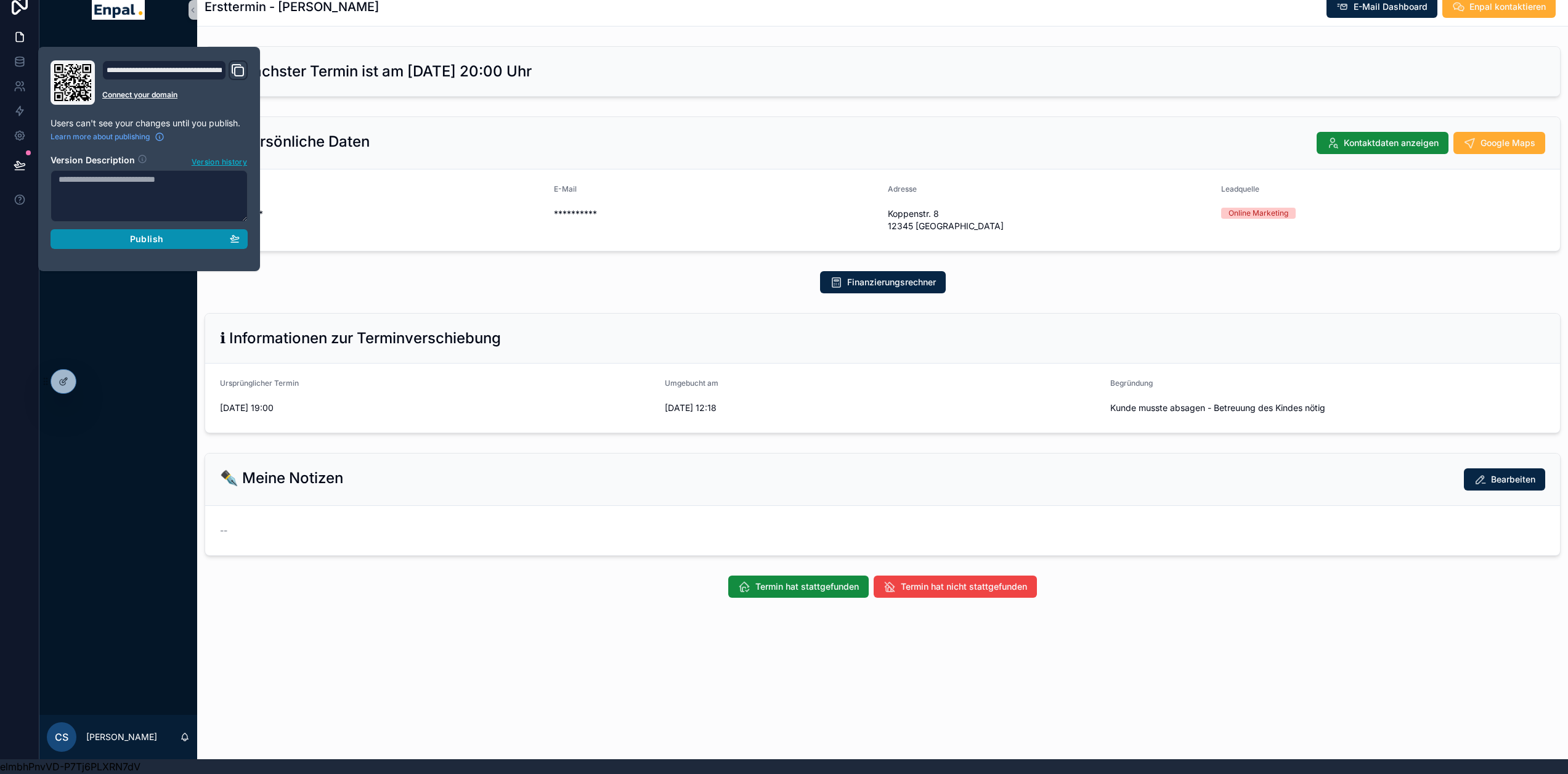
click at [102, 234] on div "Publish" at bounding box center [150, 239] width 181 height 11
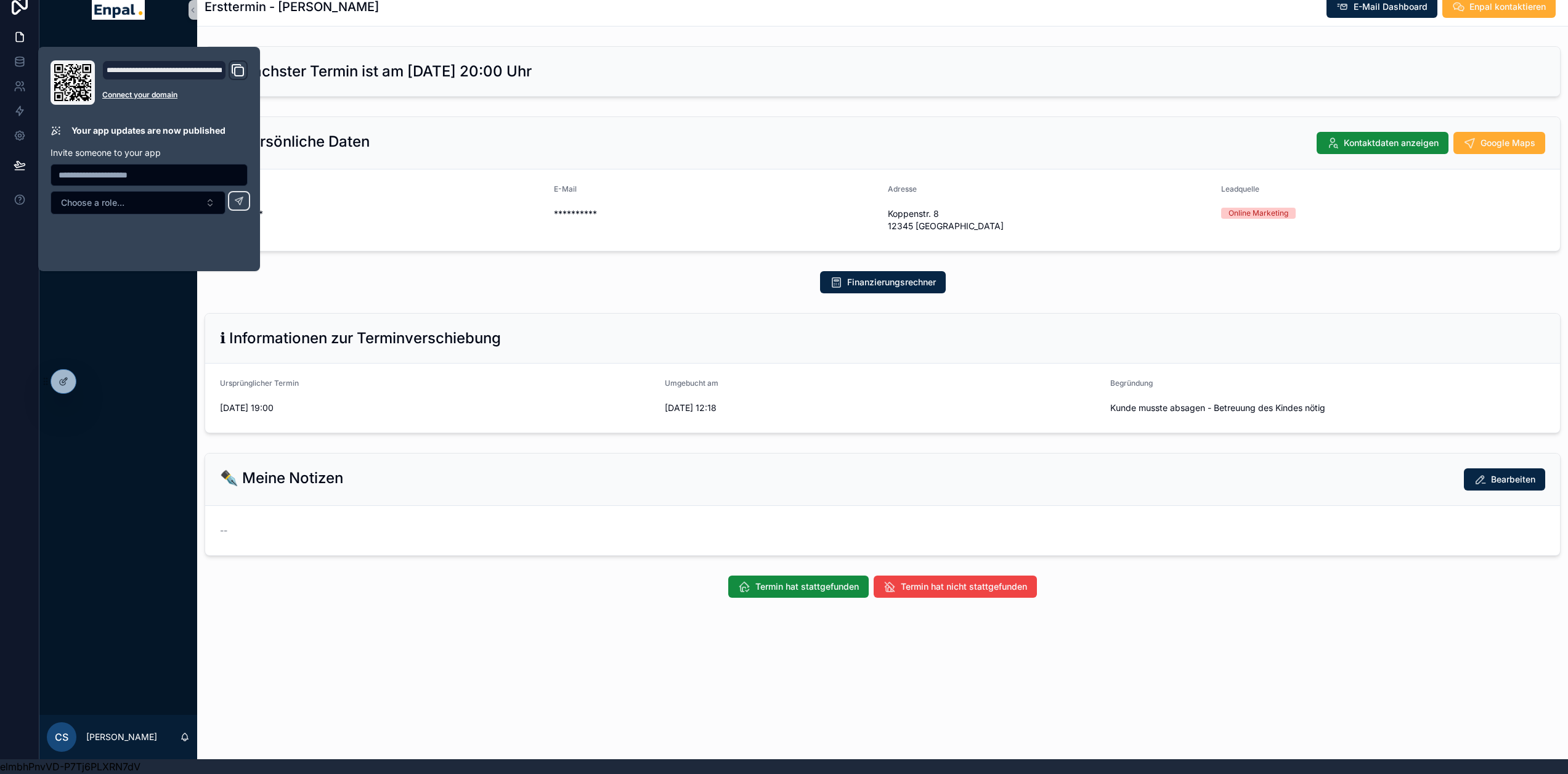
click at [165, 353] on div "Startseite Hall of Fame KAM Übersicht Lead anlegen Muster-Dokumente Über mich" at bounding box center [119, 374] width 158 height 680
